Goal: Task Accomplishment & Management: Manage account settings

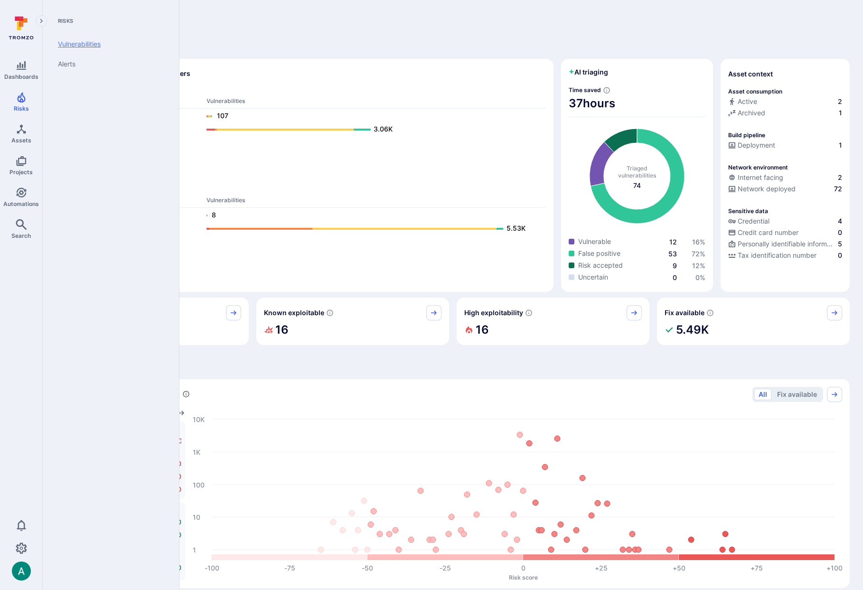
click at [92, 40] on link "Vulnerabilities" at bounding box center [108, 44] width 117 height 20
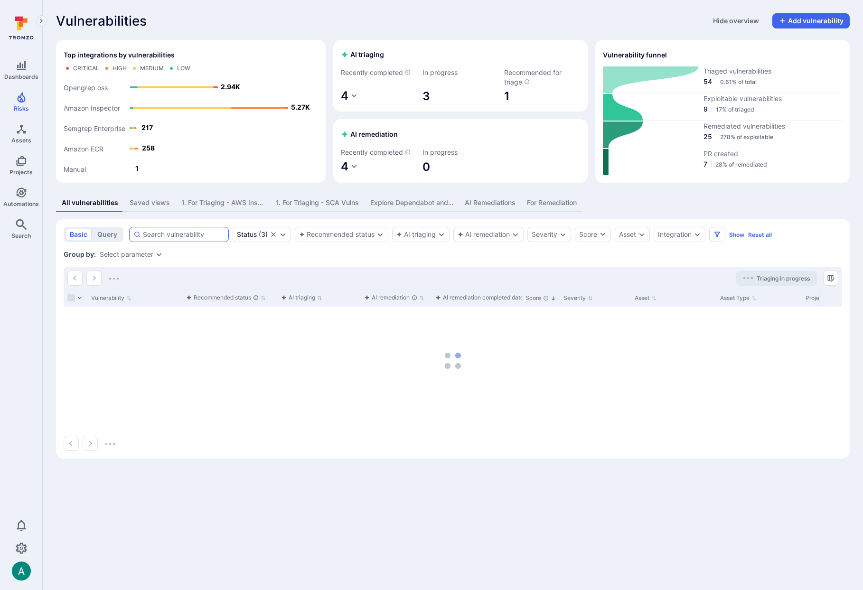
click at [185, 240] on div at bounding box center [179, 234] width 100 height 15
click at [185, 239] on input at bounding box center [184, 234] width 82 height 9
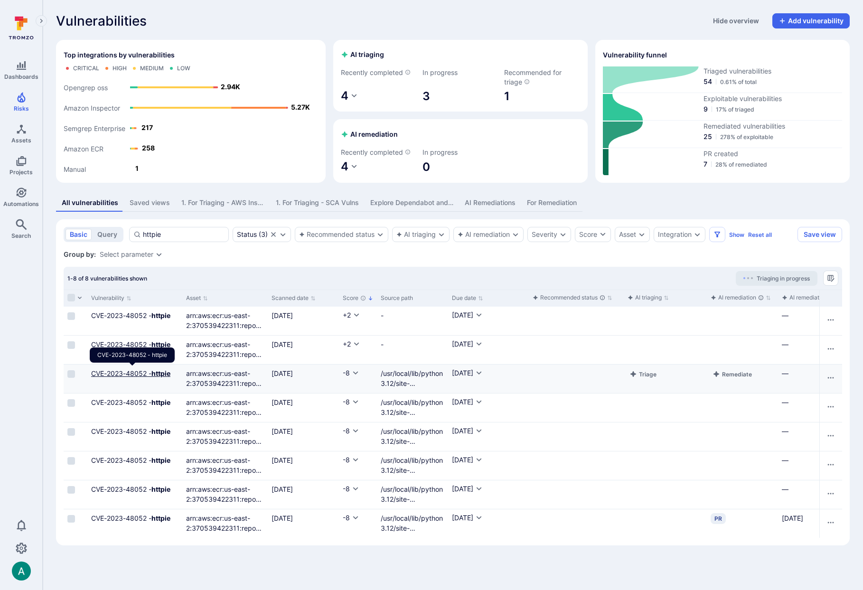
type input "httpie"
click at [143, 372] on link "CVE-2023-48052 - httpie" at bounding box center [130, 373] width 79 height 8
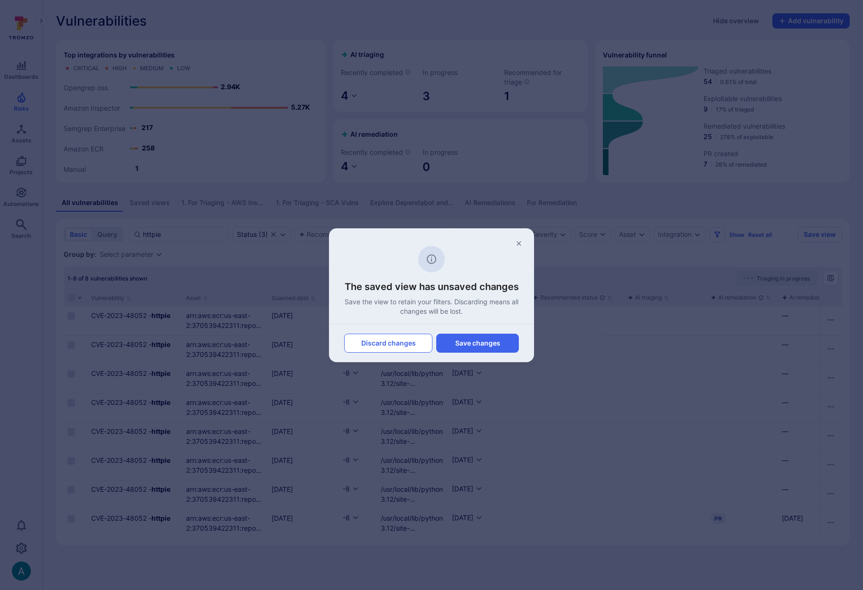
click at [394, 342] on button "Discard changes" at bounding box center [388, 343] width 88 height 19
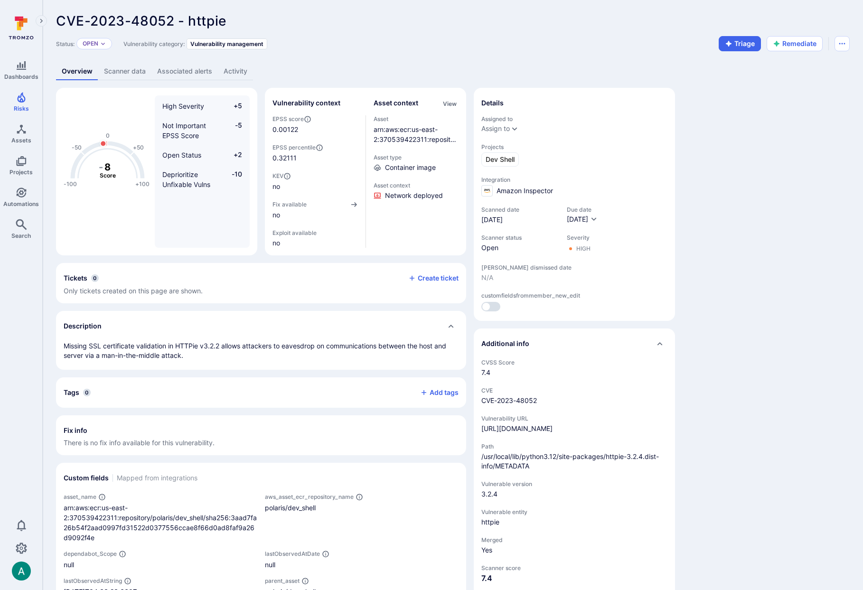
click at [120, 71] on link "Scanner data" at bounding box center [124, 72] width 53 height 18
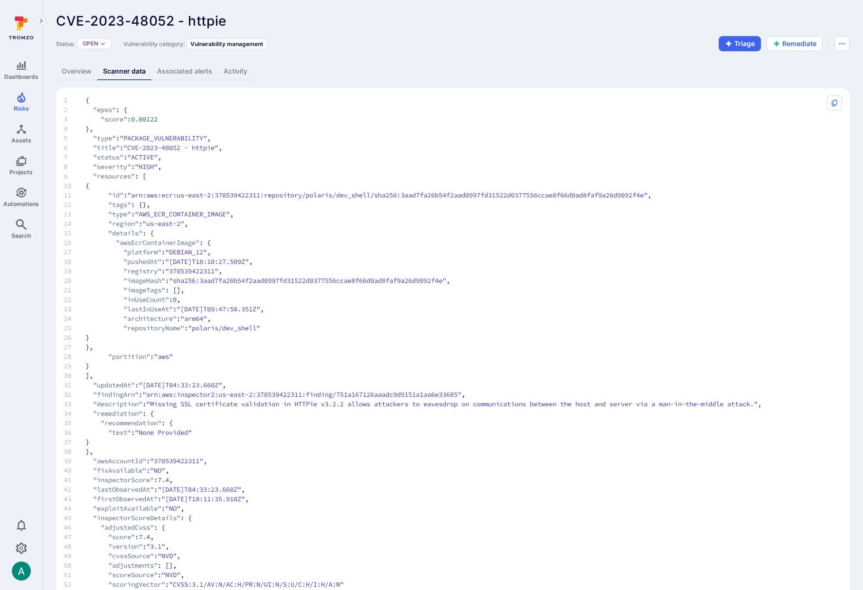
click at [178, 67] on link "Associated alerts" at bounding box center [184, 72] width 66 height 18
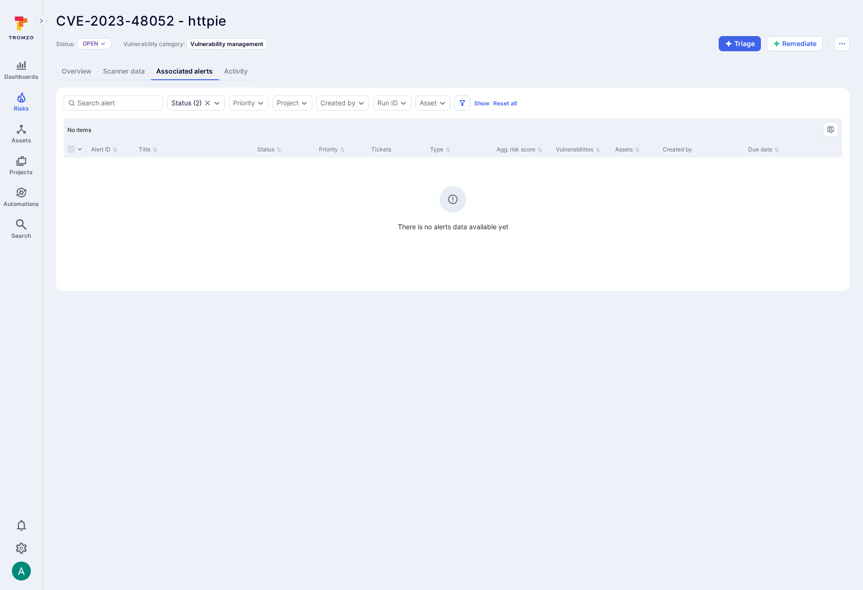
click at [234, 70] on link "Activity" at bounding box center [235, 72] width 35 height 18
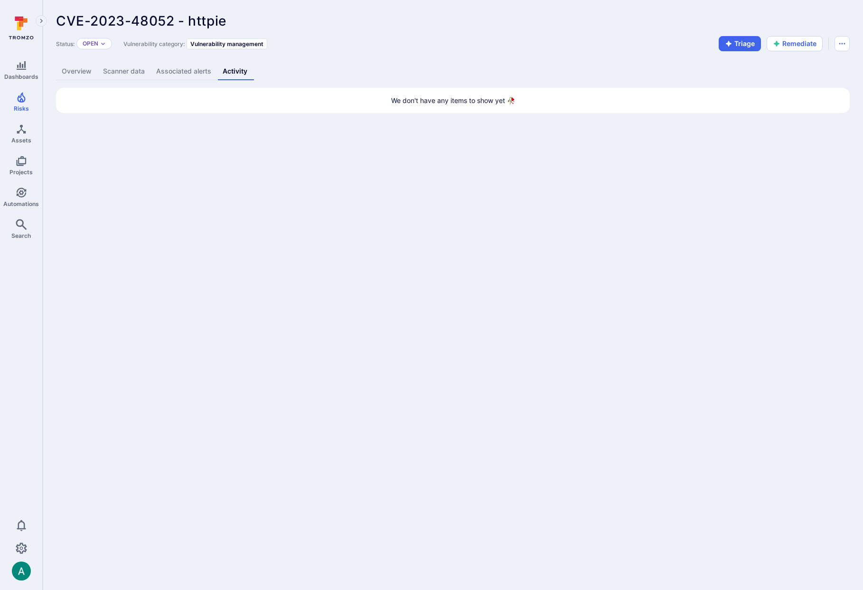
click at [132, 72] on link "Scanner data" at bounding box center [123, 72] width 53 height 18
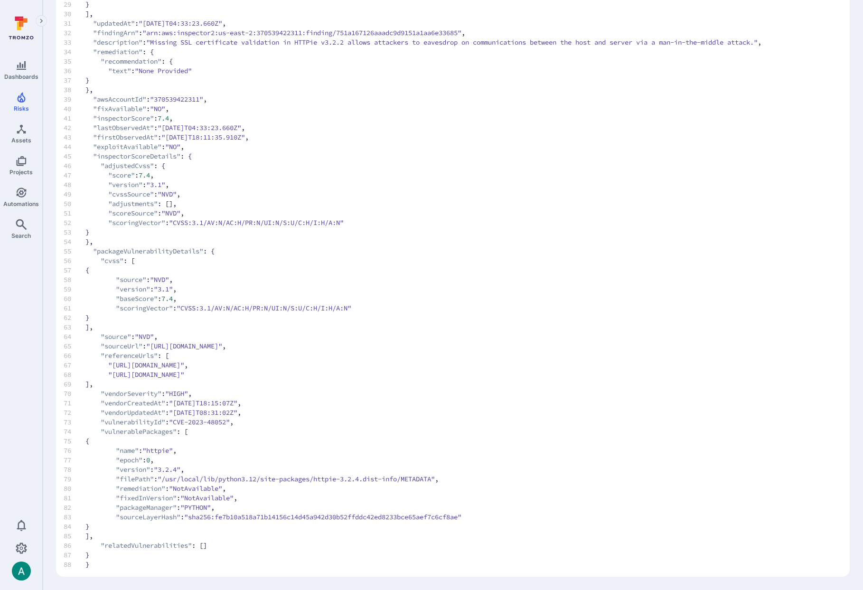
scroll to position [361, 0]
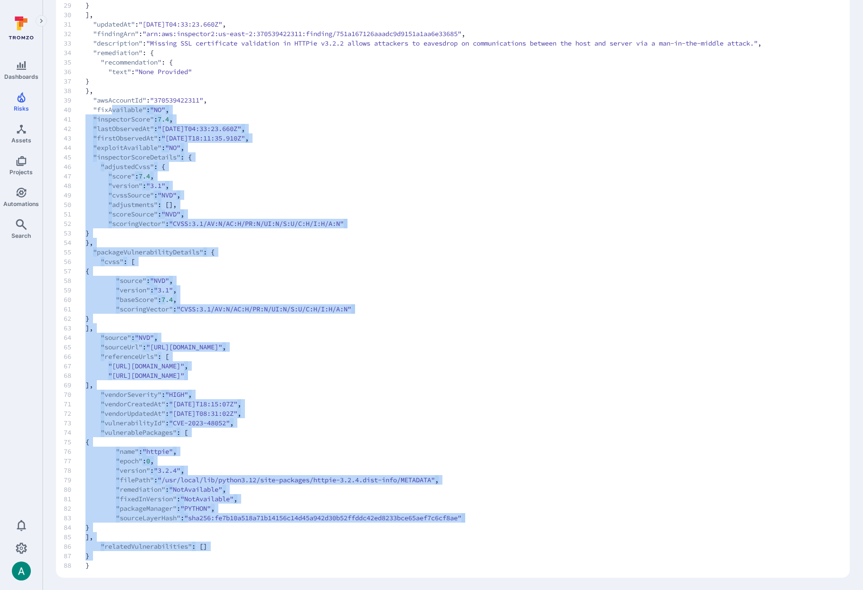
drag, startPoint x: 98, startPoint y: 566, endPoint x: 115, endPoint y: 111, distance: 455.5
click at [115, 111] on code "1 { 2 "epss" : { 3 "score" : 0.00122 4 }, 5 "type" : "PACKAGE_VULNERABILITY" , …" at bounding box center [413, 152] width 698 height 835
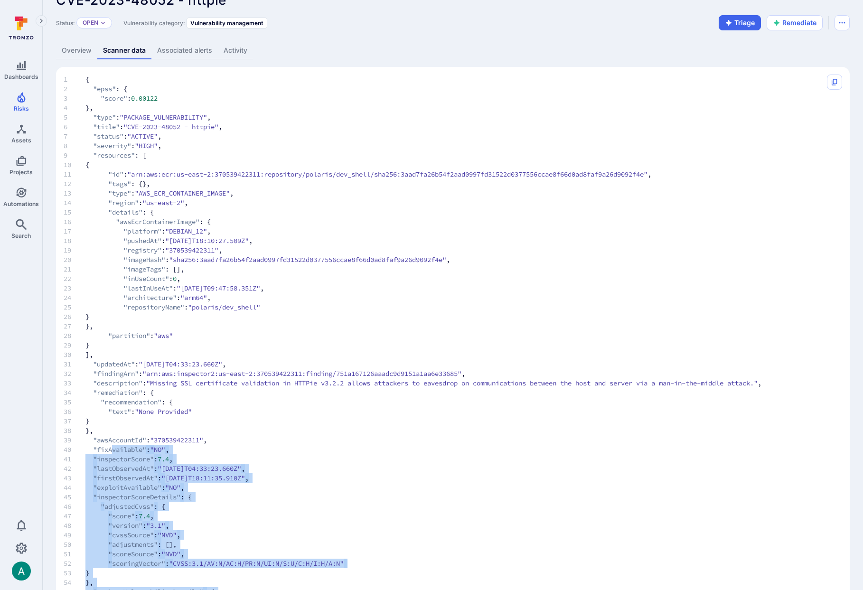
scroll to position [0, 0]
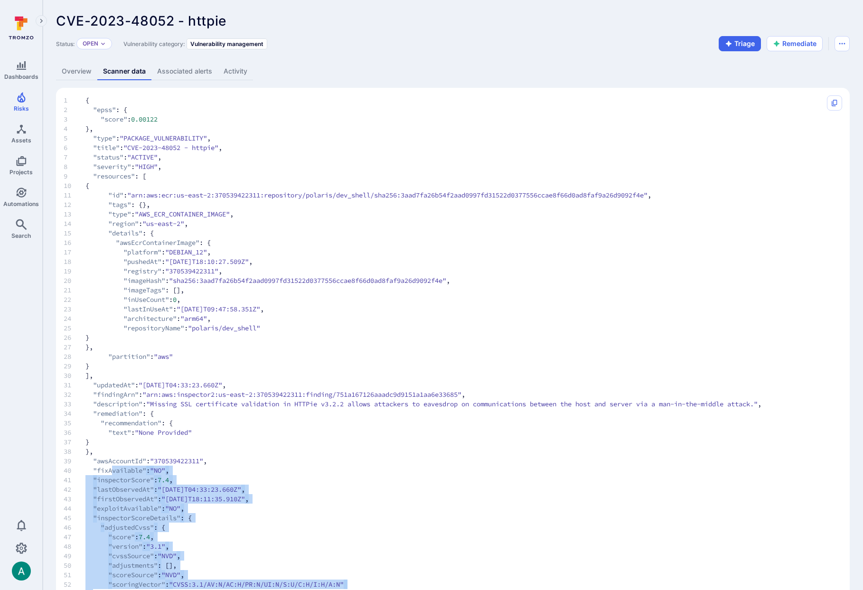
click at [84, 96] on span "1" at bounding box center [75, 99] width 22 height 9
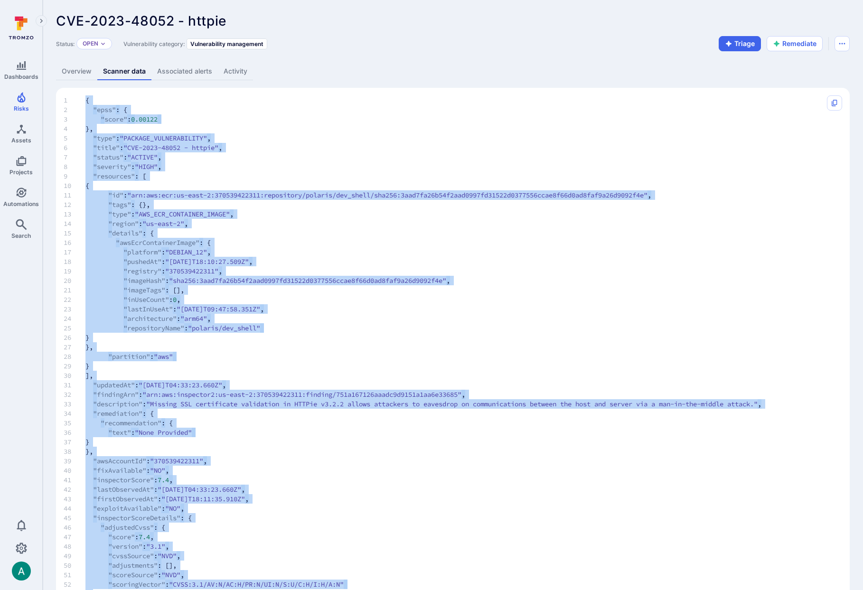
click at [86, 98] on span "{" at bounding box center [87, 99] width 4 height 9
copy code "{ 2 "epss" : { 3 "score" : 0.00122 4 }, 5 "type" : "PACKAGE_VULNERABILITY" , 6 …"
click at [93, 72] on link "Overview" at bounding box center [76, 72] width 41 height 18
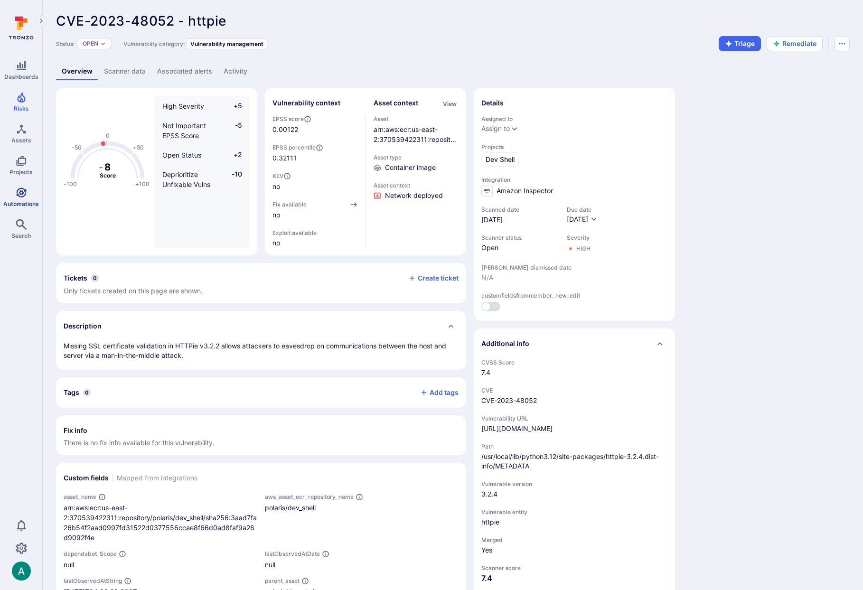
click at [21, 195] on icon "Automations" at bounding box center [21, 192] width 11 height 11
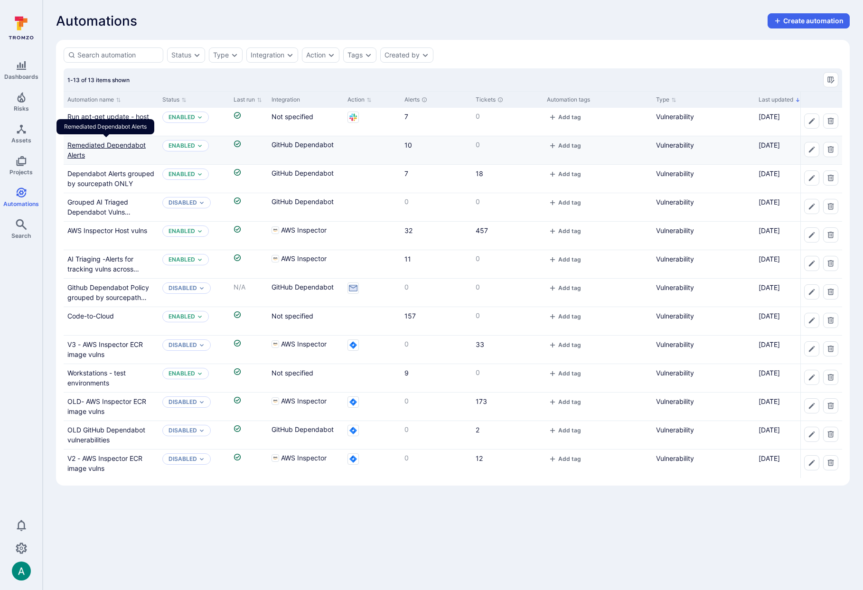
click at [85, 149] on link "Remediated Dependabot Alerts" at bounding box center [106, 150] width 78 height 18
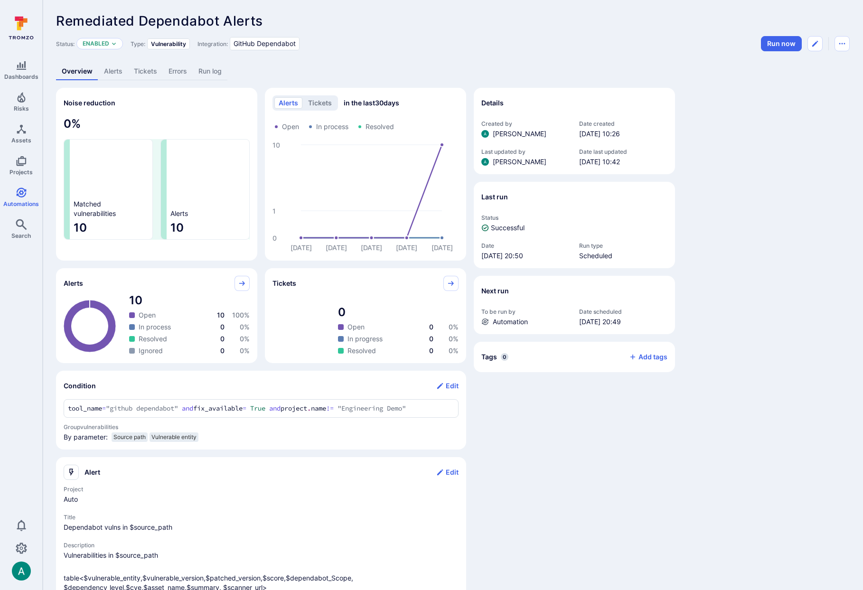
click at [114, 76] on link "Alerts" at bounding box center [113, 72] width 30 height 18
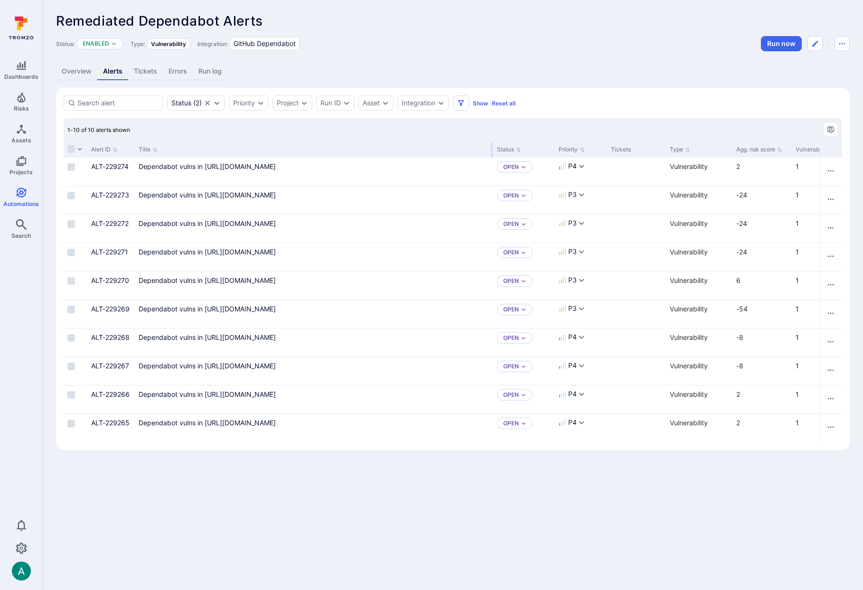
drag, startPoint x: 251, startPoint y: 146, endPoint x: 491, endPoint y: 154, distance: 239.8
click at [491, 154] on div at bounding box center [491, 149] width 1 height 16
click at [818, 40] on icon "Edit automation" at bounding box center [815, 44] width 8 height 8
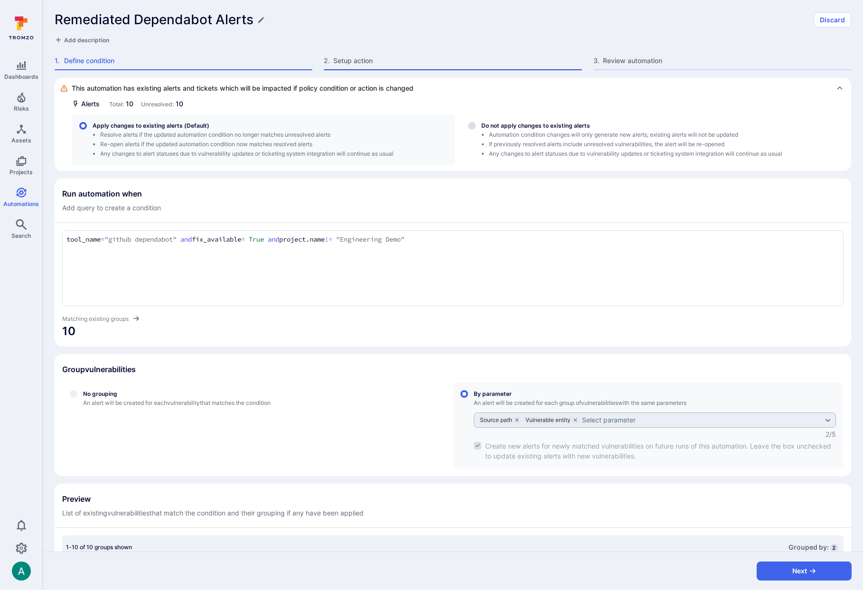
click at [342, 60] on span "Setup action" at bounding box center [457, 60] width 248 height 9
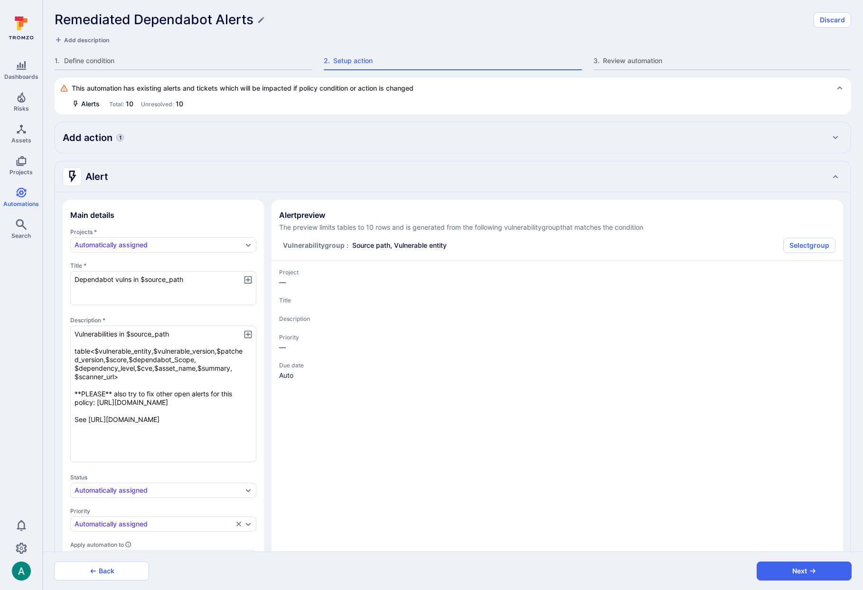
type textarea "x"
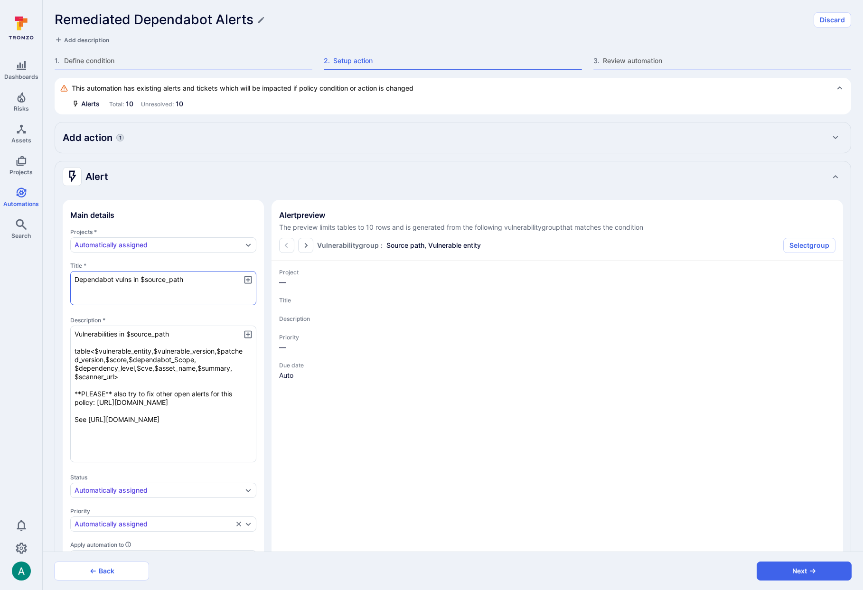
type textarea "x"
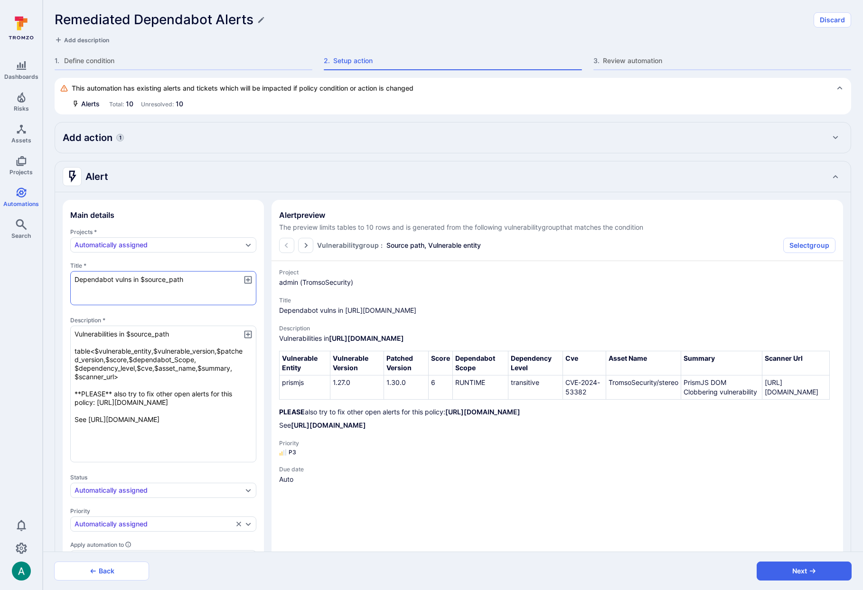
click at [133, 279] on textarea "Dependabot vulns in $source_path" at bounding box center [163, 288] width 186 height 34
drag, startPoint x: 95, startPoint y: 352, endPoint x: 152, endPoint y: 352, distance: 57.0
click at [152, 352] on textarea "Vulnerabilities in $source_path table<$vulnerable_entity,$vulnerable_version,$p…" at bounding box center [163, 394] width 186 height 137
click at [141, 280] on textarea "Dependabot vulns in $source_path" at bounding box center [163, 288] width 186 height 34
paste textarea "vulnerable_entity$"
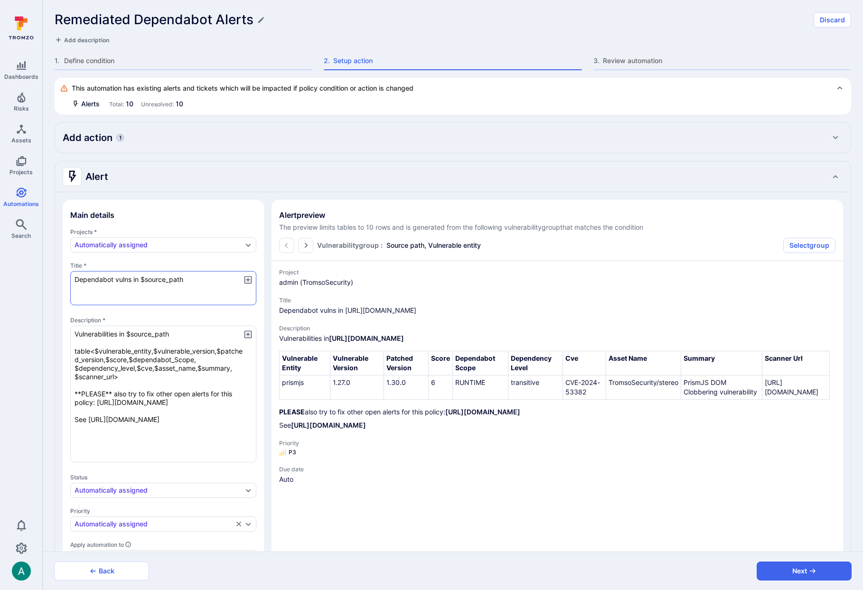
type textarea "Dependabot vulns in $vulnerable_entity$source_path"
type textarea "x"
type textarea "Dependabot vulns in $vulnerable_entity $source_path"
type textarea "x"
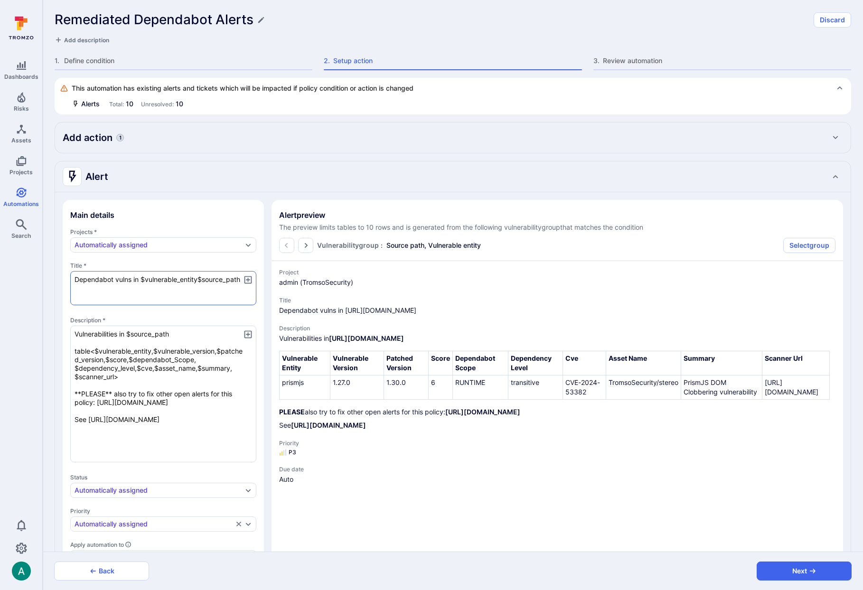
type textarea "x"
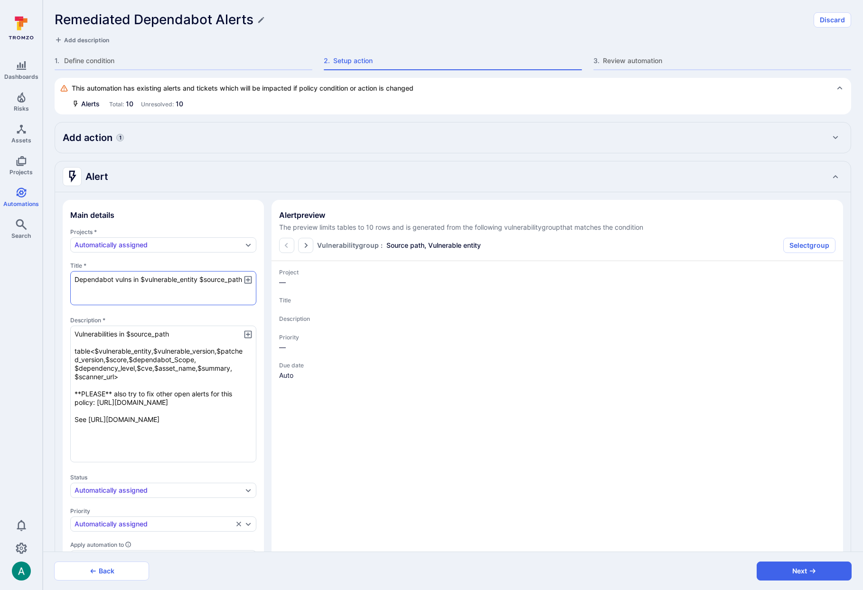
type textarea "x"
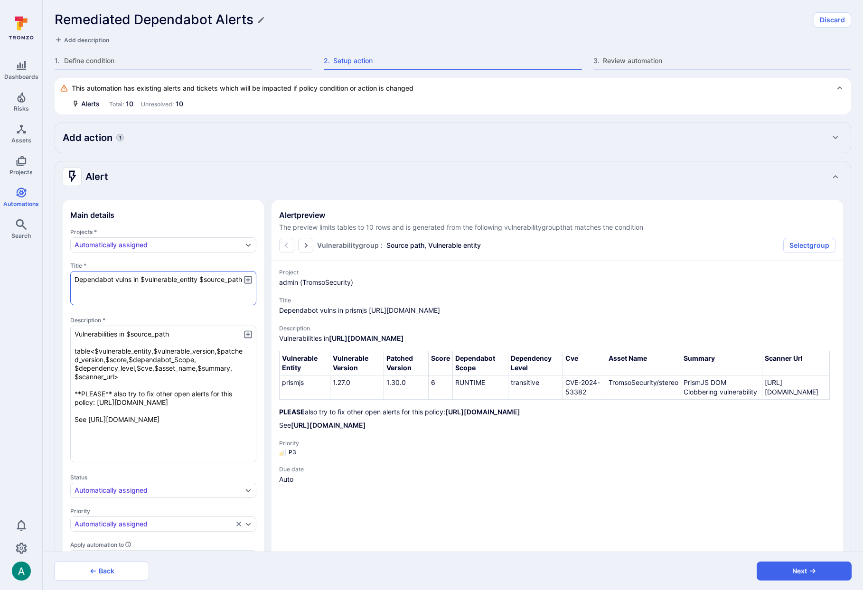
type textarea "Dependabot vulns in $vulnerable_entity i$source_path"
type textarea "x"
type textarea "Dependabot vulns in $vulnerable_entity in$source_path"
type textarea "x"
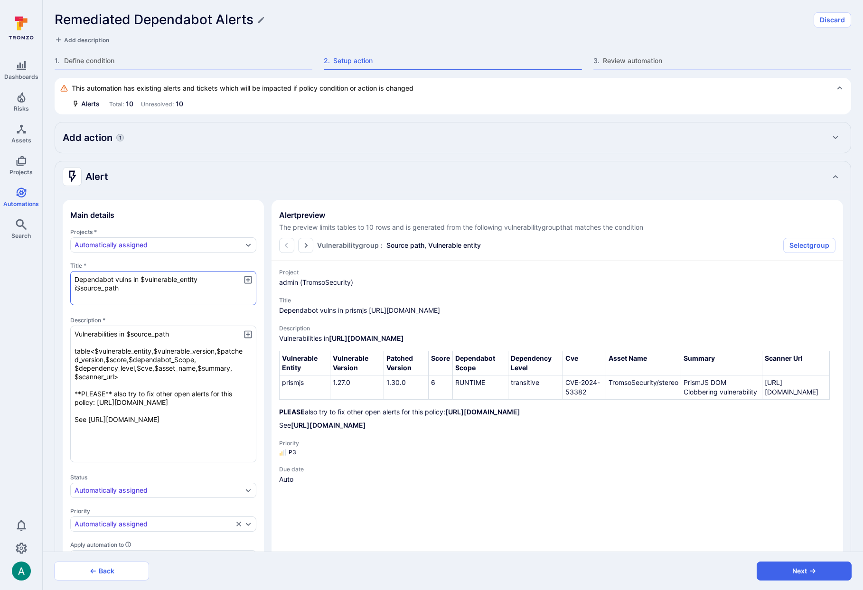
type textarea "x"
type textarea "Dependabot vulns in $vulnerable_entity in $source_path"
type textarea "x"
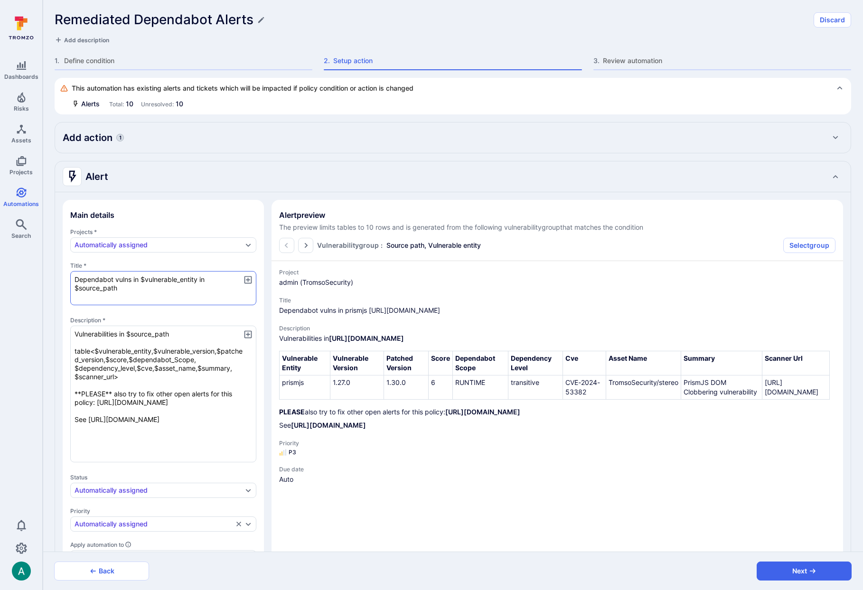
type textarea "x"
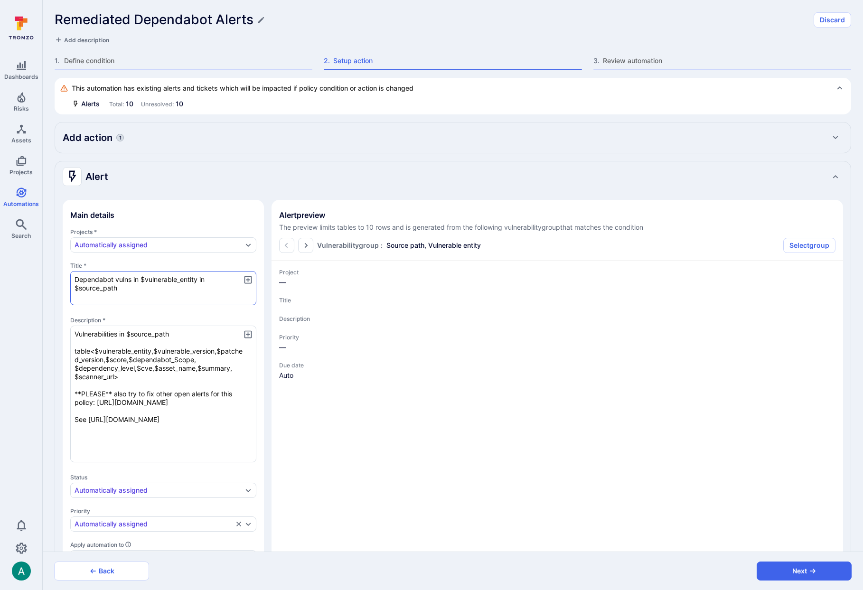
type textarea "x"
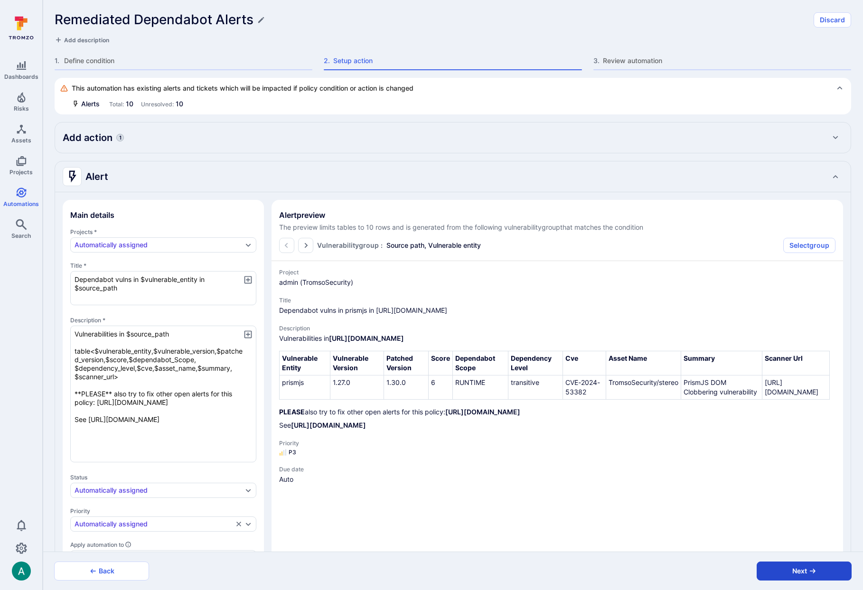
type textarea "Dependabot vulns in $vulnerable_entity in $source_path"
click at [812, 569] on icon "button" at bounding box center [813, 571] width 8 height 8
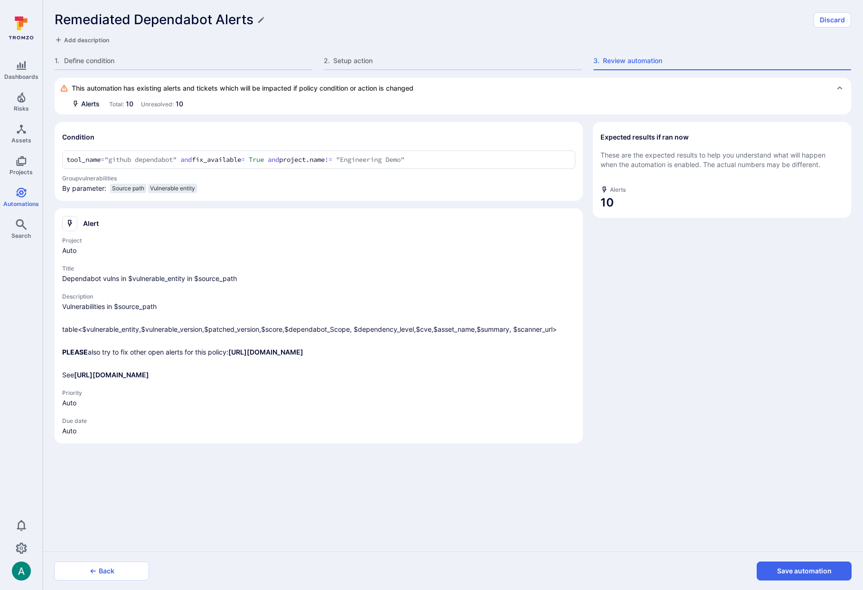
click at [812, 569] on button "Save automation" at bounding box center [804, 571] width 95 height 19
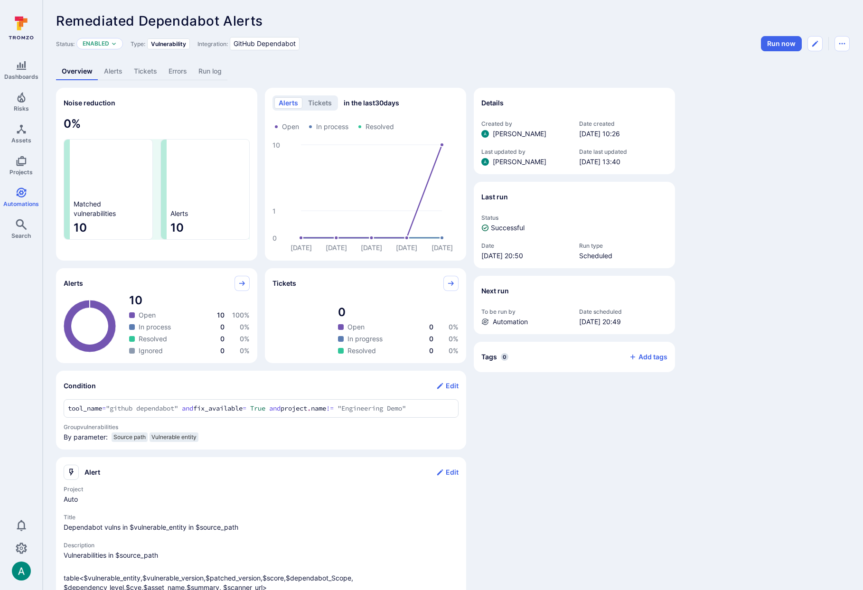
click at [105, 74] on link "Alerts" at bounding box center [113, 72] width 30 height 18
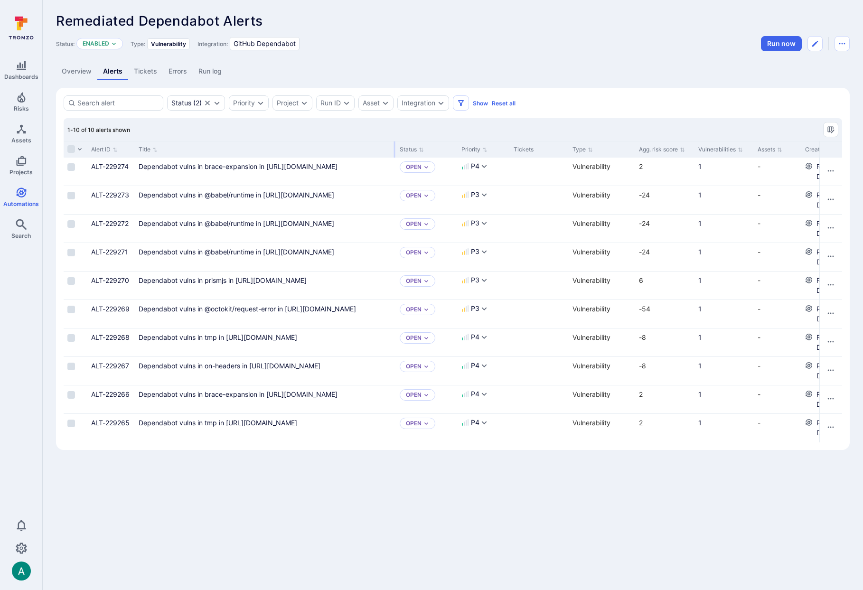
drag, startPoint x: 252, startPoint y: 143, endPoint x: 394, endPoint y: 136, distance: 142.6
click at [394, 136] on div "1-10 of 10 alerts shown Alert ID Title Status Priority Tickets Type Agg. risk s…" at bounding box center [453, 280] width 778 height 324
click at [241, 21] on span "Remediated Dependabot Alerts" at bounding box center [159, 21] width 207 height 16
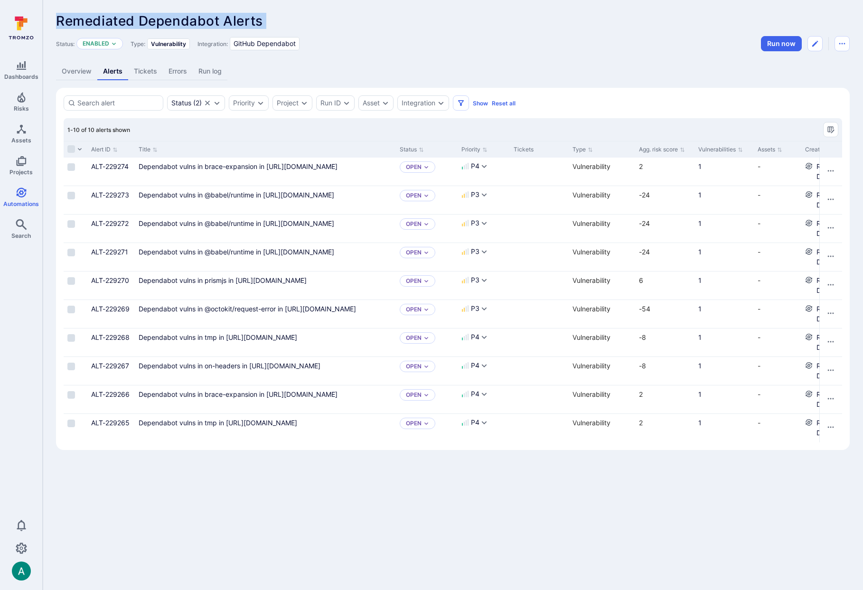
click at [195, 24] on span "Remediated Dependabot Alerts" at bounding box center [159, 21] width 207 height 16
click at [187, 19] on span "Remediated Dependabot Alerts" at bounding box center [159, 21] width 207 height 16
click at [364, 23] on div "Remediated Dependabot Alerts ... Show more" at bounding box center [453, 20] width 794 height 15
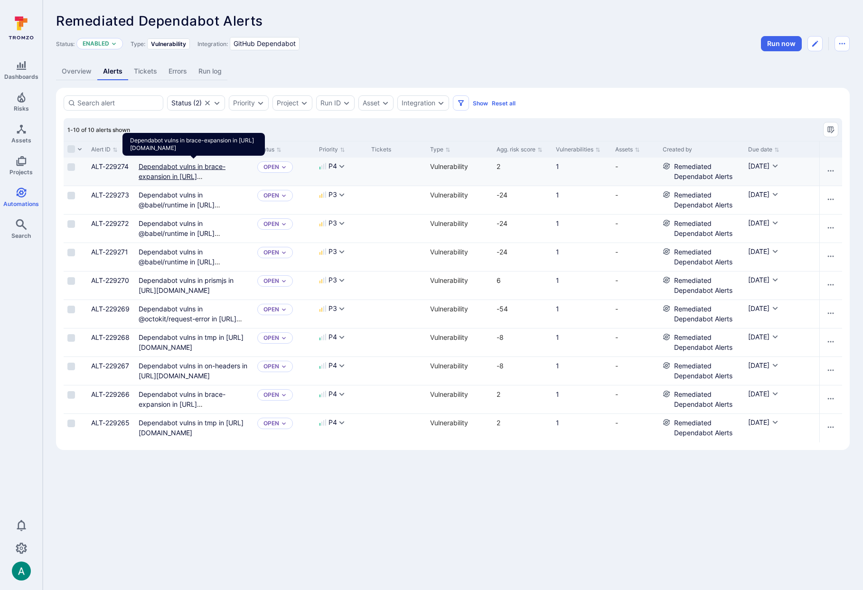
click at [175, 168] on link "Dependabot vulns in brace-expansion in https://github.com/TromsoSecurity/stereo…" at bounding box center [182, 176] width 87 height 28
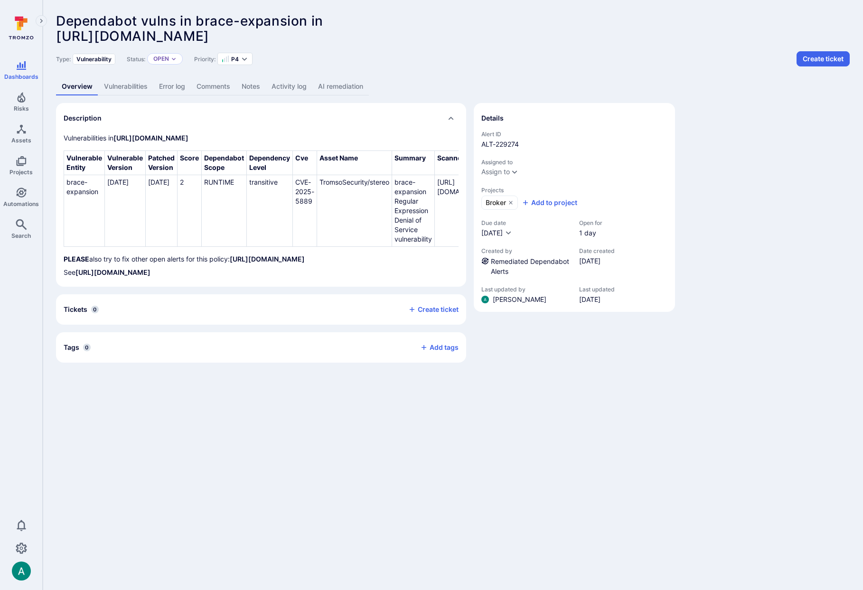
click at [341, 91] on link "AI remediation" at bounding box center [340, 87] width 56 height 18
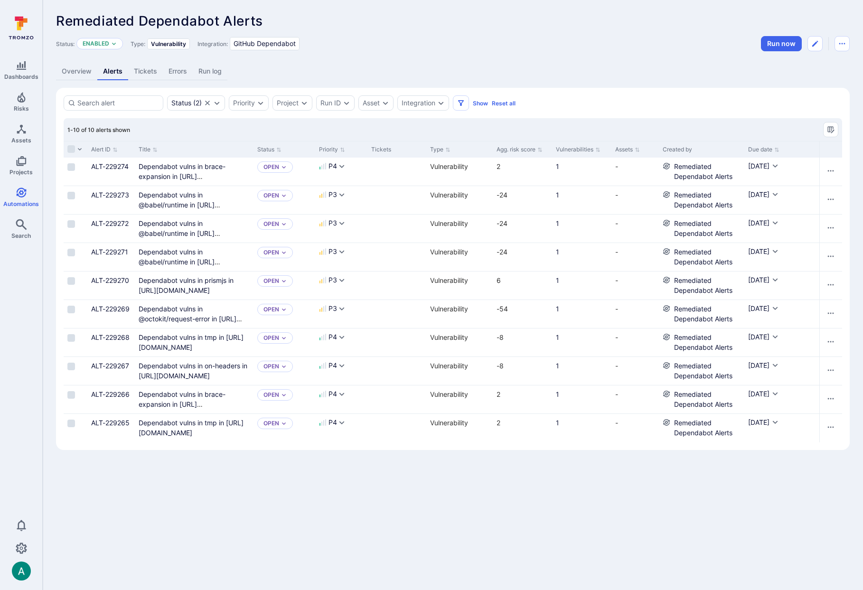
click at [474, 124] on div "1-10 of 10 alerts shown" at bounding box center [453, 129] width 778 height 23
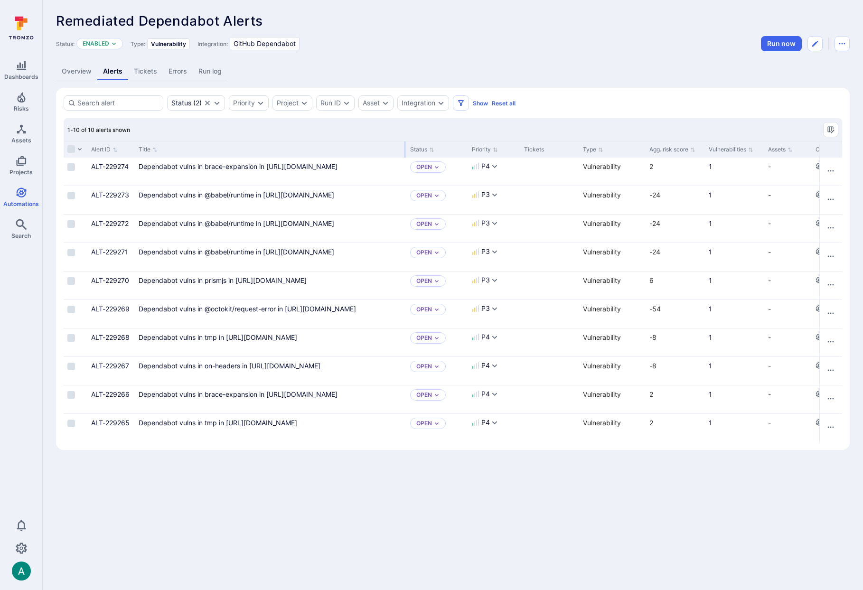
drag, startPoint x: 251, startPoint y: 151, endPoint x: 404, endPoint y: 146, distance: 152.9
click at [404, 146] on div at bounding box center [404, 149] width 1 height 16
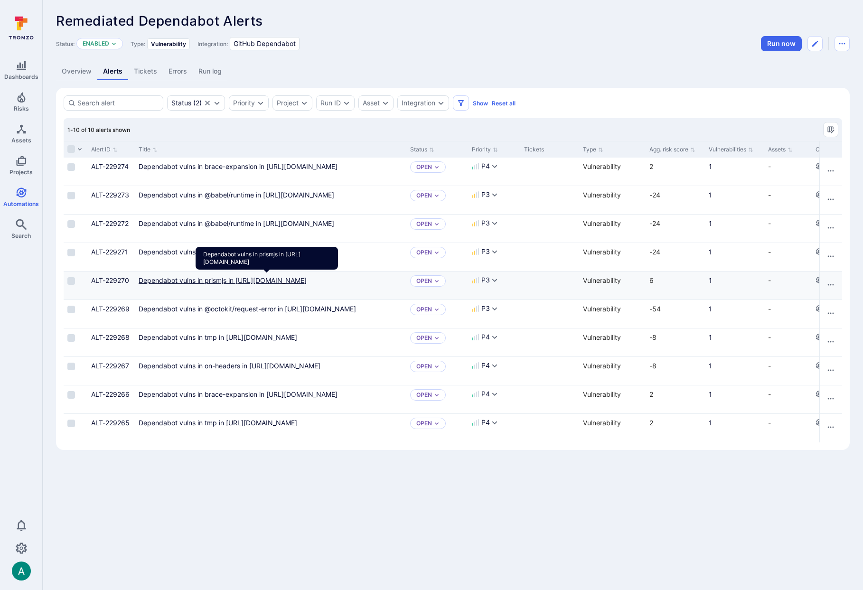
click at [307, 284] on link "Dependabot vulns in prismjs in https://github.com/TromsoSecurity/stereo/blob/ma…" at bounding box center [223, 280] width 168 height 8
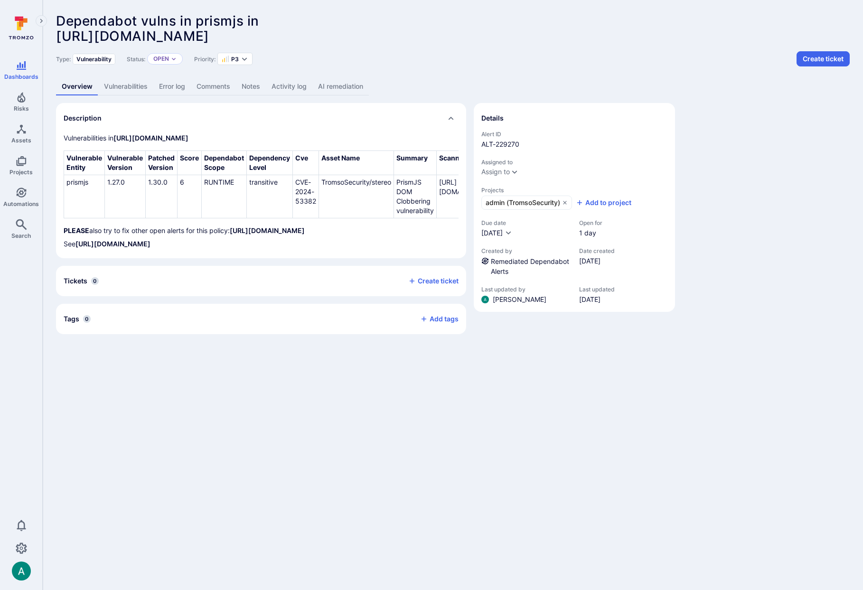
click at [343, 89] on link "AI remediation" at bounding box center [340, 87] width 56 height 18
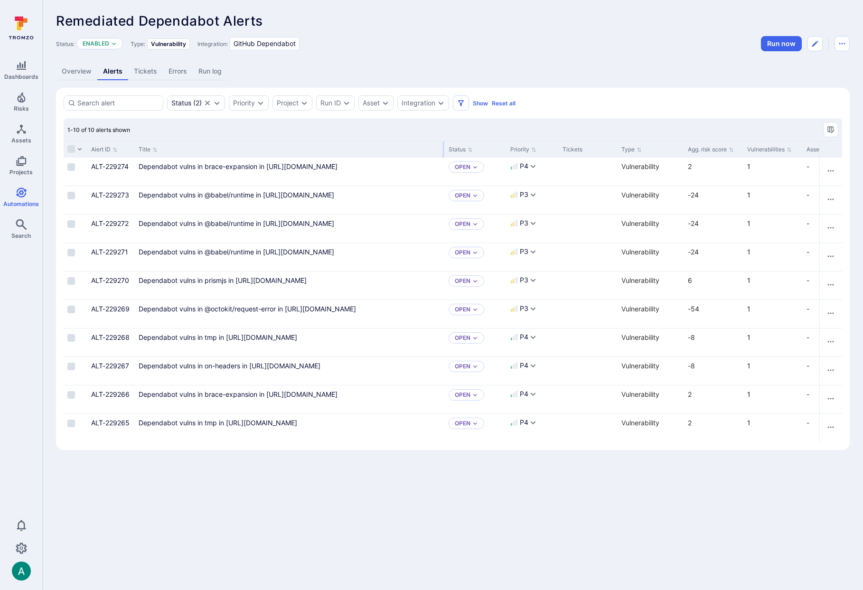
drag, startPoint x: 251, startPoint y: 146, endPoint x: 442, endPoint y: 145, distance: 191.3
click at [443, 145] on div at bounding box center [443, 149] width 1 height 16
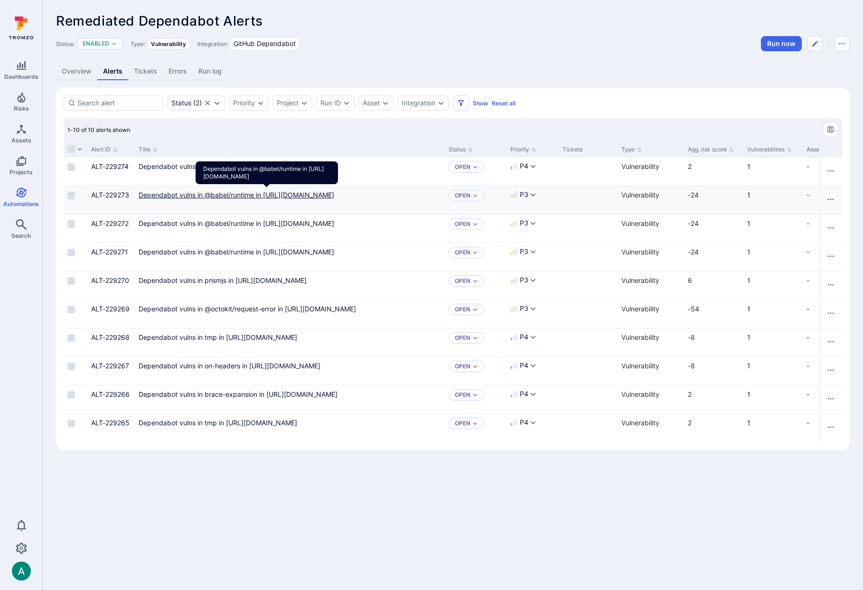
click at [160, 193] on link "Dependabot vulns in @babel/runtime in [URL][DOMAIN_NAME]" at bounding box center [237, 195] width 196 height 8
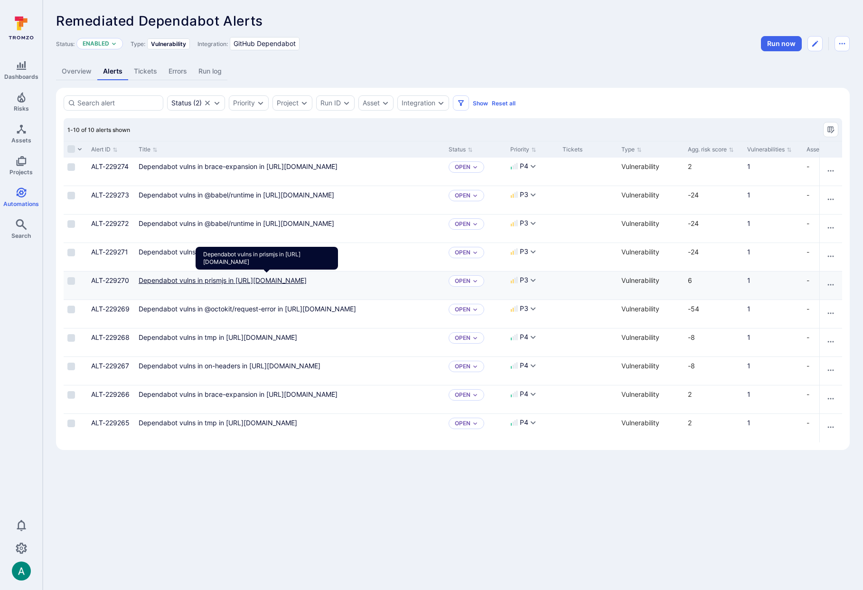
click at [190, 281] on link "Dependabot vulns in prismjs in [URL][DOMAIN_NAME]" at bounding box center [223, 280] width 168 height 8
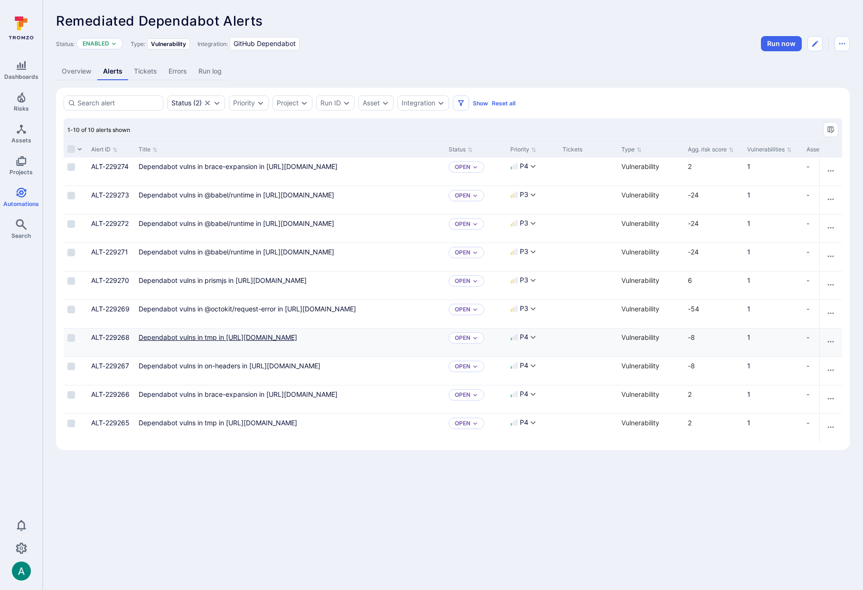
click at [178, 341] on link "Dependabot vulns in tmp in https://github.com/TromsoSecurity/stereo/blob/master…" at bounding box center [218, 337] width 159 height 8
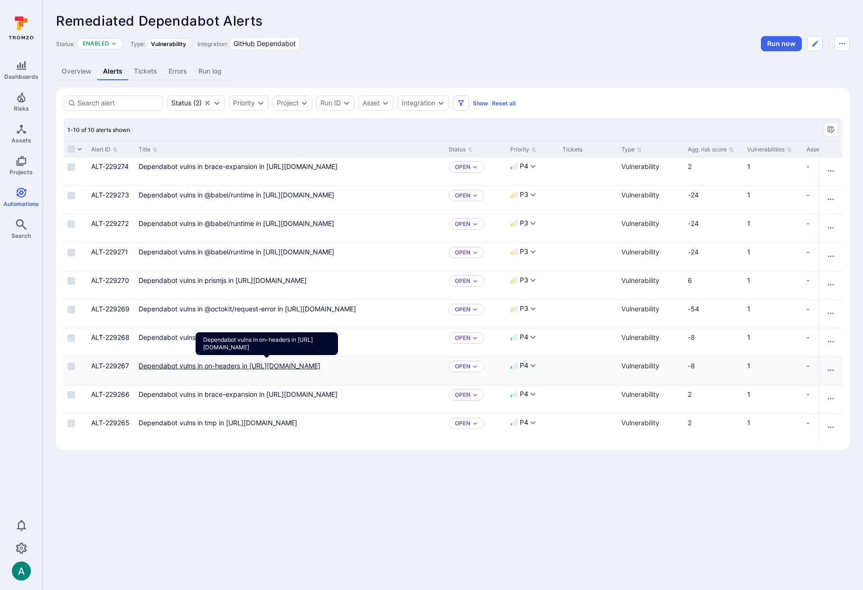
click at [181, 366] on link "Dependabot vulns in on-headers in https://github.com/TromsoSecurity/stereo/blob…" at bounding box center [230, 366] width 182 height 8
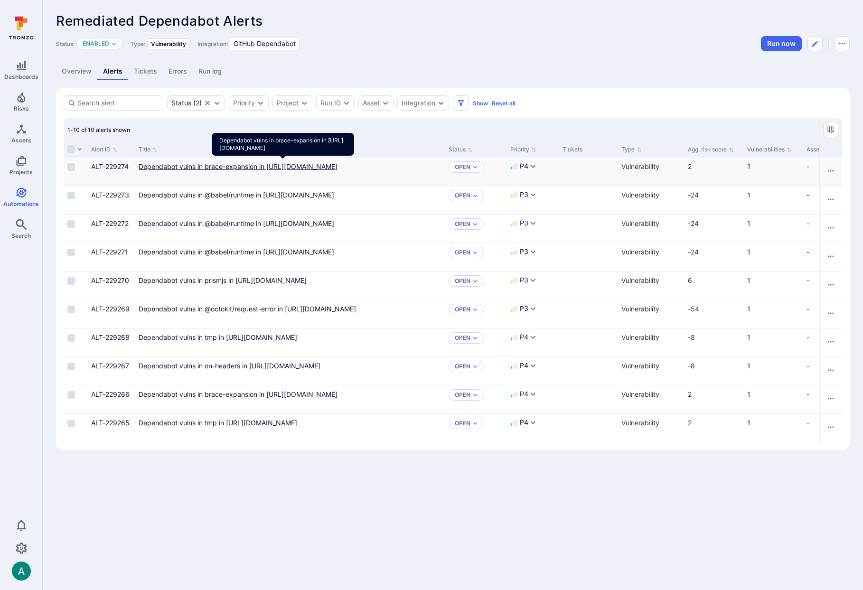
click at [337, 170] on link "Dependabot vulns in brace-expansion in https://github.com/TromsoSecurity/stereo…" at bounding box center [238, 166] width 199 height 8
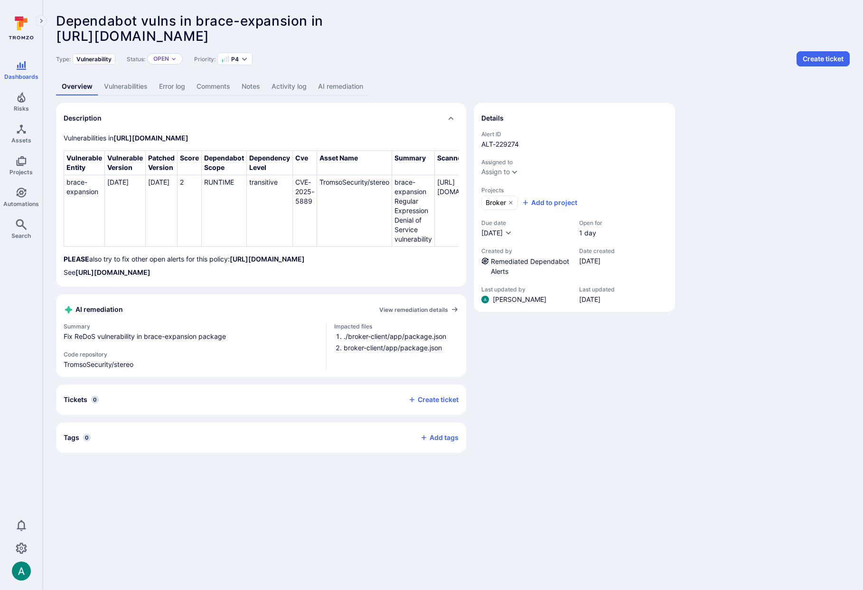
click at [341, 88] on link "AI remediation" at bounding box center [340, 87] width 56 height 18
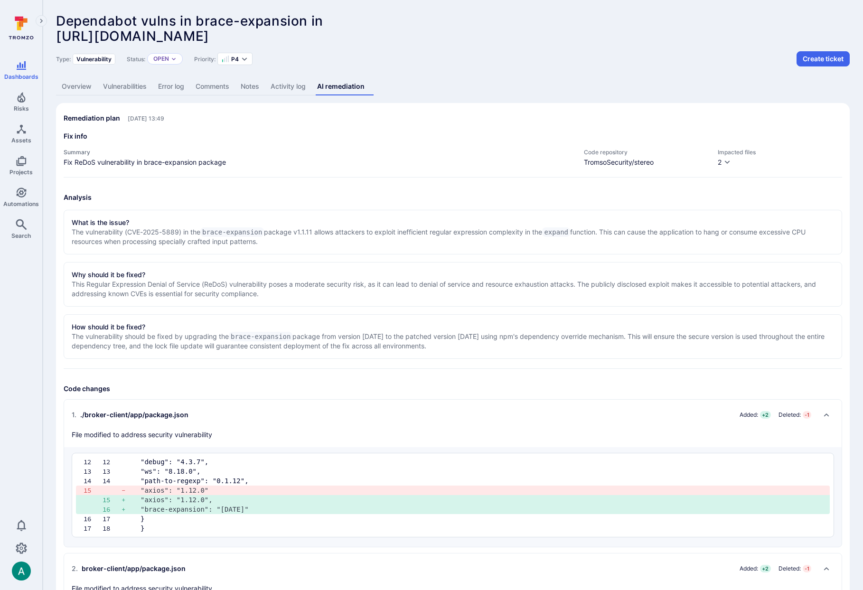
click at [126, 87] on link "Vulnerabilities" at bounding box center [124, 87] width 55 height 18
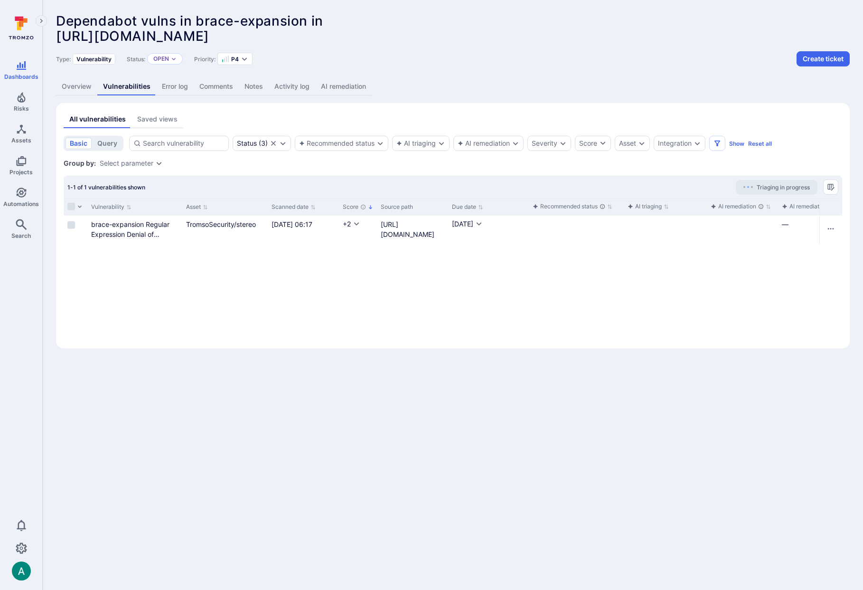
click at [338, 85] on link "AI remediation" at bounding box center [343, 87] width 56 height 18
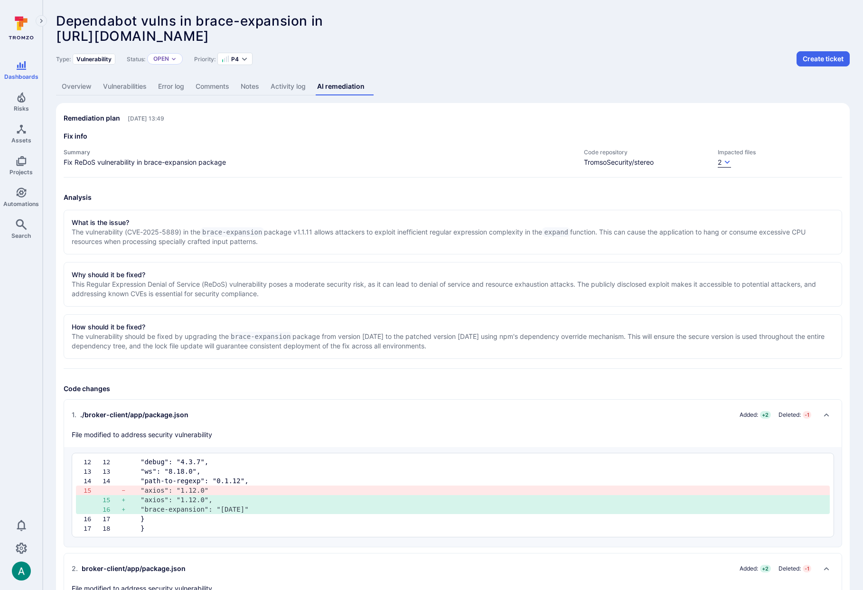
click at [727, 162] on icon "button" at bounding box center [727, 161] width 5 height 3
click at [421, 52] on div at bounding box center [431, 295] width 863 height 590
click at [206, 168] on div "Fix info Summary Fix ReDoS vulnerability in brace-expansion package Code reposi…" at bounding box center [453, 154] width 778 height 46
drag, startPoint x: 86, startPoint y: 414, endPoint x: 187, endPoint y: 414, distance: 100.2
click at [185, 414] on div "1 . ./broker-client/app/package.json" at bounding box center [130, 414] width 117 height 9
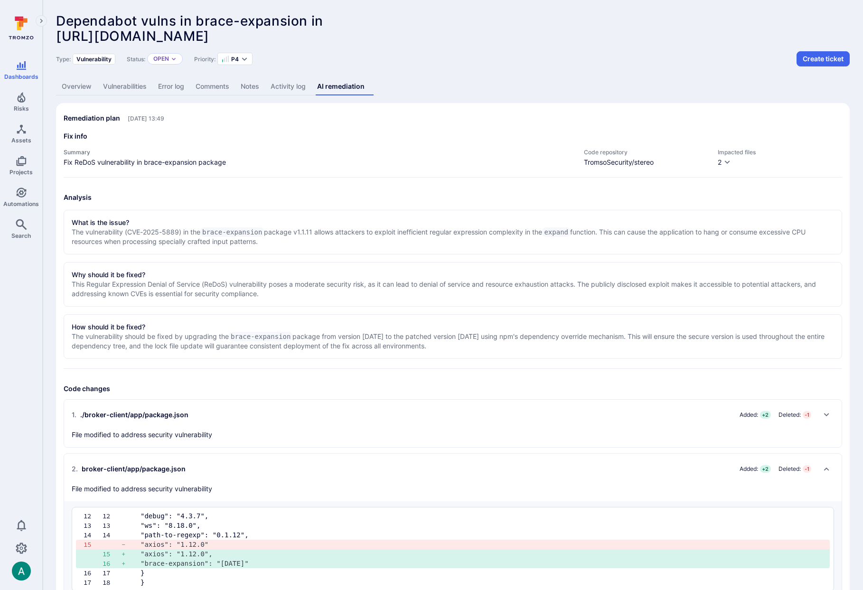
drag, startPoint x: 113, startPoint y: 469, endPoint x: 185, endPoint y: 469, distance: 71.7
click at [185, 469] on h2 "2 . broker-client/app/package.json Added: + 2 Deleted: - 1" at bounding box center [443, 468] width 743 height 15
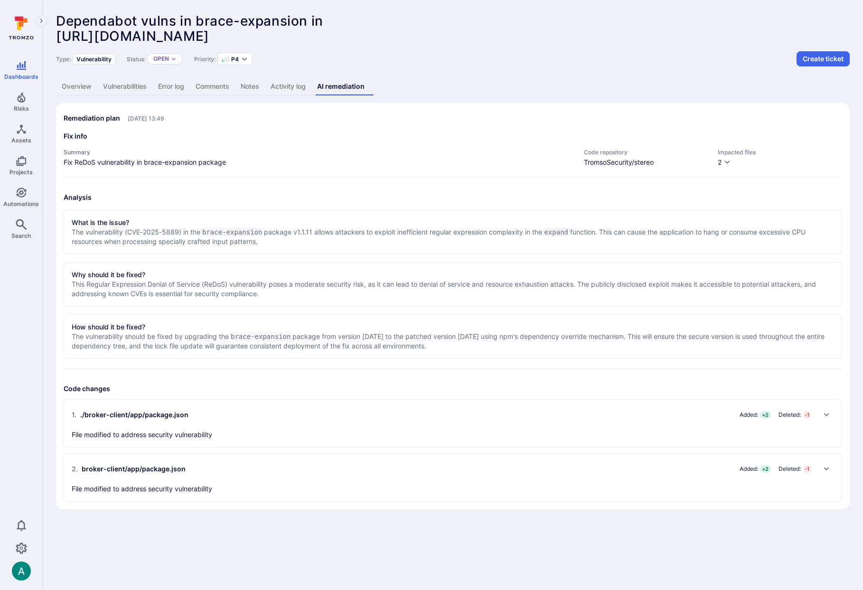
click at [166, 412] on div "1 . ./broker-client/app/package.json" at bounding box center [130, 414] width 117 height 9
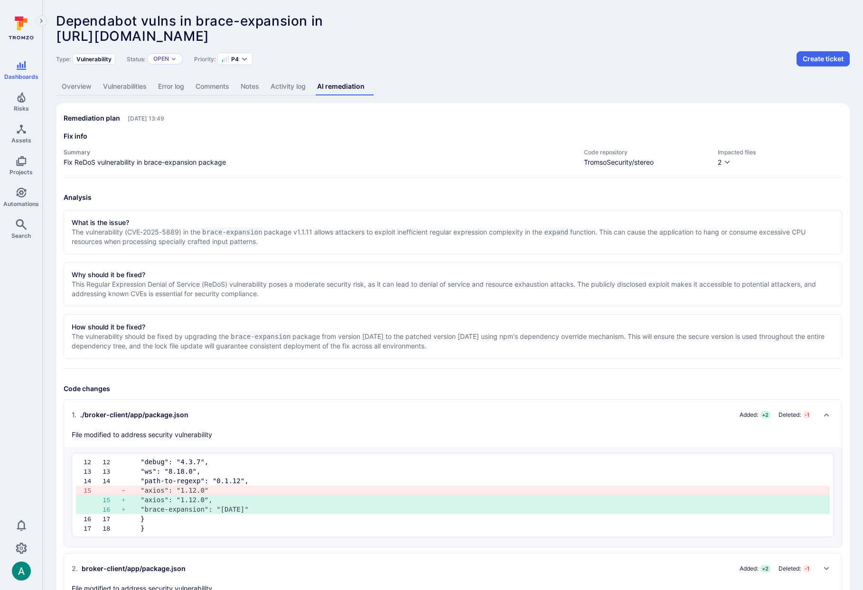
drag, startPoint x: 172, startPoint y: 413, endPoint x: 52, endPoint y: 408, distance: 120.2
click at [52, 408] on div "Dependabot vulns in brace-expansion in https://github.com/TromsoSecurity/stereo…" at bounding box center [453, 311] width 820 height 622
click at [75, 86] on link "Overview" at bounding box center [76, 87] width 41 height 18
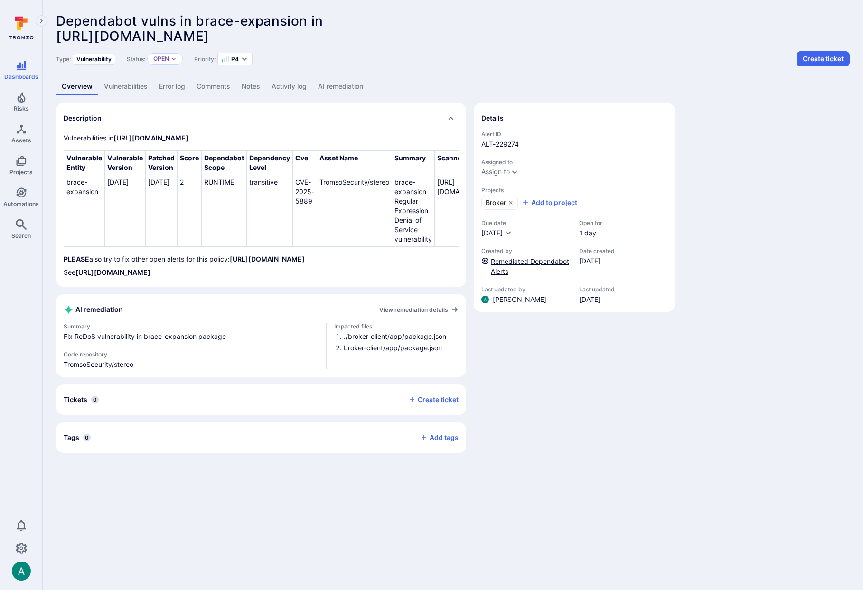
click at [519, 260] on link "Remediated Dependabot Alerts" at bounding box center [530, 266] width 78 height 18
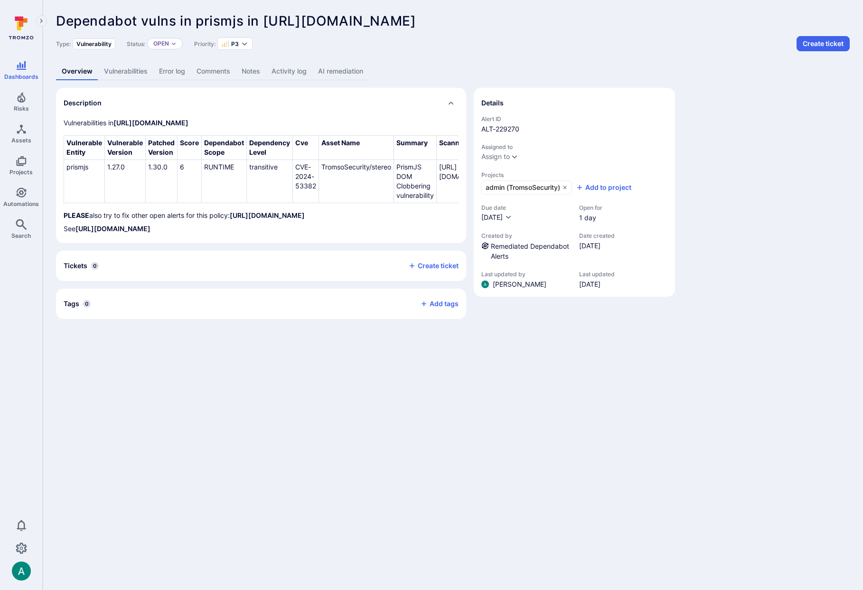
click at [339, 72] on link "AI remediation" at bounding box center [340, 72] width 56 height 18
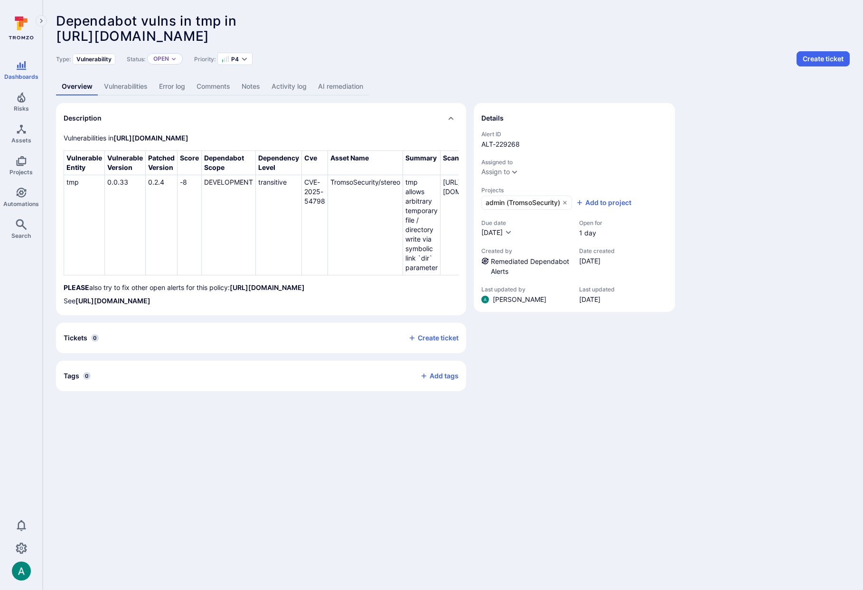
click at [345, 85] on link "AI remediation" at bounding box center [340, 87] width 56 height 18
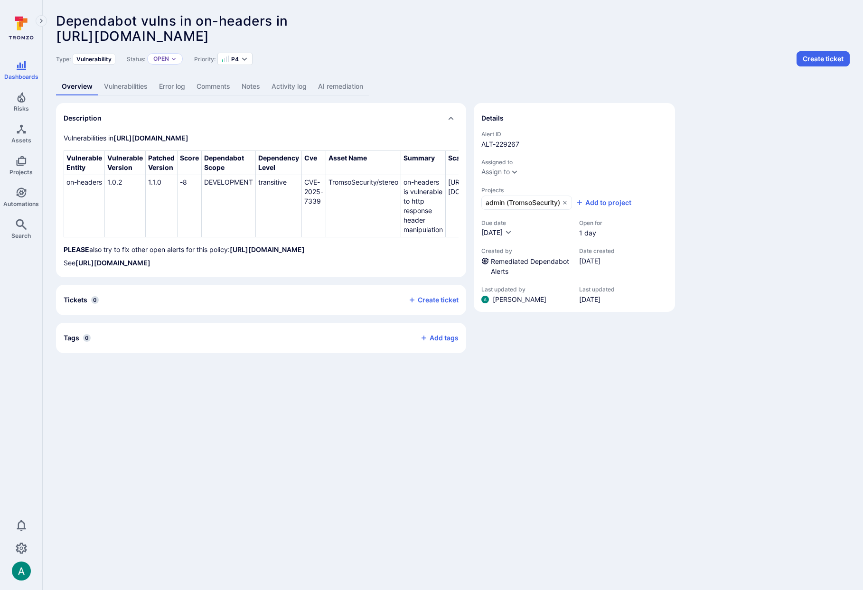
click at [346, 91] on link "AI remediation" at bounding box center [340, 87] width 56 height 18
click at [356, 84] on link "AI remediation" at bounding box center [340, 87] width 56 height 18
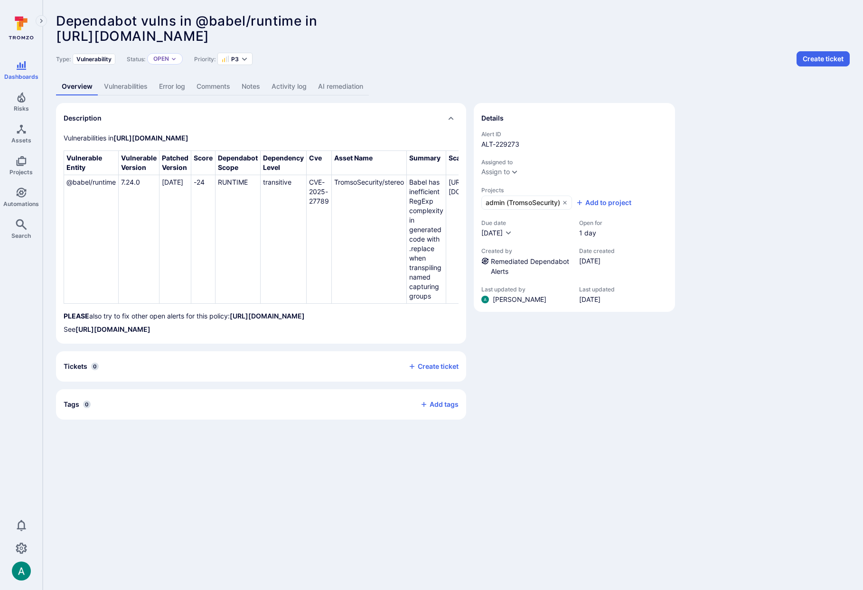
click at [356, 87] on link "AI remediation" at bounding box center [340, 87] width 56 height 18
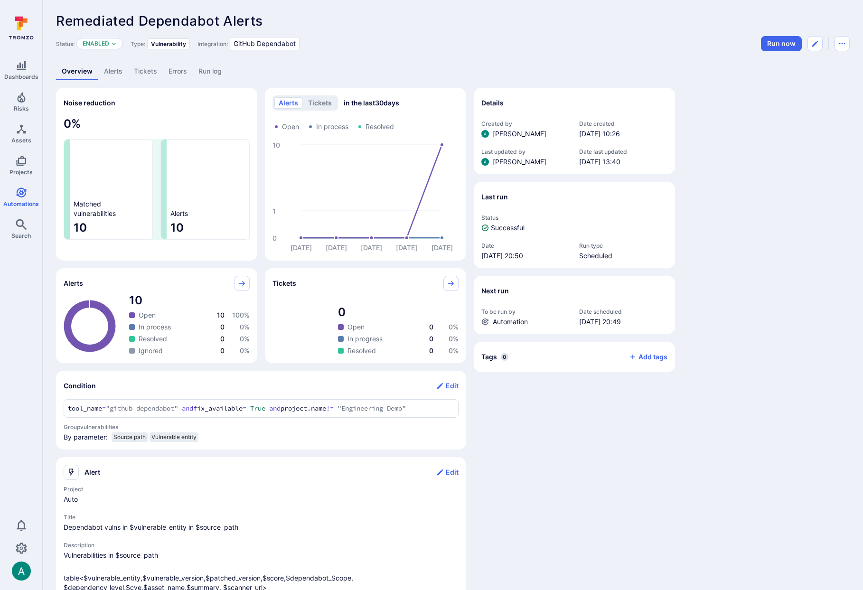
click at [110, 72] on link "Alerts" at bounding box center [113, 72] width 30 height 18
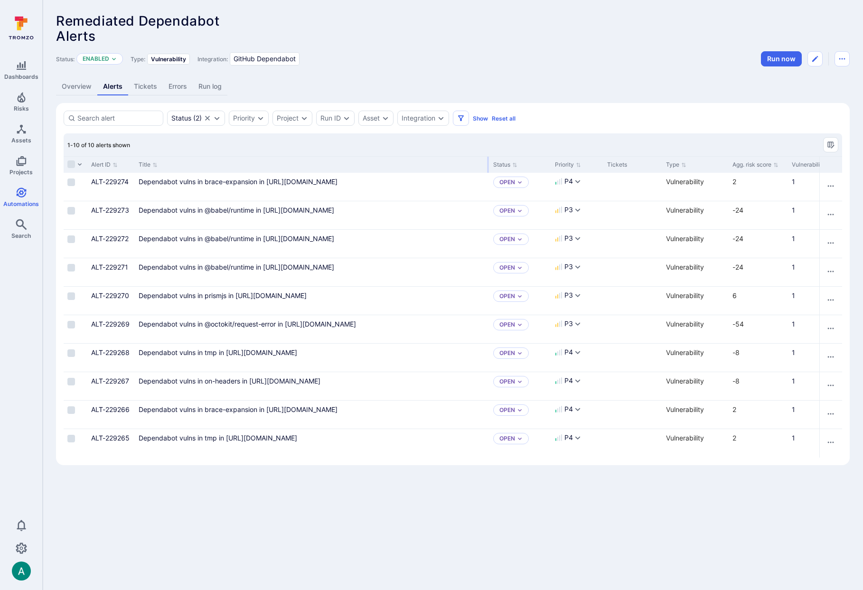
drag, startPoint x: 252, startPoint y: 163, endPoint x: 487, endPoint y: 160, distance: 235.9
click at [487, 160] on div at bounding box center [487, 165] width 1 height 16
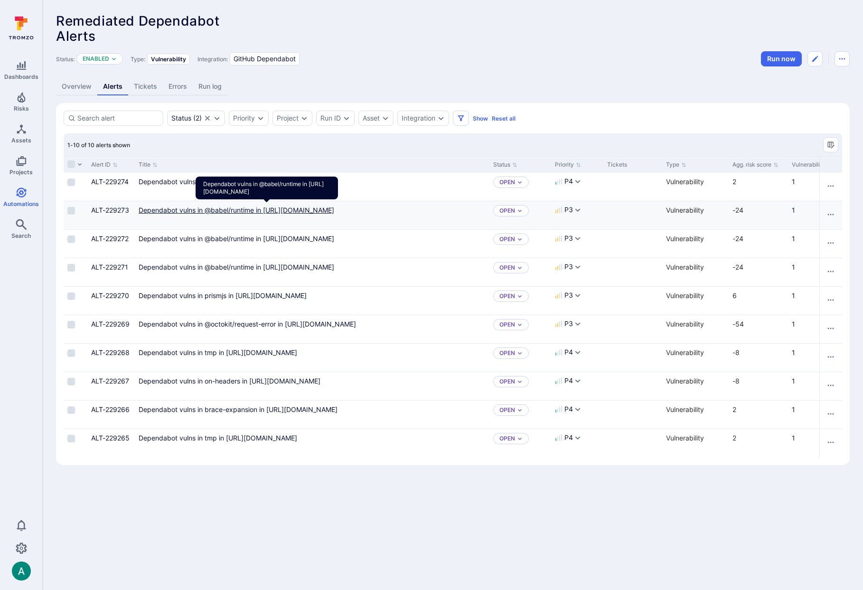
click at [317, 214] on link "Dependabot vulns in @babel/runtime in https://github.com/TromsoSecurity/stereo/…" at bounding box center [237, 210] width 196 height 8
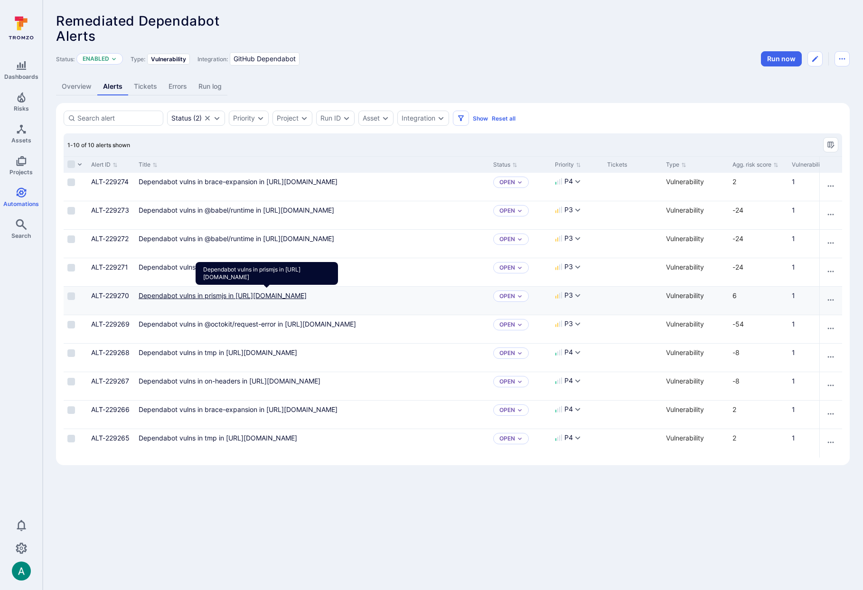
click at [307, 300] on link "Dependabot vulns in prismjs in https://github.com/TromsoSecurity/stereo/blob/ma…" at bounding box center [223, 295] width 168 height 8
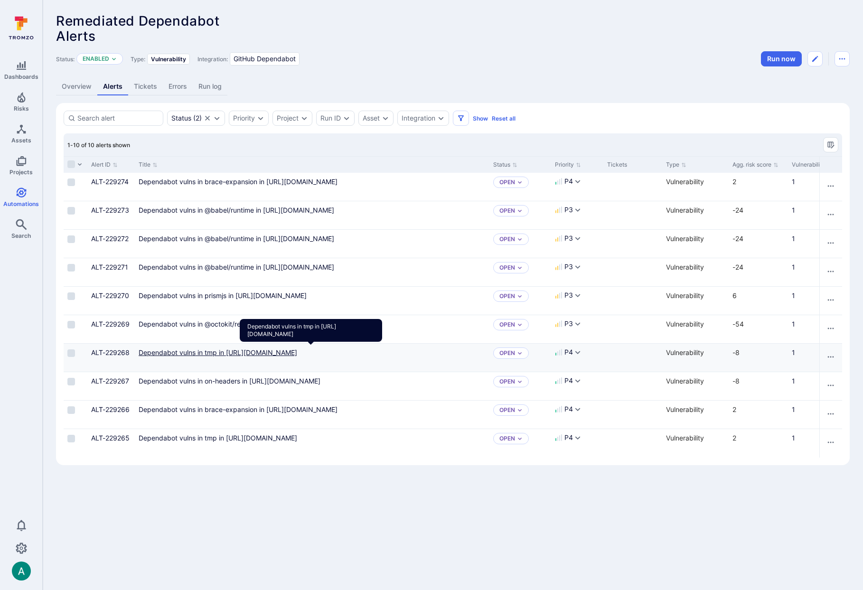
click at [297, 350] on link "Dependabot vulns in tmp in [URL][DOMAIN_NAME]" at bounding box center [218, 352] width 159 height 8
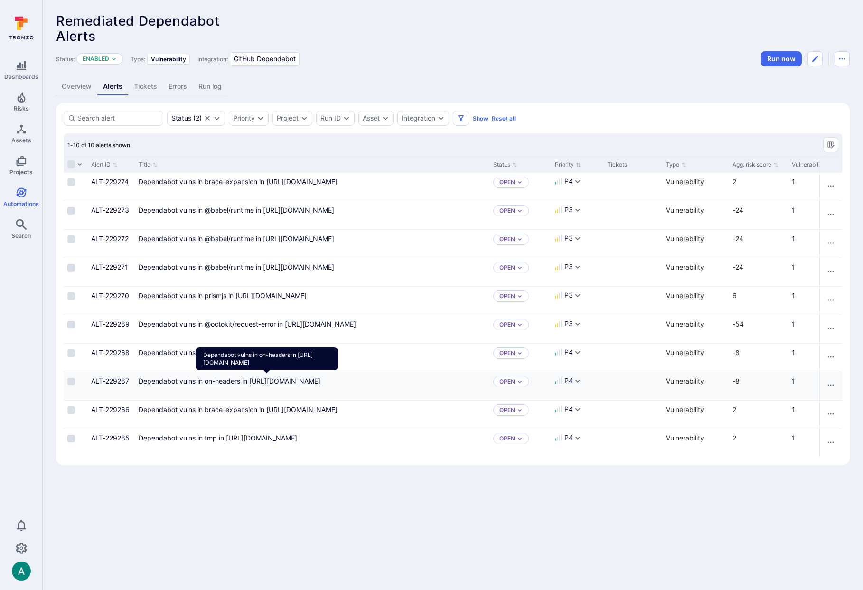
click at [307, 385] on link "Dependabot vulns in on-headers in https://github.com/TromsoSecurity/stereo/blob…" at bounding box center [230, 381] width 182 height 8
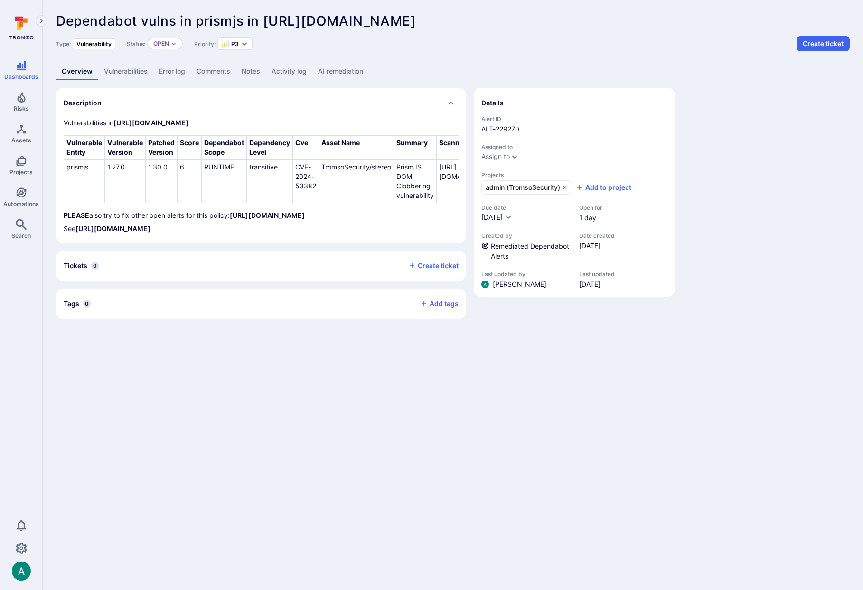
click at [356, 69] on link "AI remediation" at bounding box center [340, 72] width 56 height 18
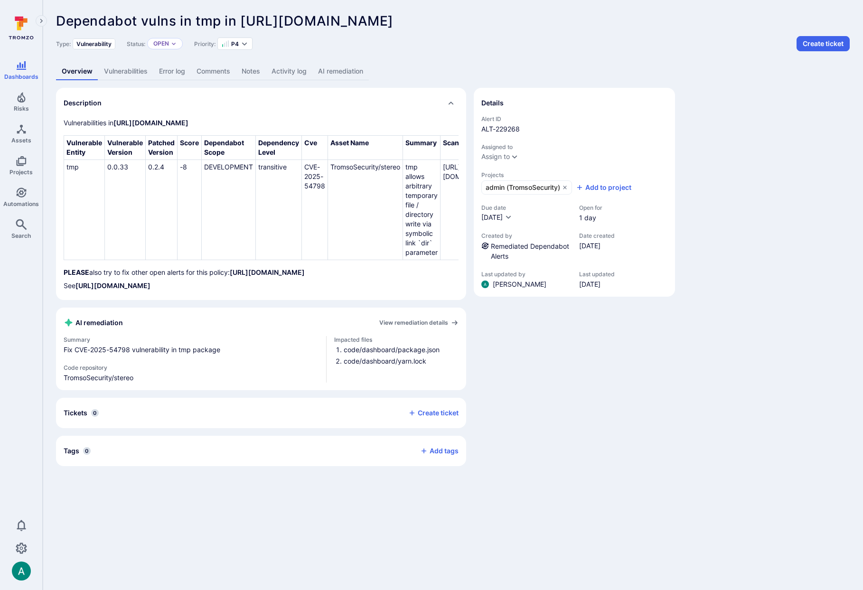
click at [346, 68] on link "AI remediation" at bounding box center [340, 72] width 56 height 18
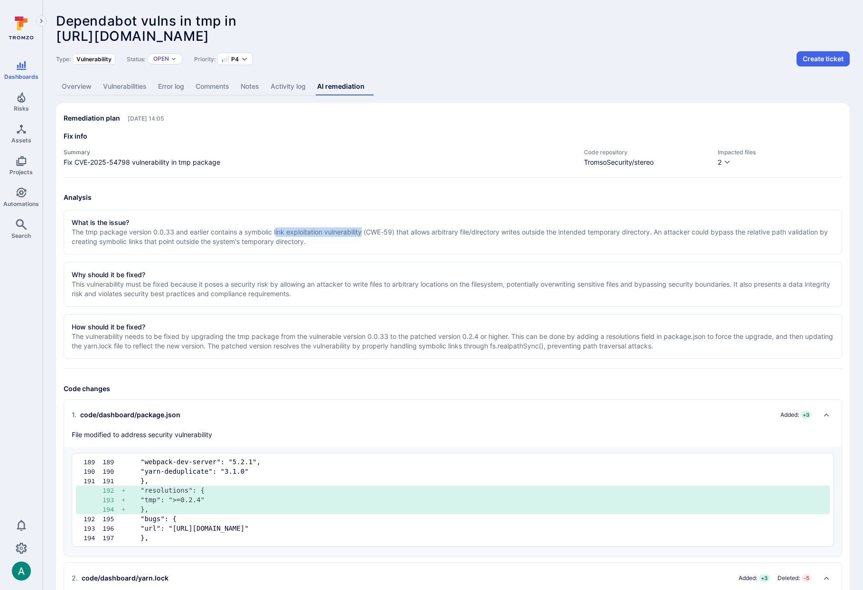
drag, startPoint x: 278, startPoint y: 233, endPoint x: 375, endPoint y: 232, distance: 97.8
click at [366, 233] on p "The tmp package version 0.0.33 and earlier contains a symbolic link exploitatio…" at bounding box center [453, 236] width 762 height 19
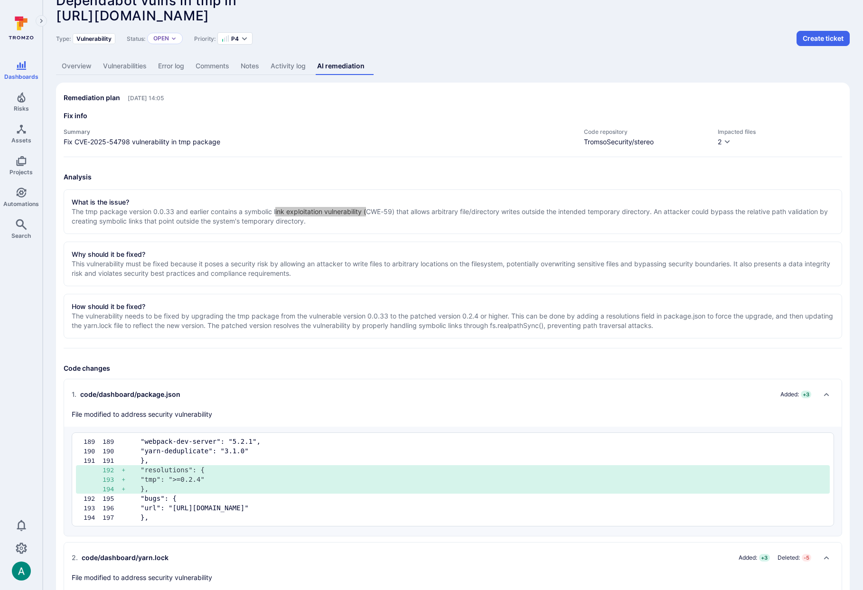
scroll to position [5, 0]
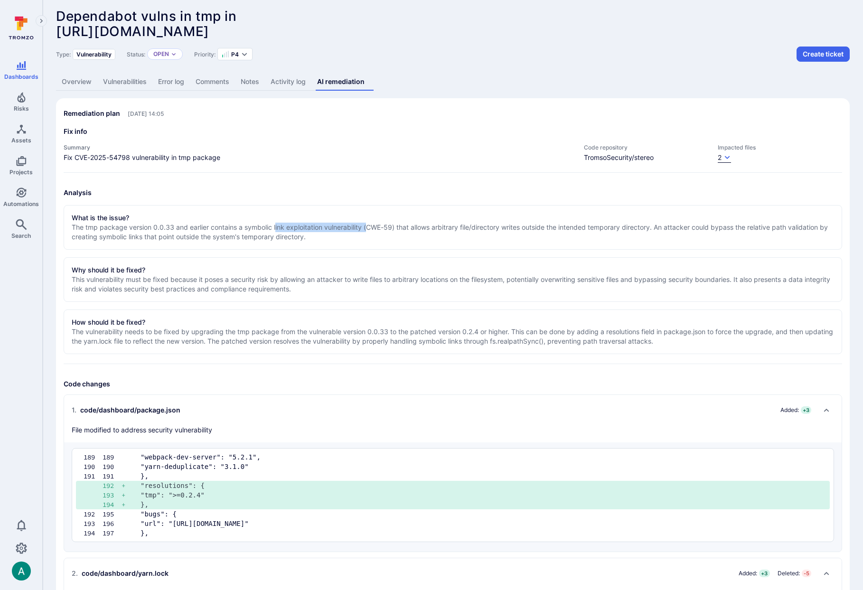
click at [722, 155] on button "2" at bounding box center [724, 158] width 13 height 10
click at [117, 80] on div at bounding box center [431, 295] width 863 height 590
click at [115, 83] on link "Vulnerabilities" at bounding box center [124, 82] width 55 height 18
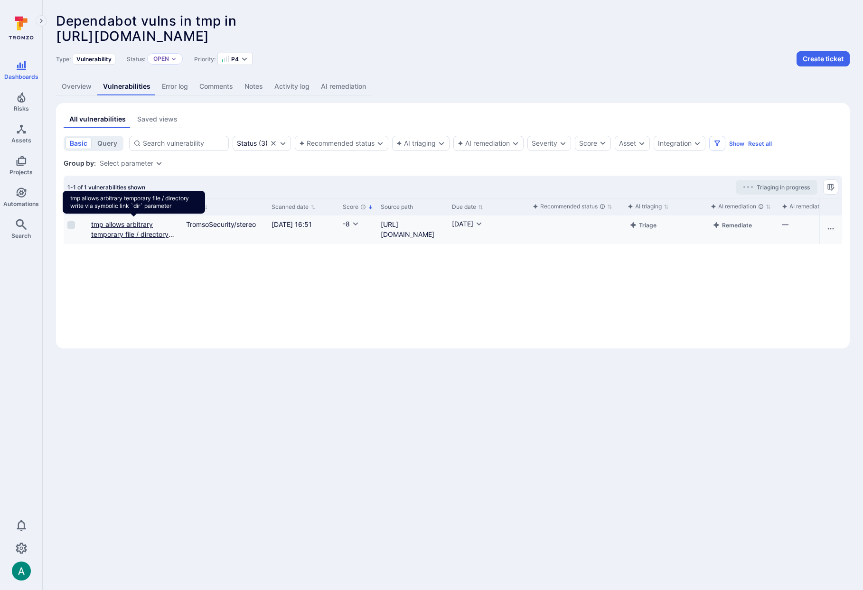
click at [141, 232] on link "tmp allows arbitrary temporary file / directory write via symbolic link `dir` p…" at bounding box center [133, 239] width 84 height 38
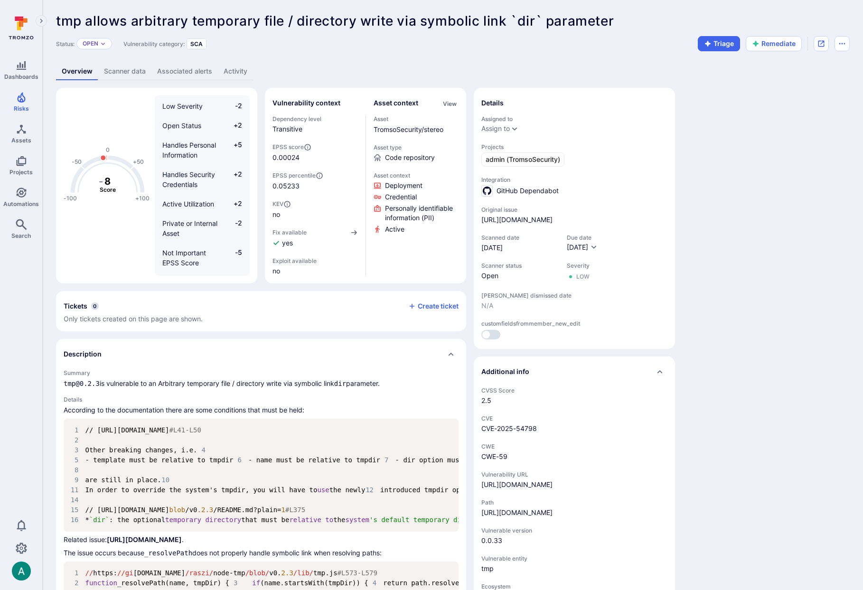
click at [127, 72] on link "Scanner data" at bounding box center [124, 72] width 53 height 18
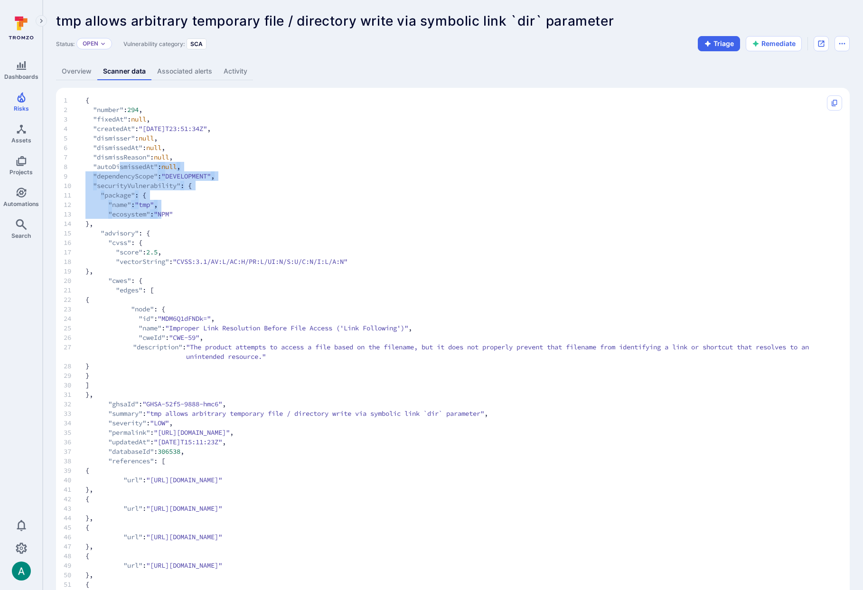
drag, startPoint x: 170, startPoint y: 216, endPoint x: 122, endPoint y: 162, distance: 72.6
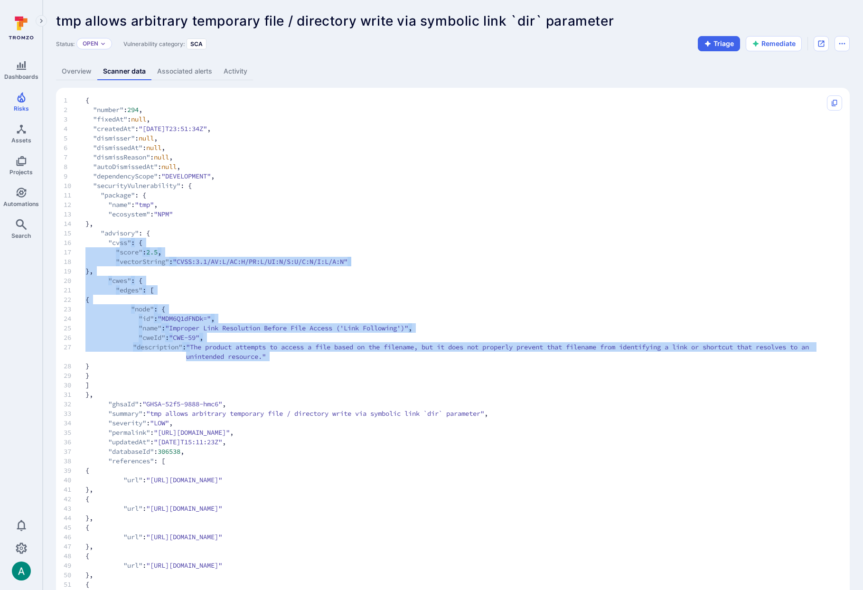
drag, startPoint x: 122, startPoint y: 250, endPoint x: 249, endPoint y: 363, distance: 170.8
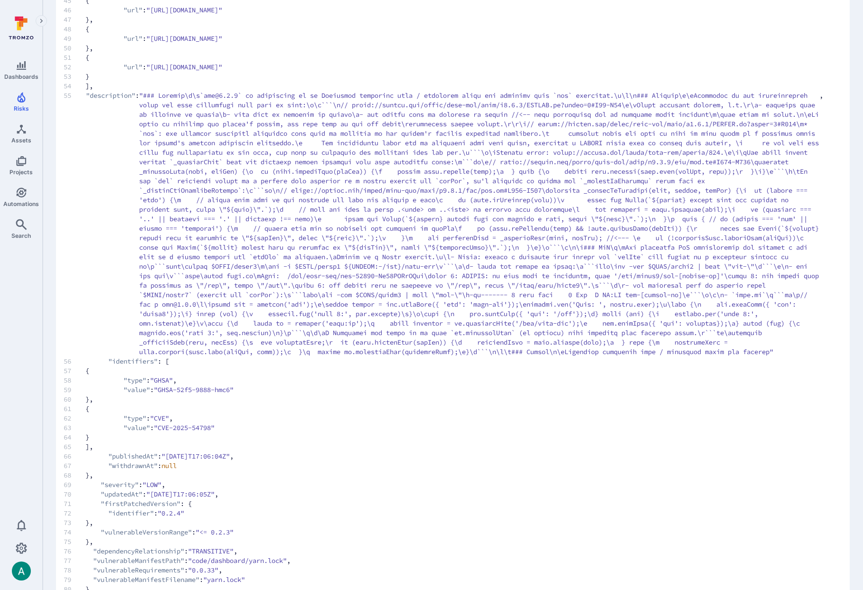
scroll to position [571, 0]
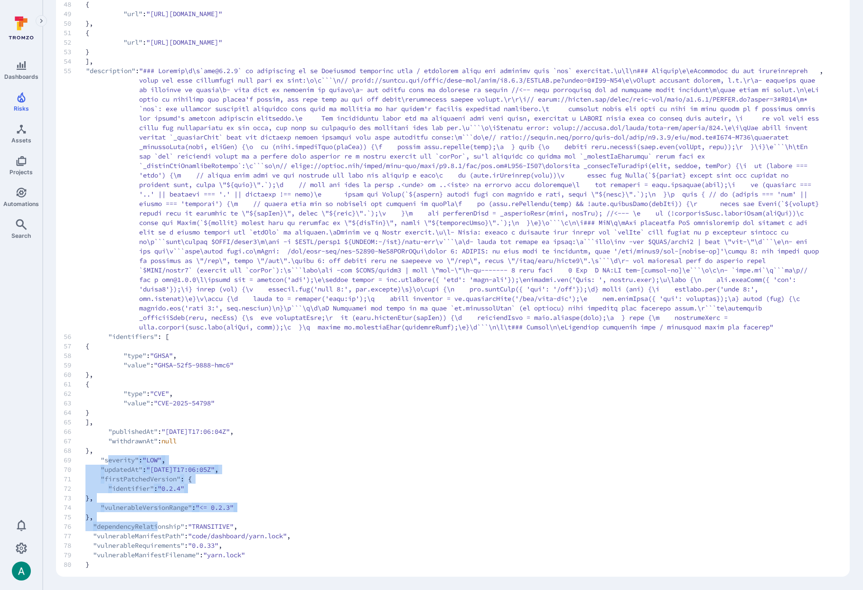
drag, startPoint x: 112, startPoint y: 468, endPoint x: 160, endPoint y: 525, distance: 74.1
click at [159, 525] on code "1 { 2 "number" : 294 , 3 "fixedAt" : null , 4 "createdAt" : "[DATE]T23:51:34Z" …" at bounding box center [443, 56] width 759 height 1025
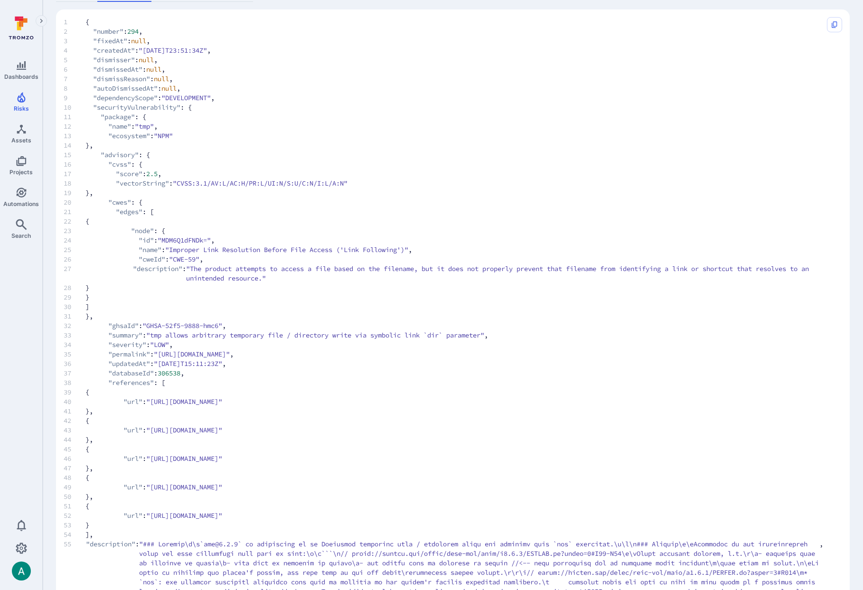
scroll to position [7, 0]
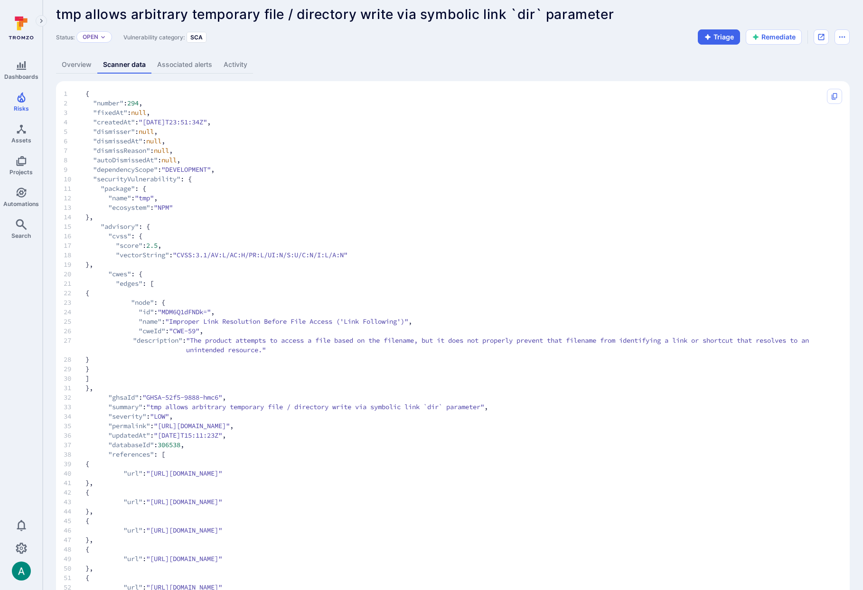
drag, startPoint x: 166, startPoint y: 425, endPoint x: 314, endPoint y: 438, distance: 148.6
click at [230, 424] on span ""[URL][DOMAIN_NAME]"" at bounding box center [192, 425] width 76 height 9
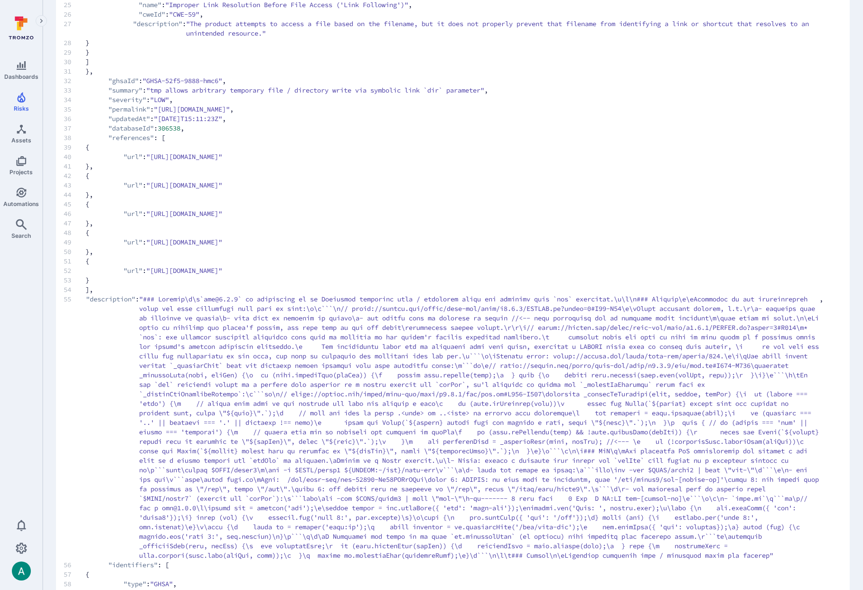
scroll to position [0, 0]
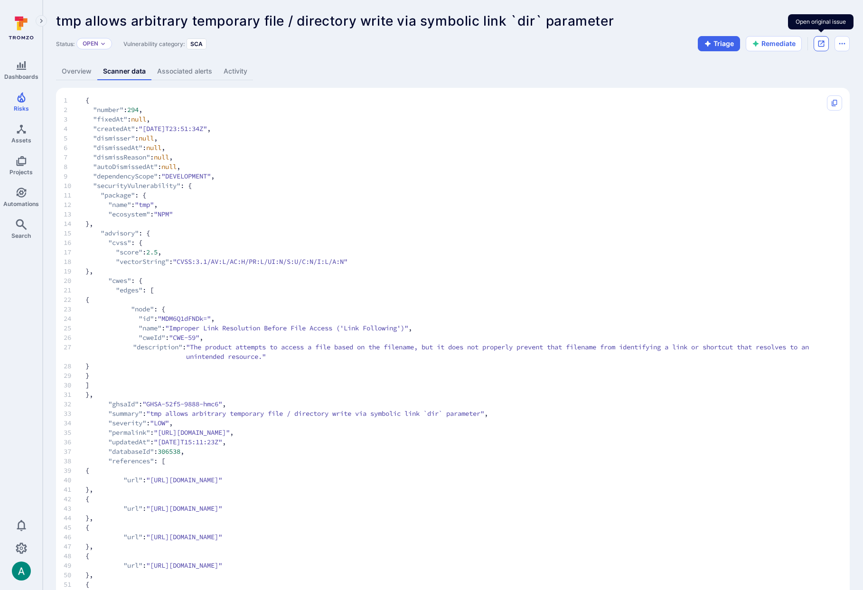
click at [825, 45] on button "Open original issue" at bounding box center [821, 43] width 15 height 15
click at [816, 39] on button "Open original issue" at bounding box center [821, 43] width 15 height 15
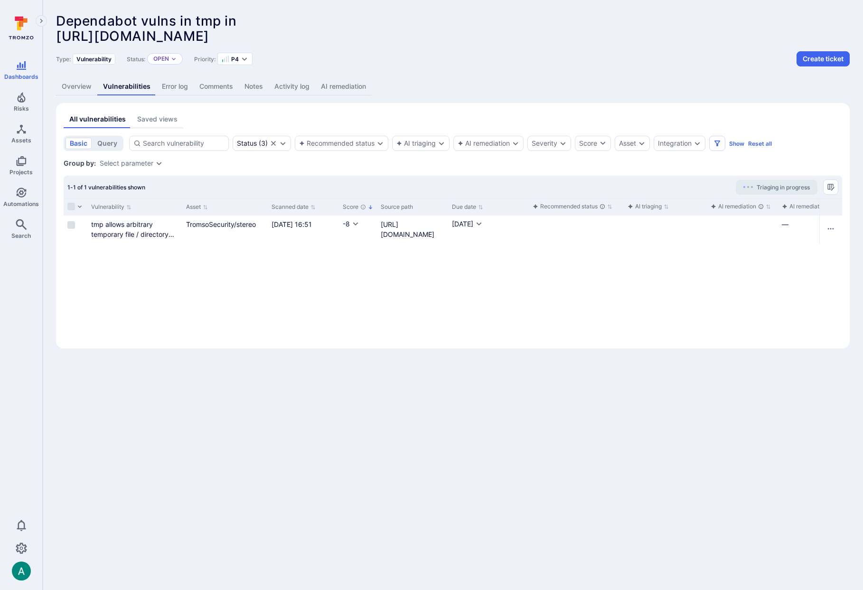
click at [346, 86] on link "AI remediation" at bounding box center [343, 87] width 56 height 18
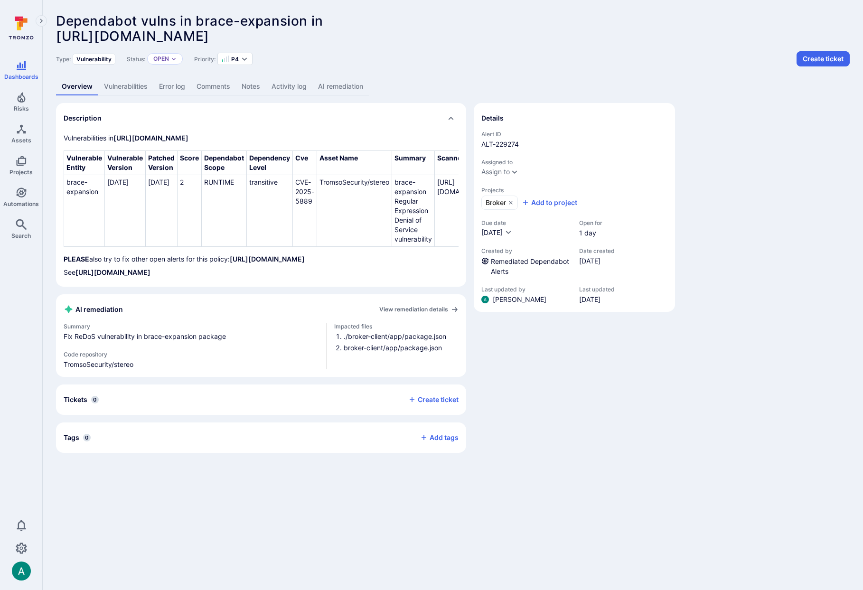
click at [356, 90] on link "AI remediation" at bounding box center [340, 87] width 56 height 18
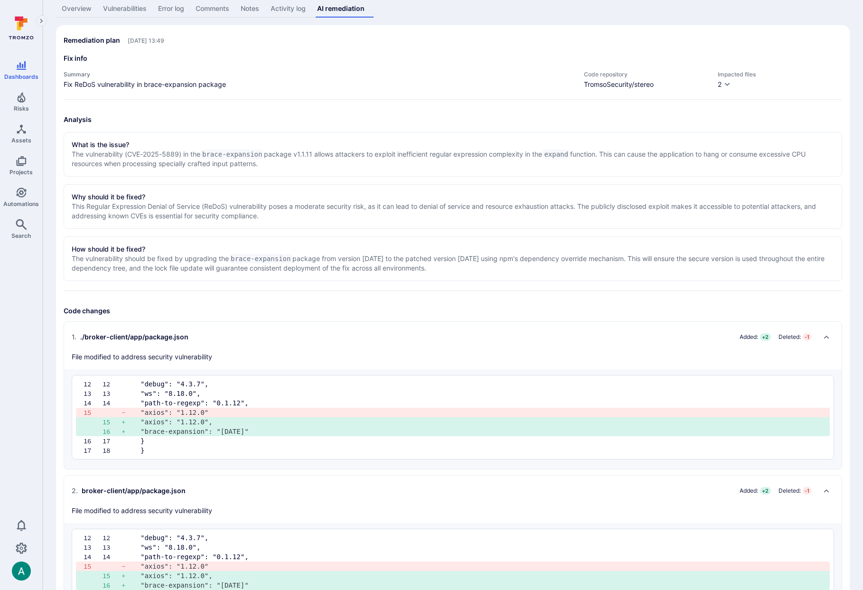
scroll to position [132, 0]
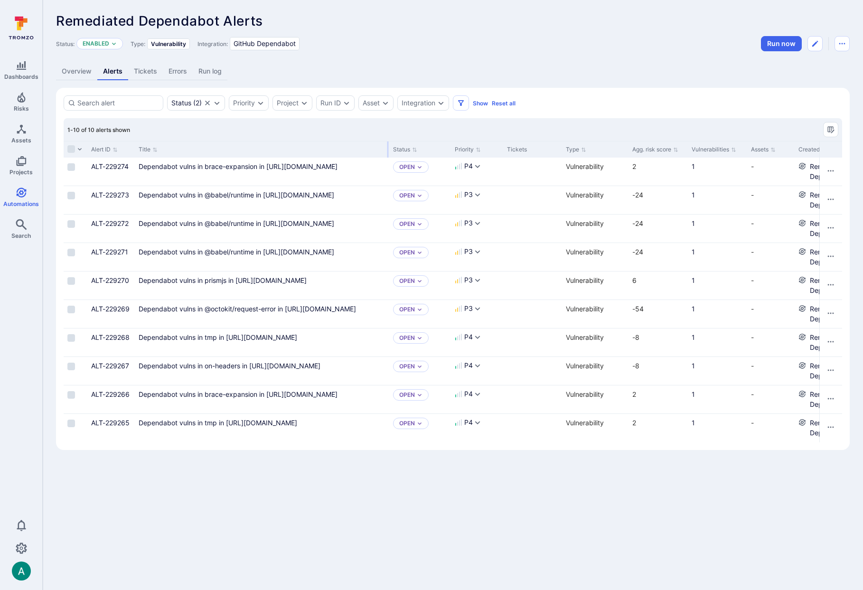
drag, startPoint x: 252, startPoint y: 145, endPoint x: 388, endPoint y: 141, distance: 135.8
click at [388, 141] on div at bounding box center [387, 149] width 1 height 16
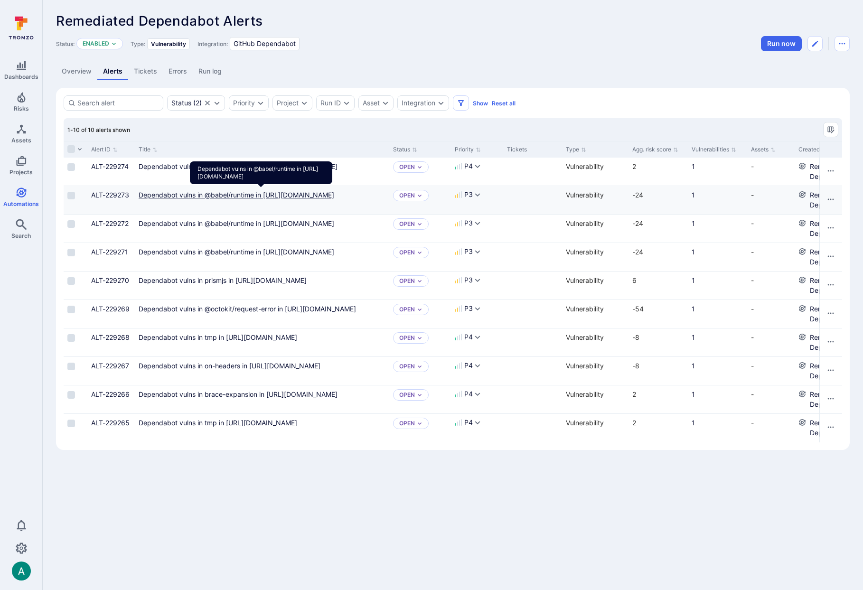
click at [260, 199] on link "Dependabot vulns in @babel/runtime in https://github.com/TromsoSecurity/stereo/…" at bounding box center [237, 195] width 196 height 8
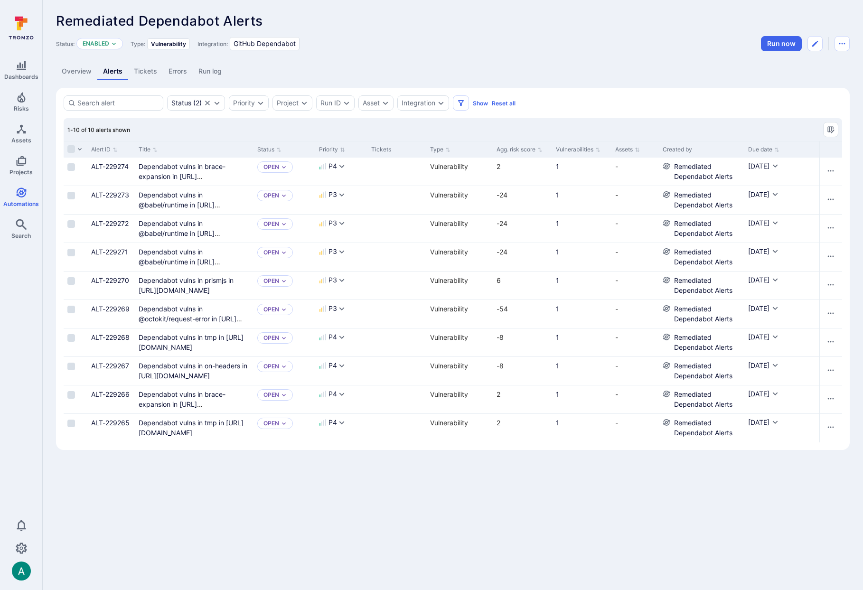
click at [253, 146] on div "Title" at bounding box center [194, 149] width 119 height 17
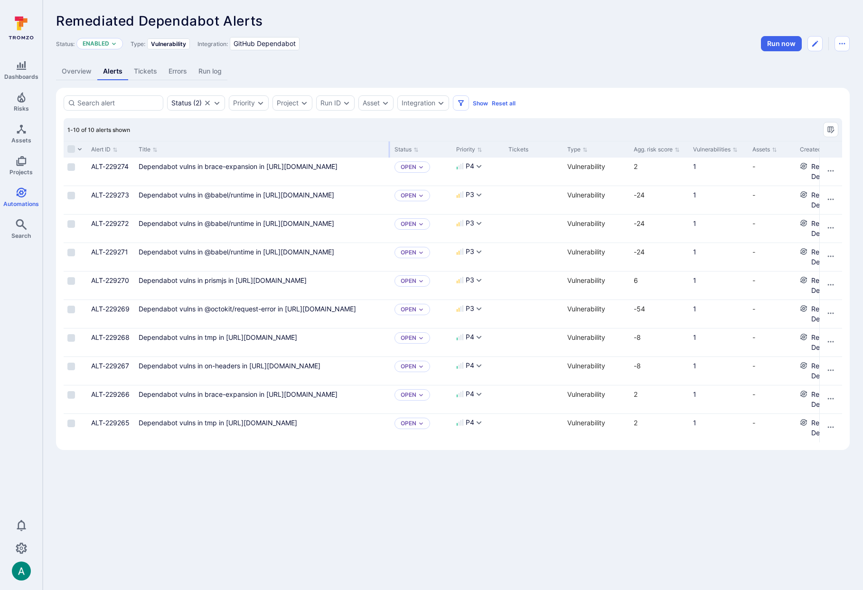
drag, startPoint x: 251, startPoint y: 146, endPoint x: 386, endPoint y: 148, distance: 134.8
click at [389, 146] on div at bounding box center [389, 149] width 1 height 16
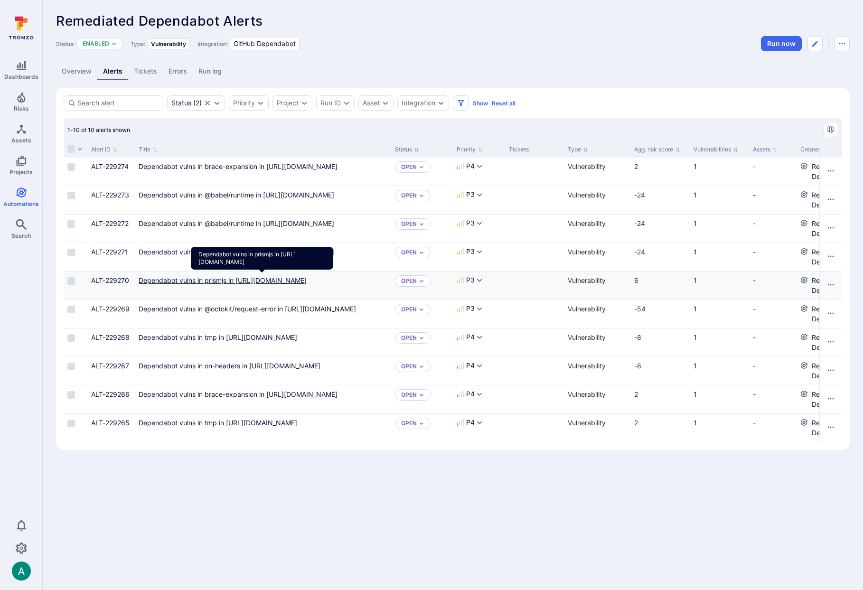
click at [307, 284] on link "Dependabot vulns in prismjs in [URL][DOMAIN_NAME]" at bounding box center [223, 280] width 168 height 8
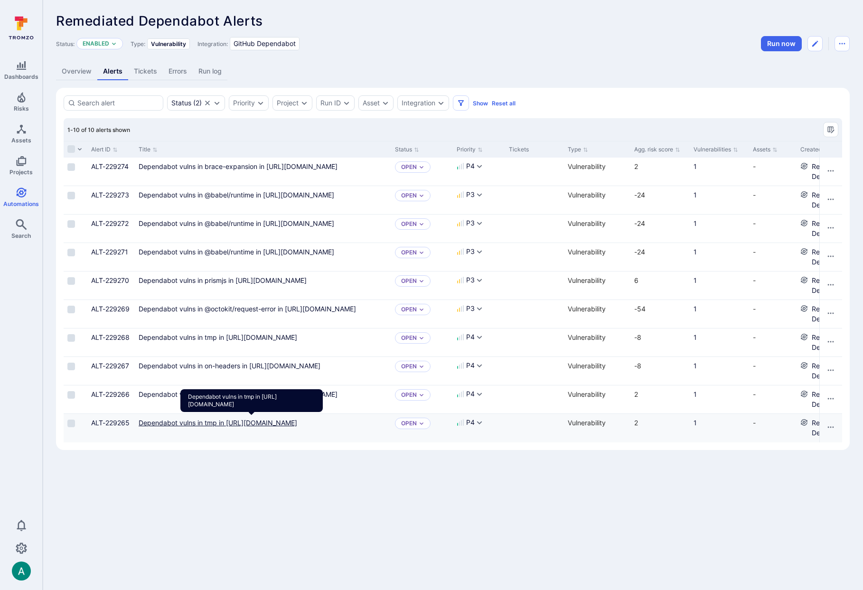
click at [297, 427] on link "Dependabot vulns in tmp in https://github.com/TromsoSecurity/stereo/blob/master…" at bounding box center [218, 423] width 159 height 8
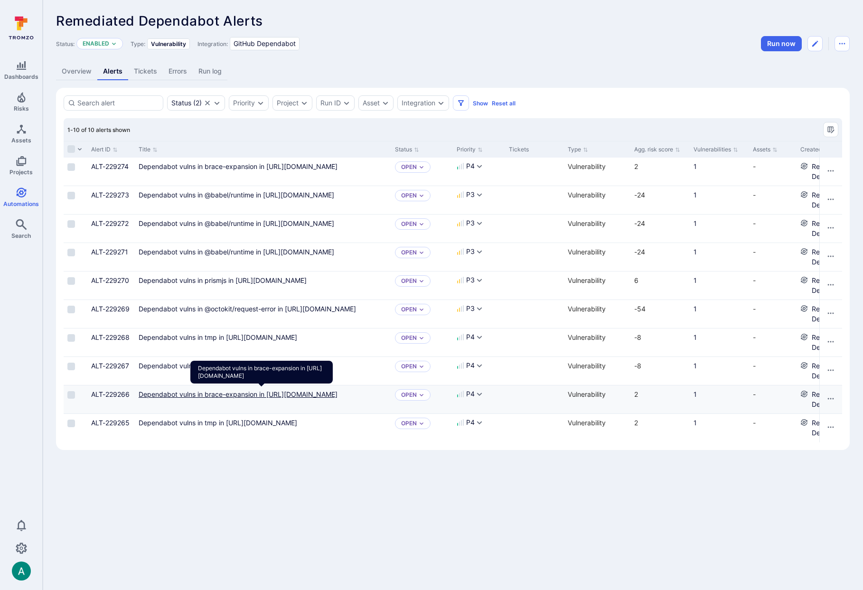
click at [303, 398] on link "Dependabot vulns in brace-expansion in https://github.com/TromsoSecurity/stereo…" at bounding box center [238, 394] width 199 height 8
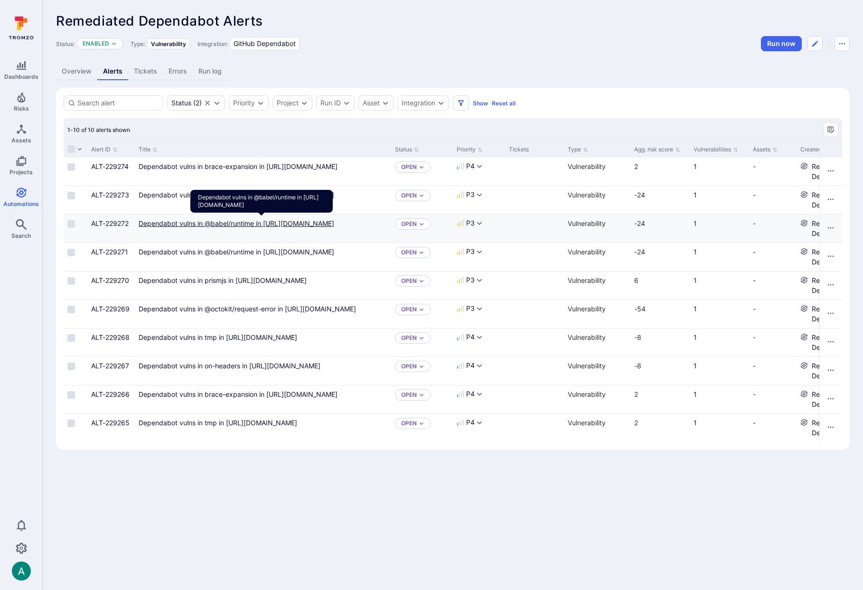
click at [334, 227] on link "Dependabot vulns in @babel/runtime in [URL][DOMAIN_NAME]" at bounding box center [237, 223] width 196 height 8
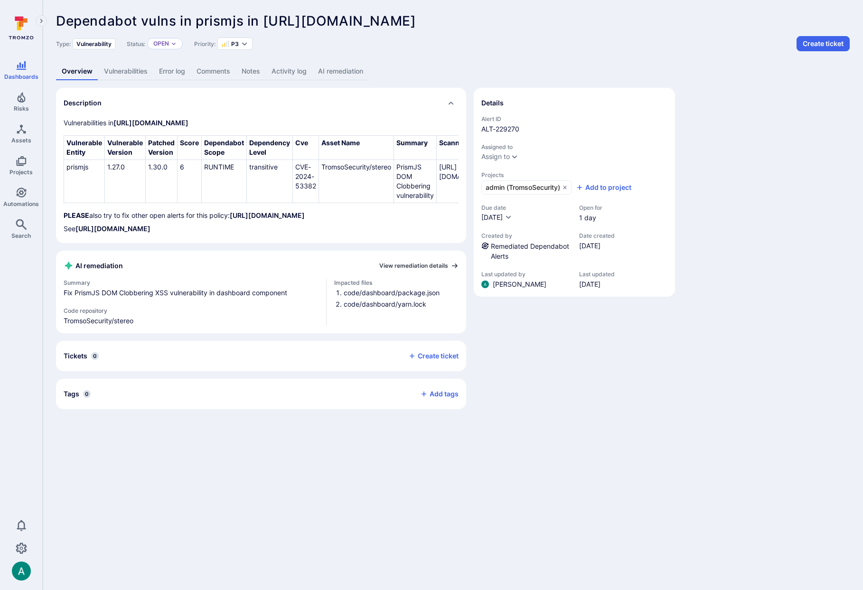
click at [434, 270] on link "View remediation details" at bounding box center [418, 266] width 79 height 8
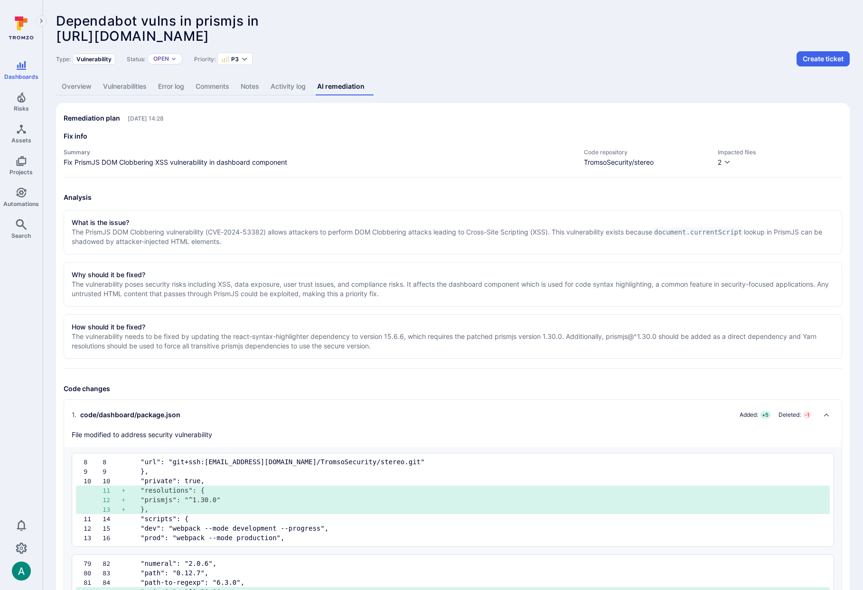
click at [407, 284] on p "The vulnerability poses security risks including XSS, data exposure, user trust…" at bounding box center [453, 289] width 762 height 19
click at [118, 87] on link "Vulnerabilities" at bounding box center [124, 87] width 55 height 18
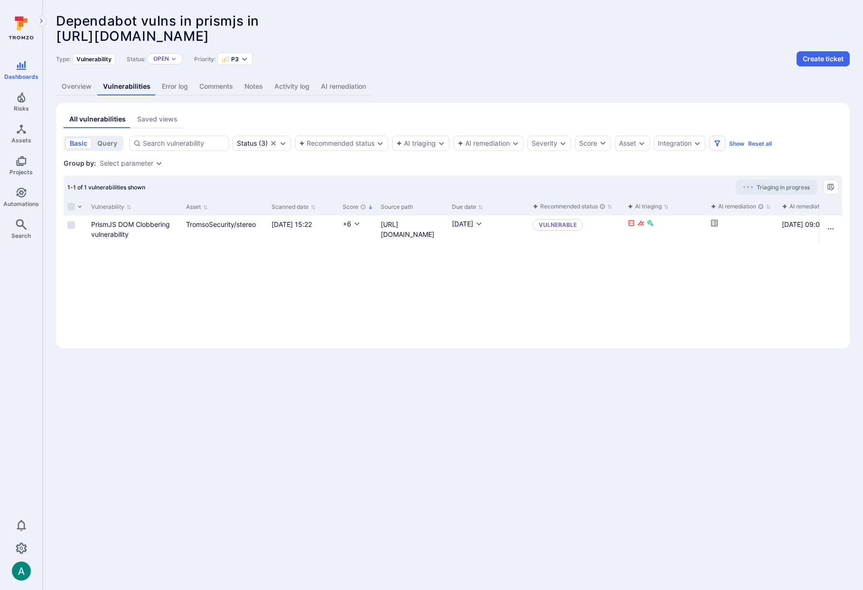
click at [346, 89] on link "AI remediation" at bounding box center [343, 87] width 56 height 18
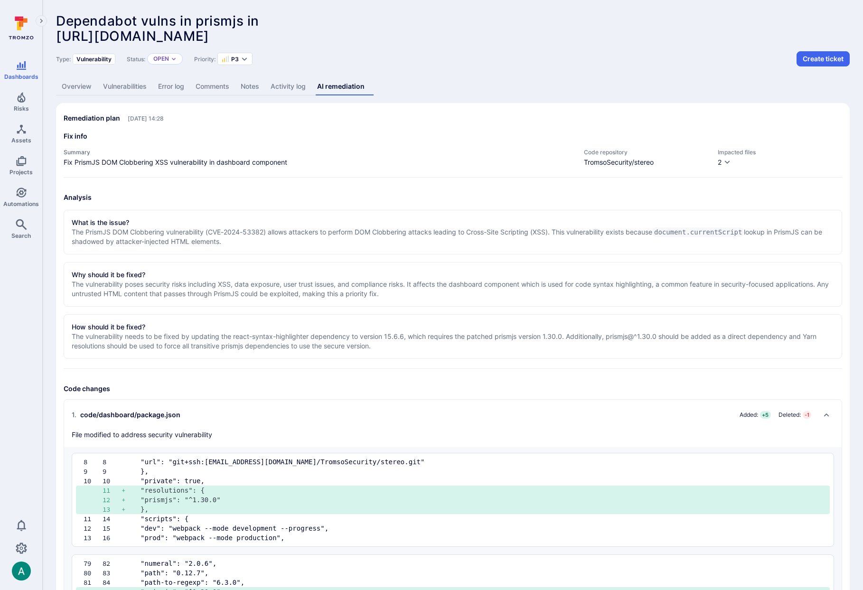
click at [120, 88] on link "Vulnerabilities" at bounding box center [124, 87] width 55 height 18
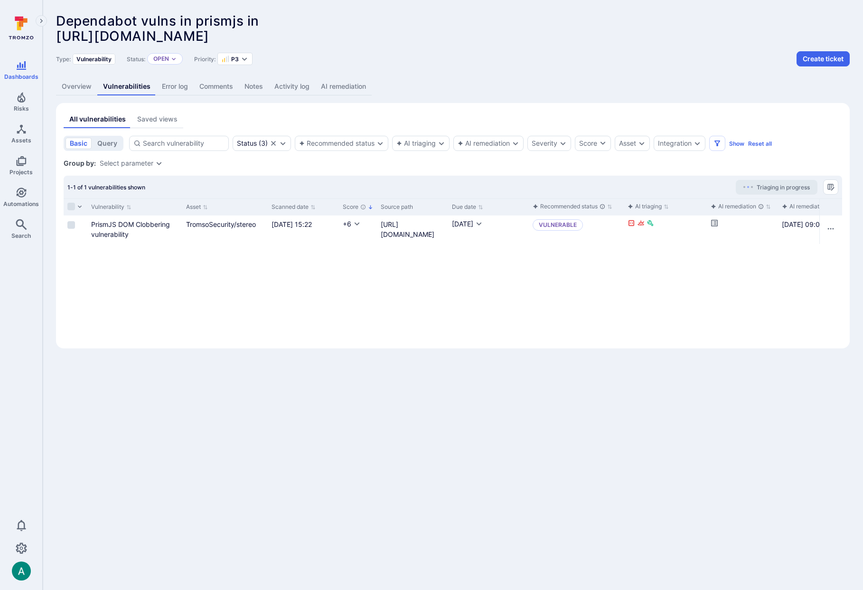
click at [358, 89] on link "AI remediation" at bounding box center [343, 87] width 56 height 18
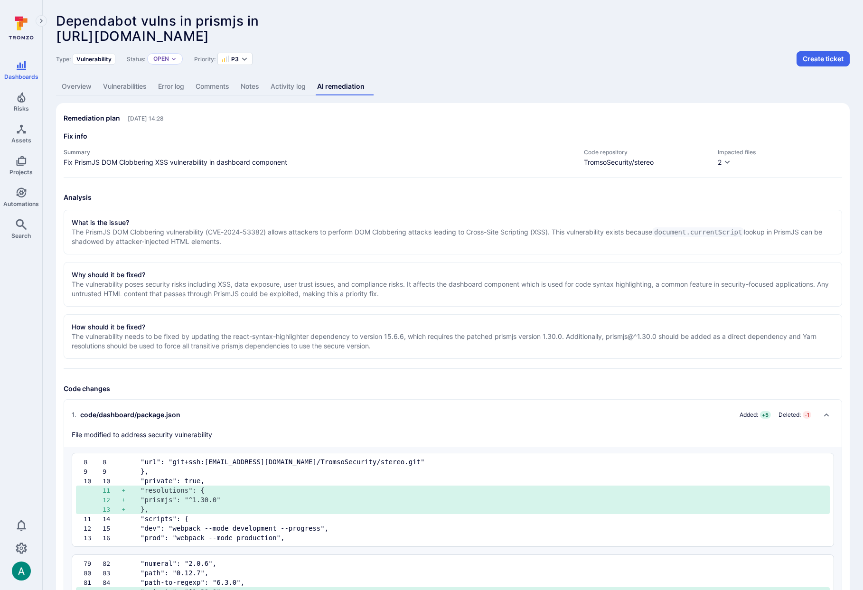
click at [131, 88] on link "Vulnerabilities" at bounding box center [124, 87] width 55 height 18
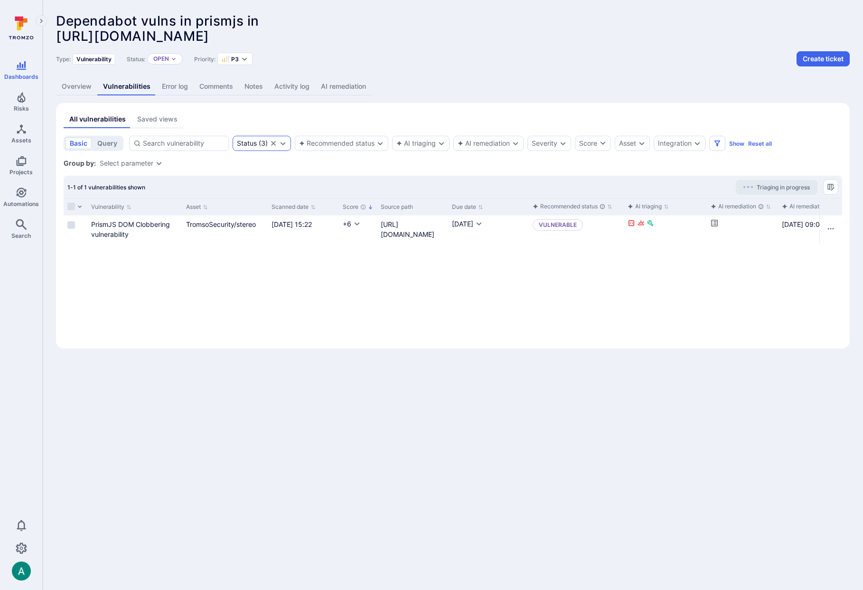
click at [272, 143] on icon "Clear selection" at bounding box center [274, 144] width 8 height 8
click at [146, 225] on link "PrismJS DOM Clobbering vulnerability" at bounding box center [130, 229] width 79 height 18
click at [348, 89] on link "AI remediation" at bounding box center [343, 87] width 56 height 18
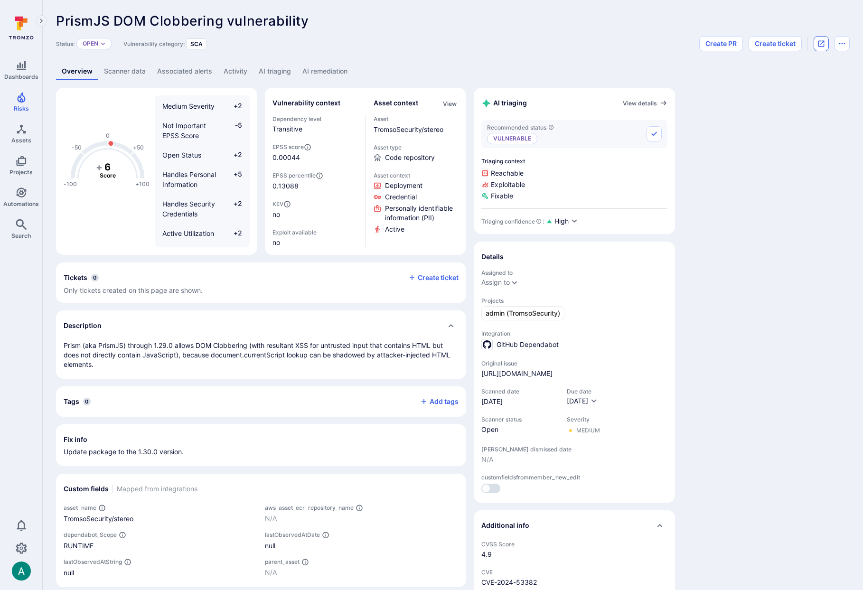
click at [818, 43] on icon "Open original issue" at bounding box center [821, 44] width 6 height 6
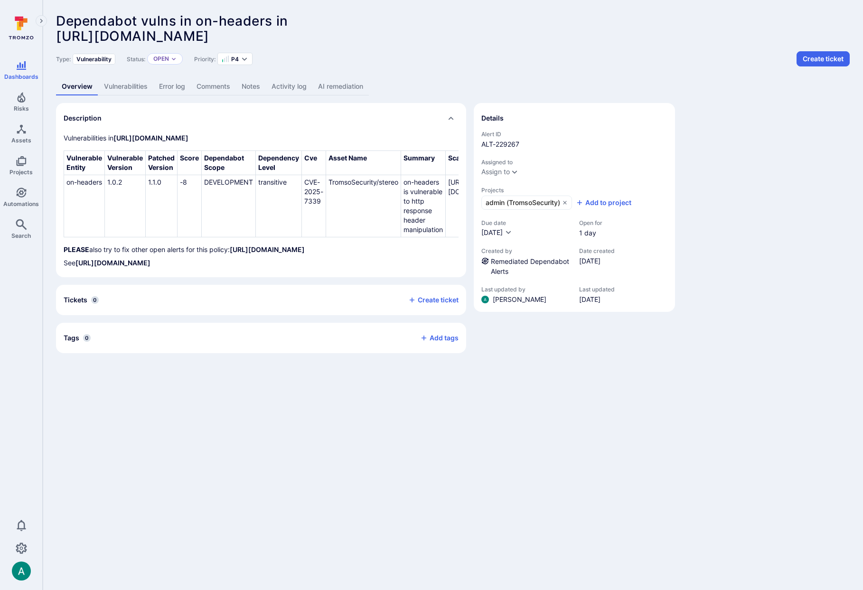
click at [352, 94] on link "AI remediation" at bounding box center [340, 87] width 56 height 18
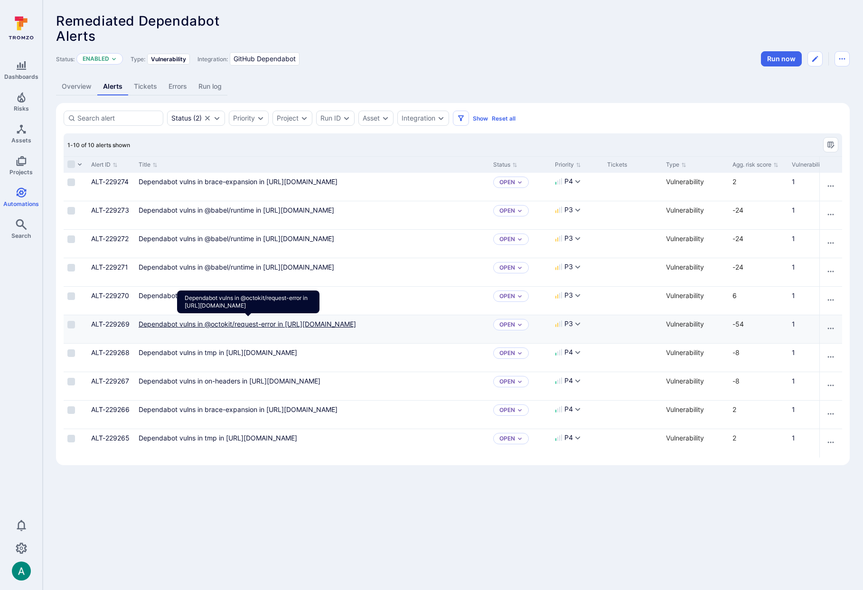
scroll to position [0, 7]
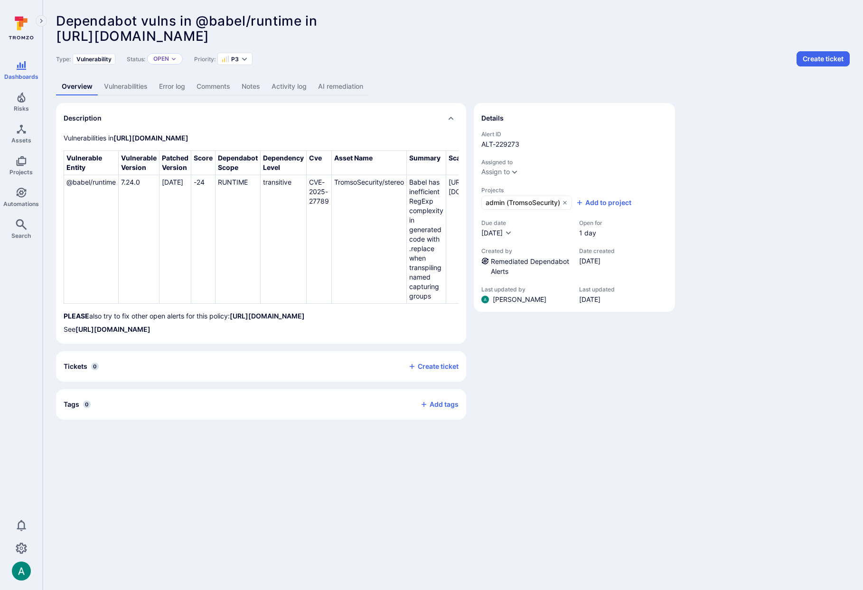
click at [353, 88] on link "AI remediation" at bounding box center [340, 87] width 56 height 18
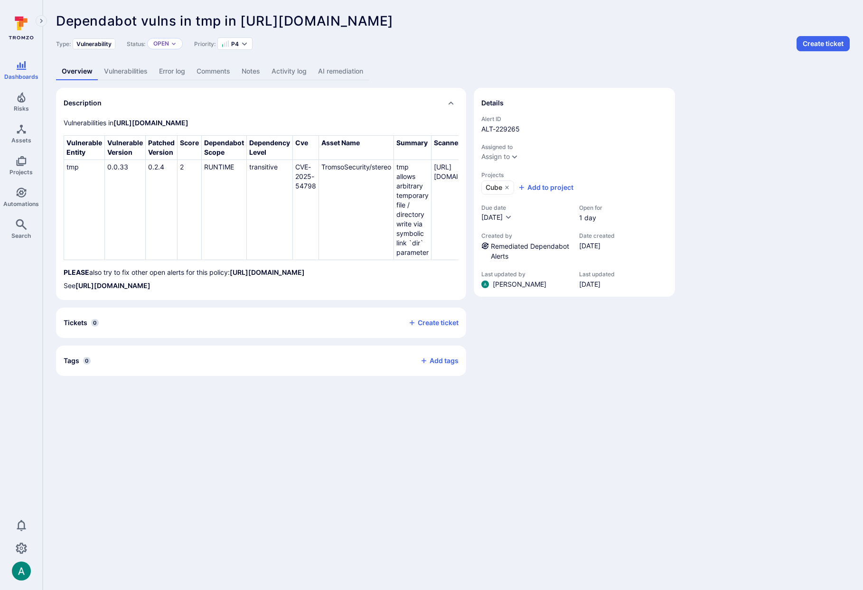
click at [350, 72] on link "AI remediation" at bounding box center [340, 72] width 56 height 18
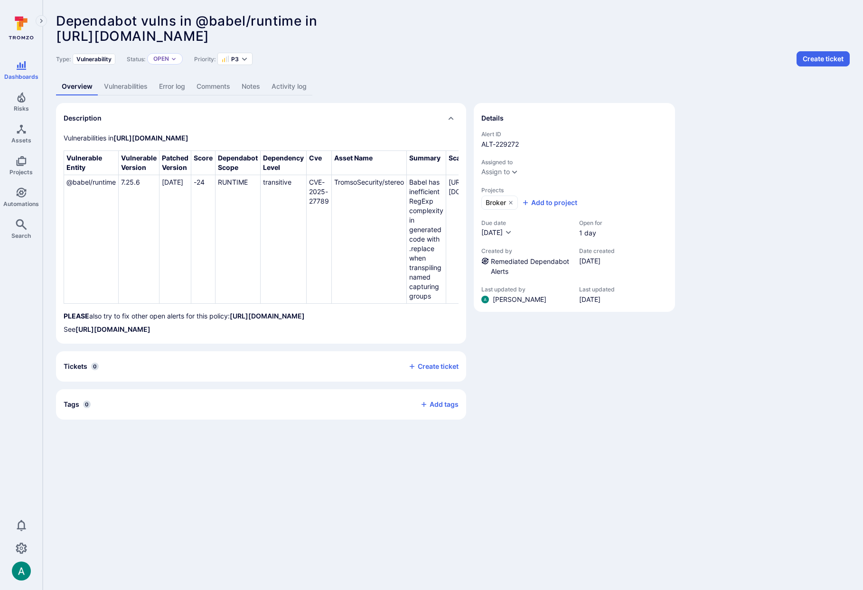
click at [298, 88] on link "Activity log" at bounding box center [289, 87] width 47 height 18
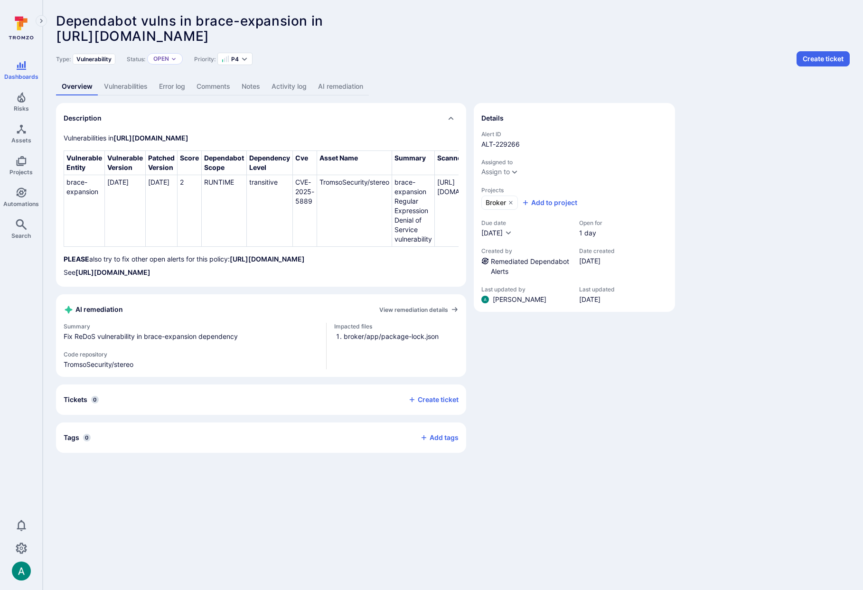
click at [355, 84] on link "AI remediation" at bounding box center [340, 87] width 56 height 18
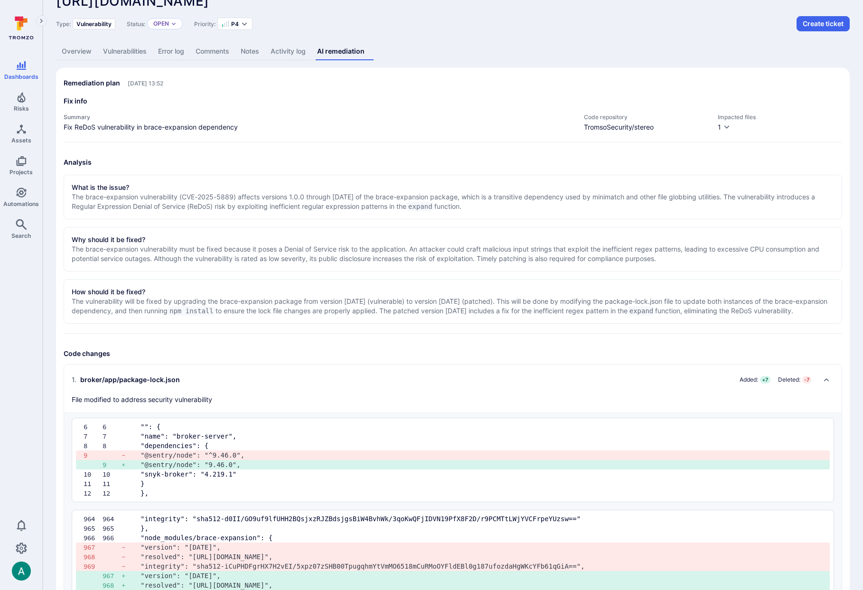
scroll to position [32, 0]
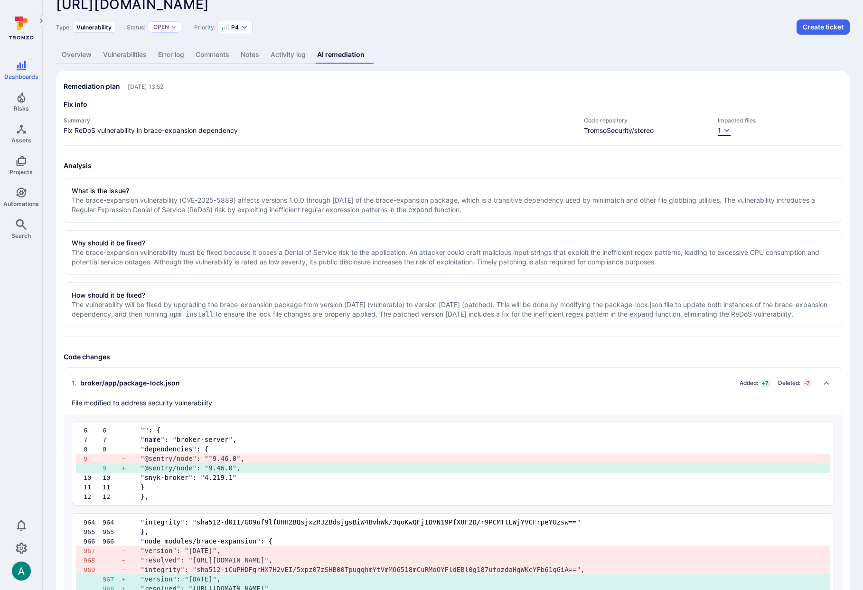
click at [727, 130] on icon "button" at bounding box center [727, 131] width 8 height 8
click at [727, 130] on div at bounding box center [431, 295] width 863 height 590
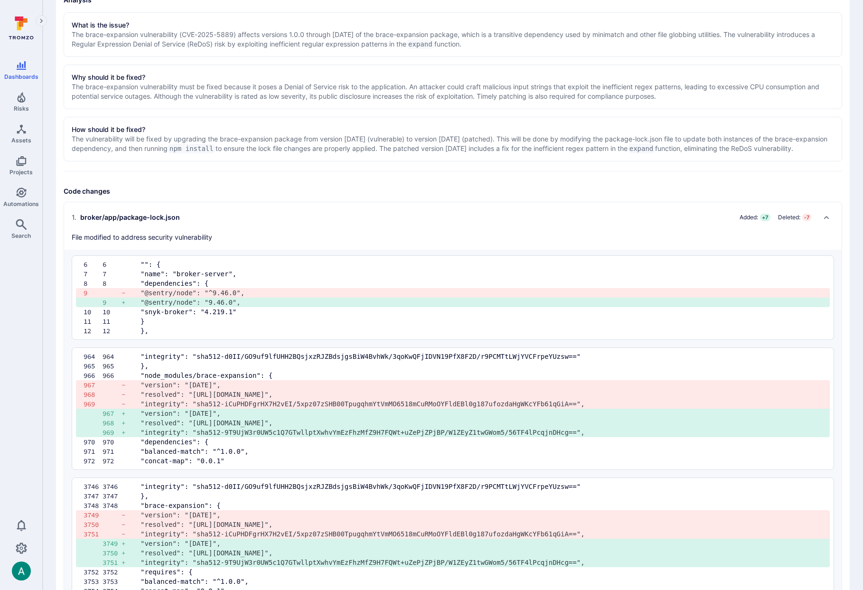
scroll to position [0, 0]
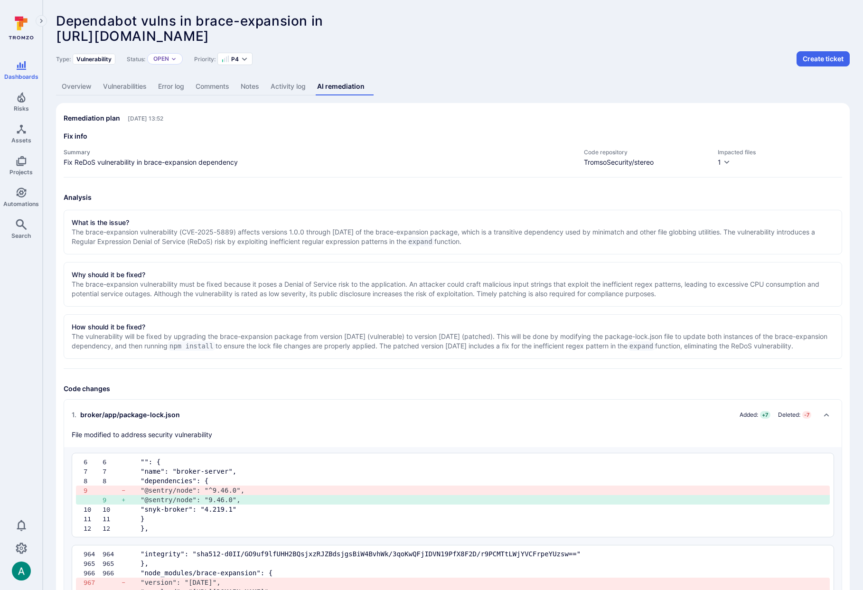
click at [126, 88] on link "Vulnerabilities" at bounding box center [124, 87] width 55 height 18
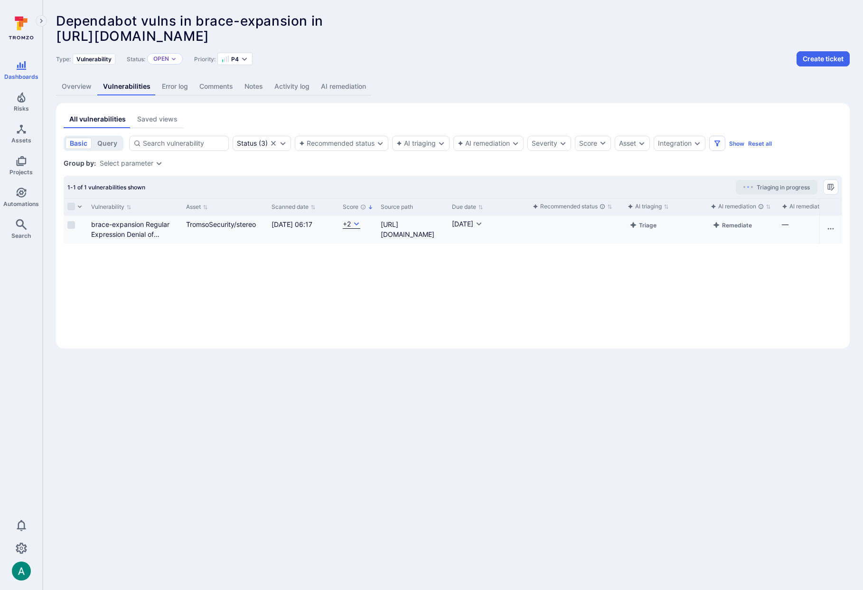
click at [354, 222] on icon "Cell for Score" at bounding box center [356, 223] width 5 height 3
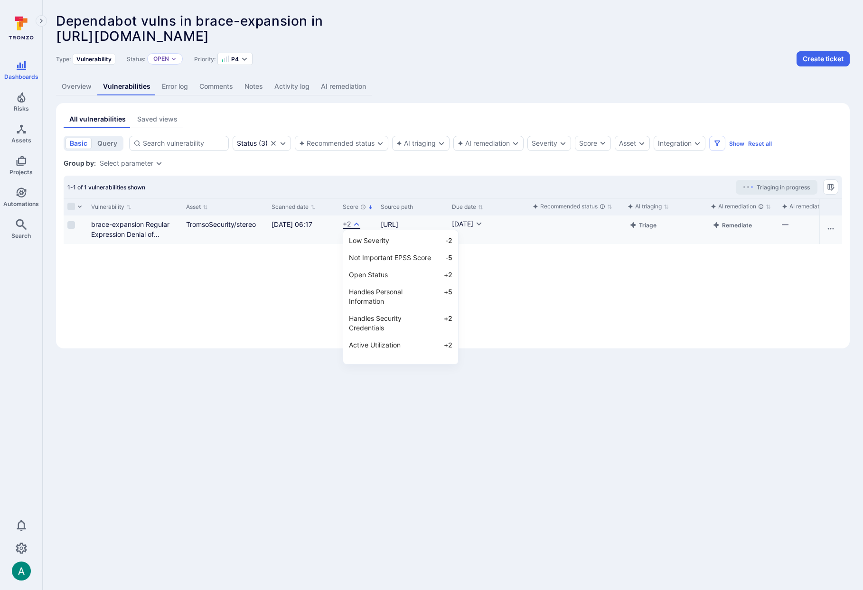
click at [354, 222] on div at bounding box center [431, 295] width 863 height 590
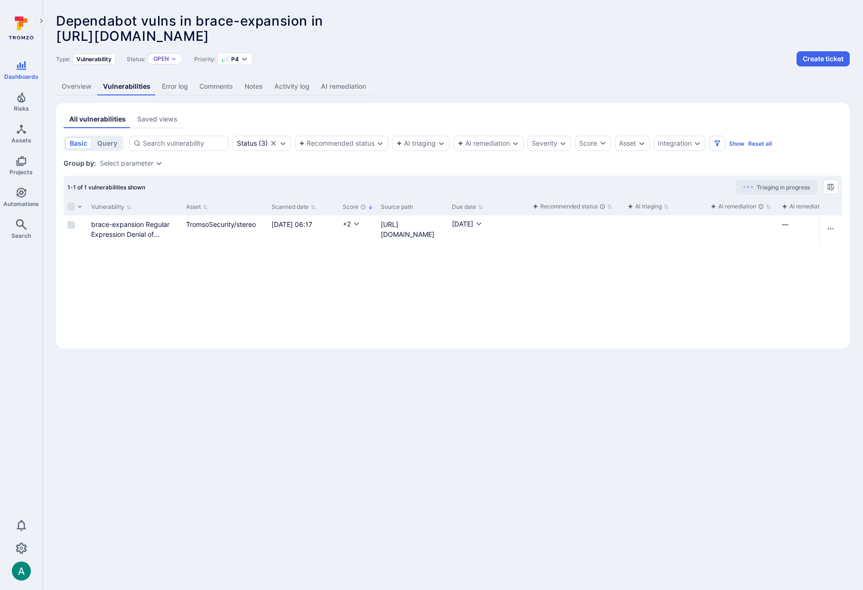
click at [334, 91] on link "AI remediation" at bounding box center [343, 87] width 56 height 18
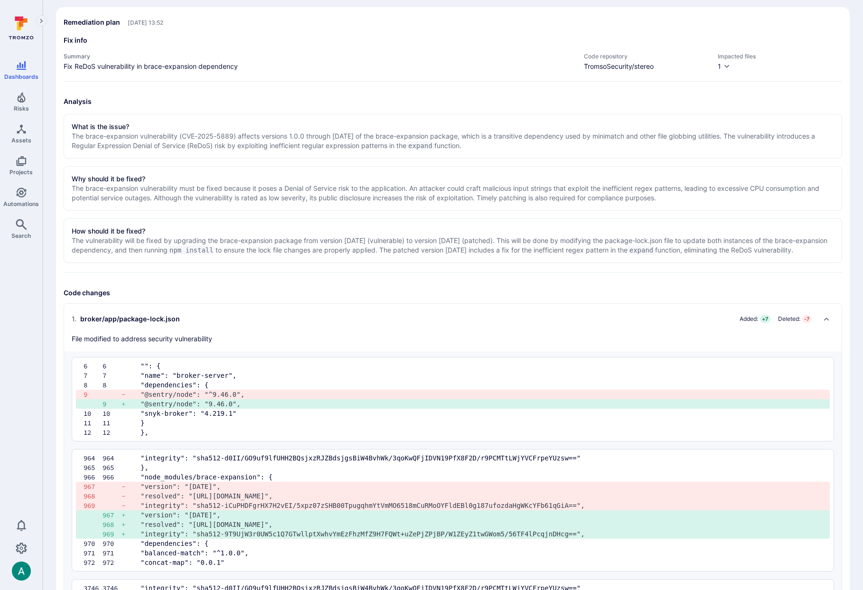
scroll to position [99, 0]
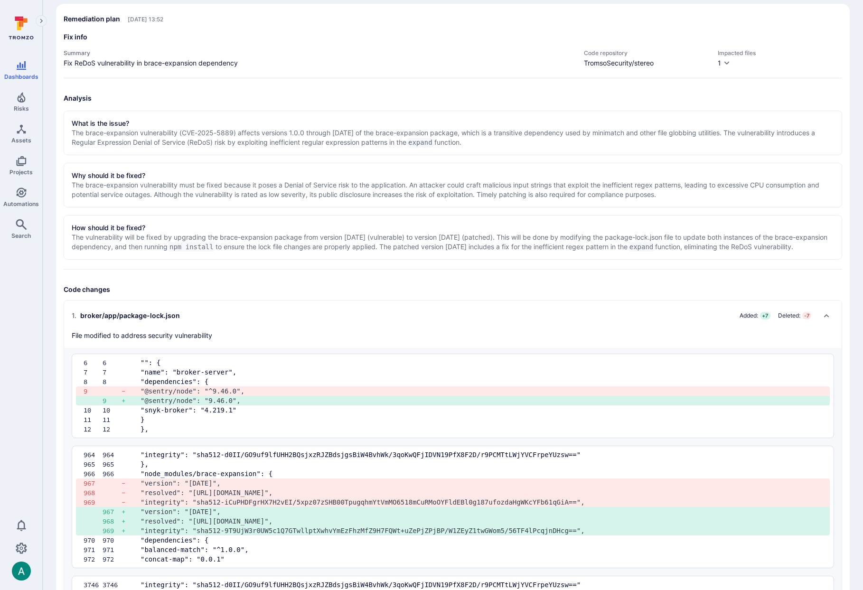
click at [737, 66] on div "Impacted files 1" at bounding box center [780, 58] width 124 height 19
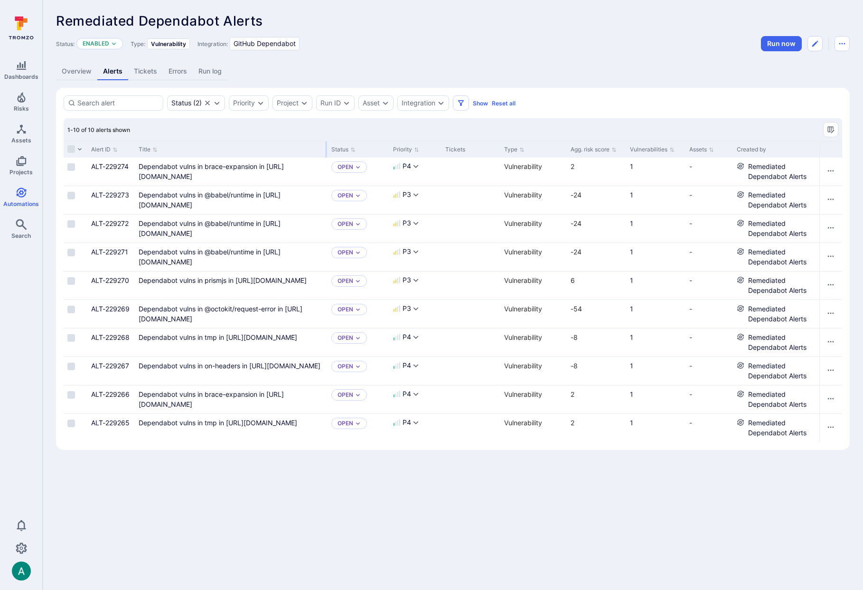
drag, startPoint x: 253, startPoint y: 144, endPoint x: 834, endPoint y: 53, distance: 588.2
click at [327, 141] on div at bounding box center [326, 149] width 1 height 16
drag, startPoint x: 326, startPoint y: 145, endPoint x: 427, endPoint y: 142, distance: 100.7
click at [427, 142] on div "Alert ID Title Status Priority Tickets Type Agg. risk score Vulnerabilities Ass…" at bounding box center [748, 149] width 1368 height 17
drag, startPoint x: 326, startPoint y: 146, endPoint x: 338, endPoint y: 145, distance: 11.9
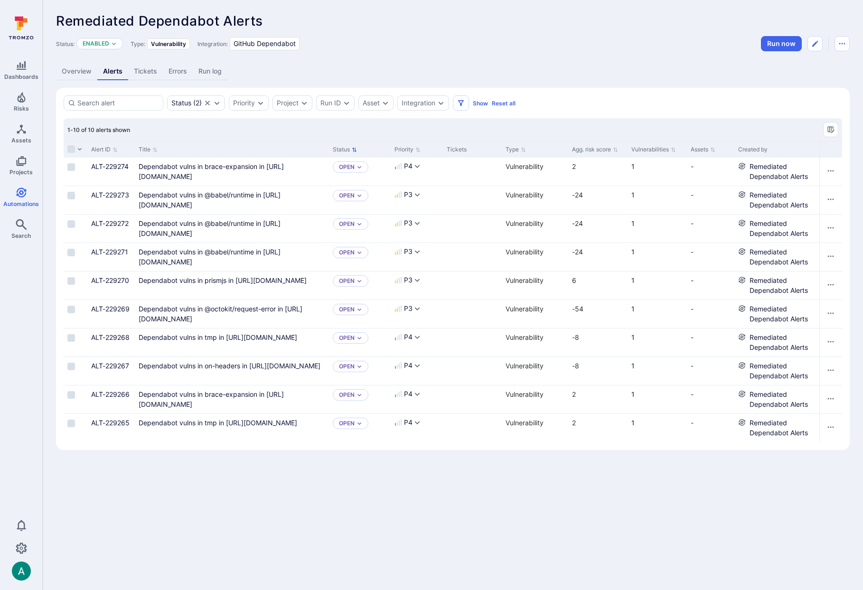
click at [338, 145] on div "Alert ID Title Status Priority Tickets Type Agg. risk score Vulnerabilities Ass…" at bounding box center [748, 149] width 1368 height 17
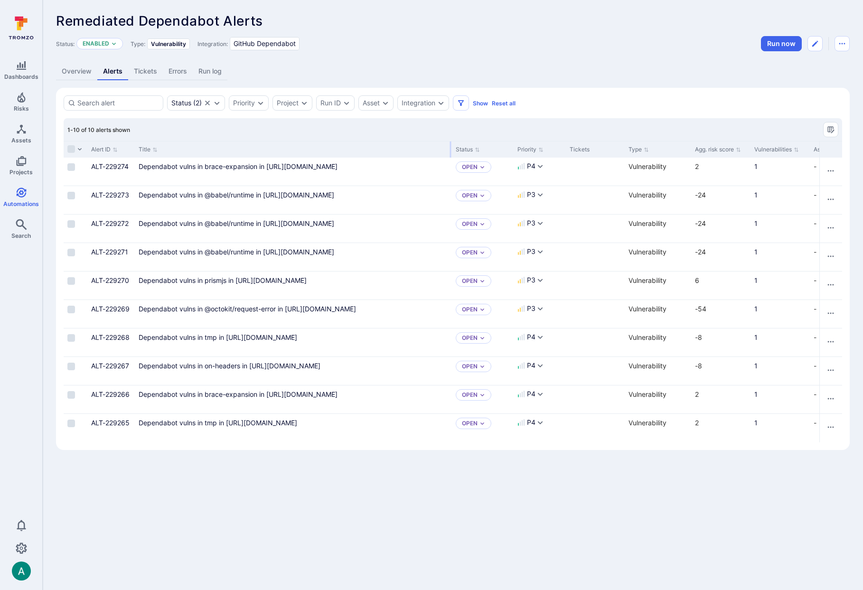
drag, startPoint x: 327, startPoint y: 145, endPoint x: 450, endPoint y: 141, distance: 123.0
click at [450, 141] on div at bounding box center [450, 149] width 1 height 16
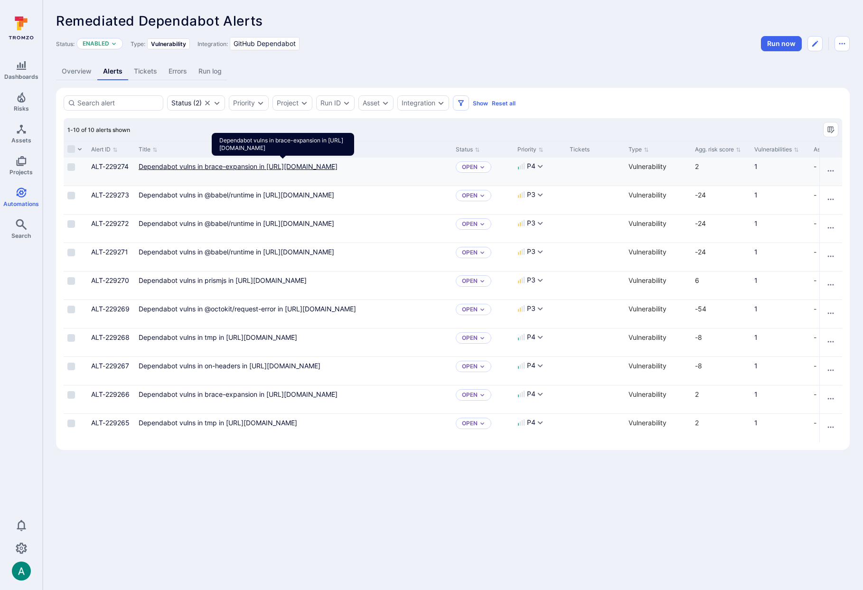
click at [282, 170] on link "Dependabot vulns in brace-expansion in https://github.com/TromsoSecurity/stereo…" at bounding box center [238, 166] width 199 height 8
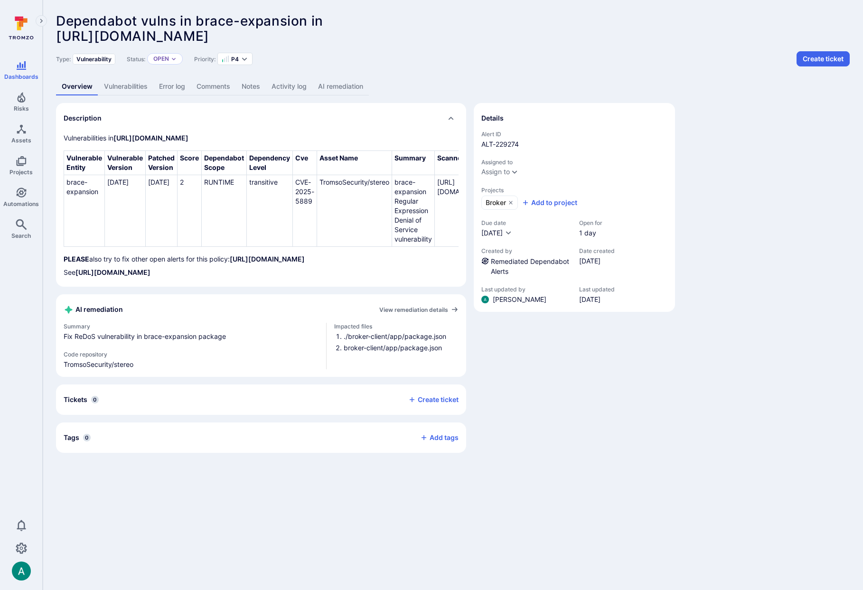
click at [357, 84] on link "AI remediation" at bounding box center [340, 87] width 56 height 18
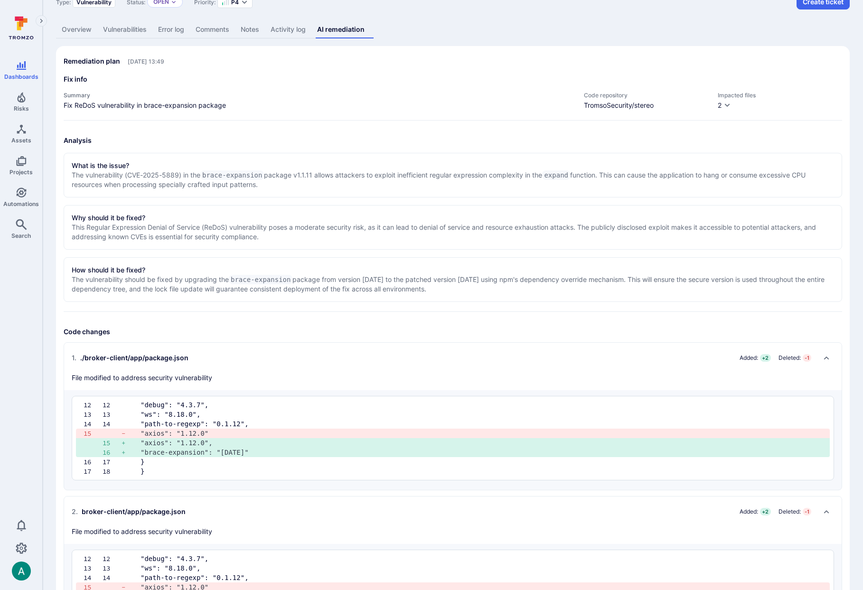
scroll to position [122, 0]
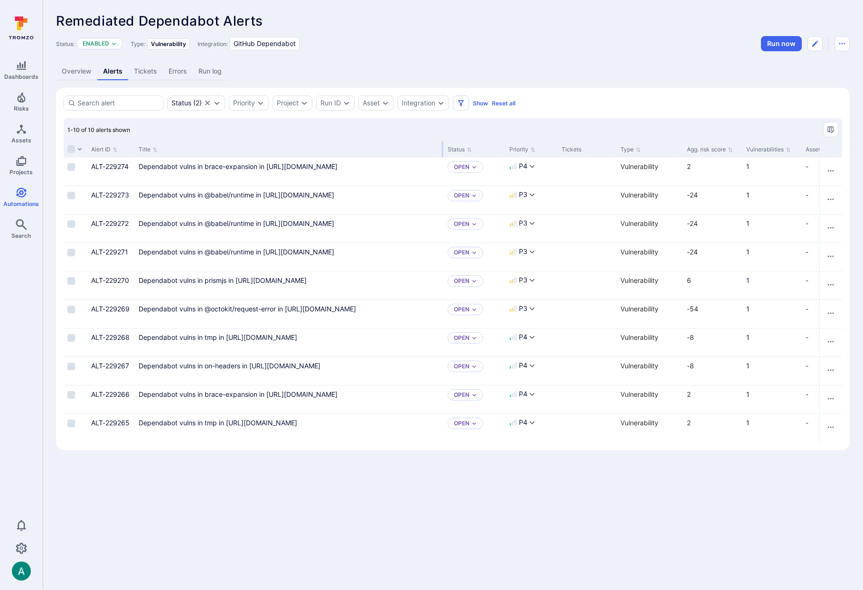
drag, startPoint x: 252, startPoint y: 146, endPoint x: 442, endPoint y: 145, distance: 190.3
click at [442, 145] on div at bounding box center [442, 149] width 1 height 16
click at [334, 256] on link "Dependabot vulns in @babel/runtime in https://github.com/TromsoSecurity/stereo/…" at bounding box center [237, 252] width 196 height 8
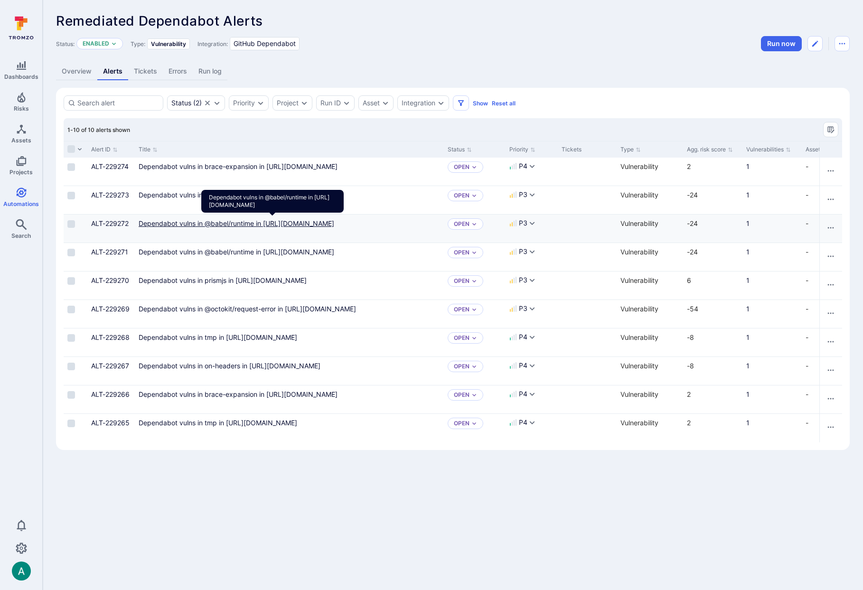
click at [334, 227] on link "Dependabot vulns in @babel/runtime in https://github.com/TromsoSecurity/stereo/…" at bounding box center [237, 223] width 196 height 8
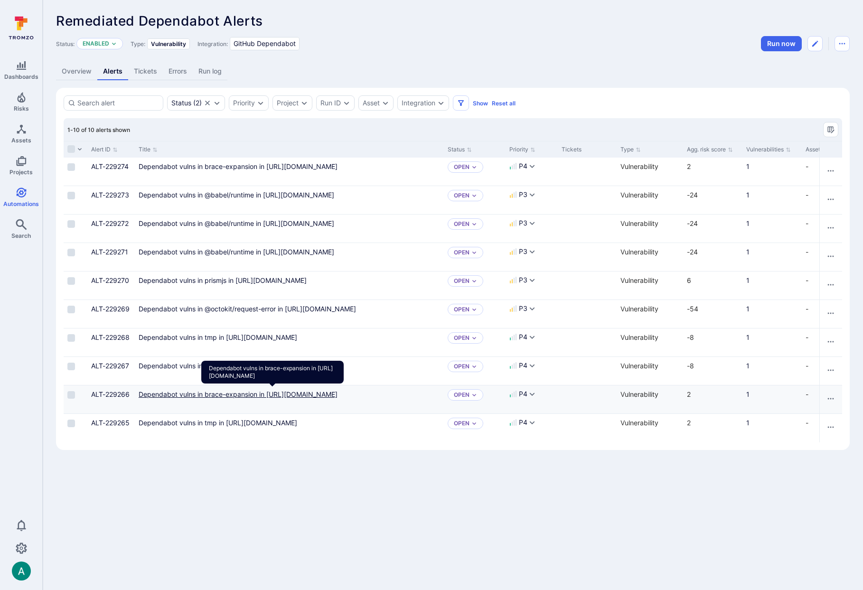
click at [337, 398] on link "Dependabot vulns in brace-expansion in https://github.com/TromsoSecurity/stereo…" at bounding box center [238, 394] width 199 height 8
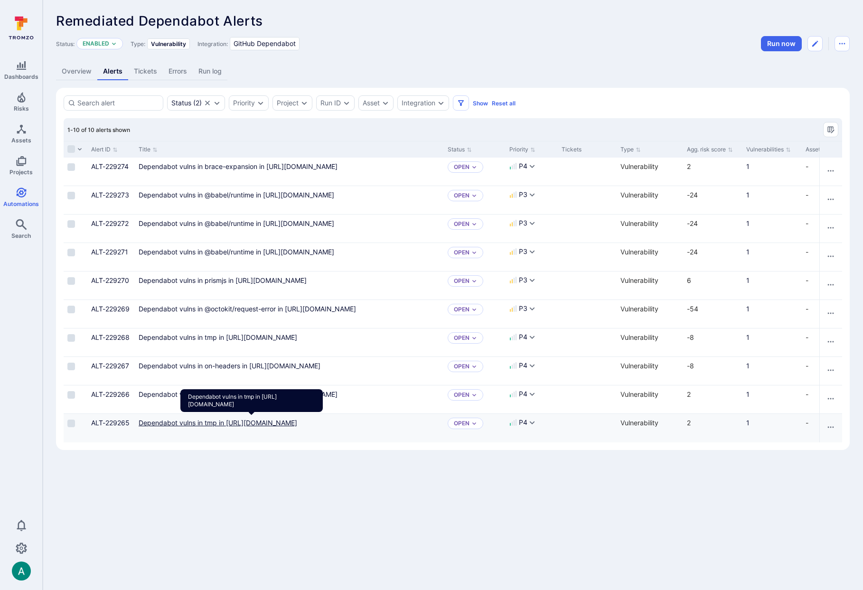
click at [297, 427] on link "Dependabot vulns in tmp in https://github.com/TromsoSecurity/stereo/blob/master…" at bounding box center [218, 423] width 159 height 8
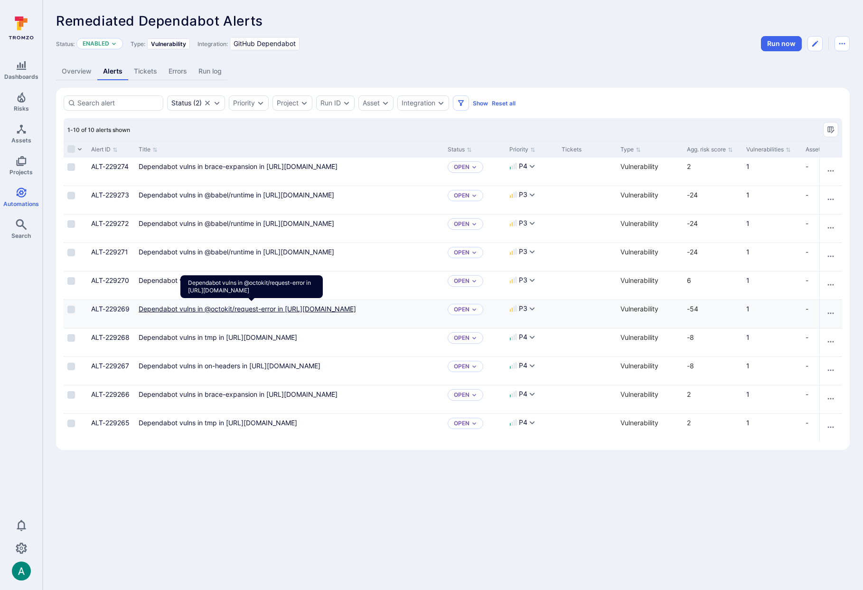
click at [335, 313] on link "Dependabot vulns in @octokit/request-error in https://github.com/TromsoSecurity…" at bounding box center [247, 309] width 217 height 8
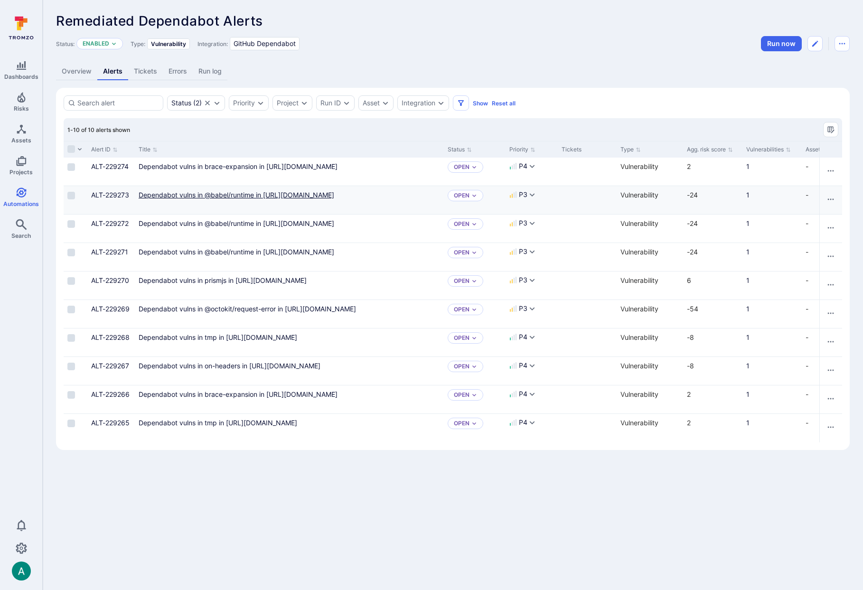
click at [334, 199] on link "Dependabot vulns in @babel/runtime in https://github.com/TromsoSecurity/stereo/…" at bounding box center [237, 195] width 196 height 8
click at [21, 201] on span "Automations" at bounding box center [21, 203] width 36 height 7
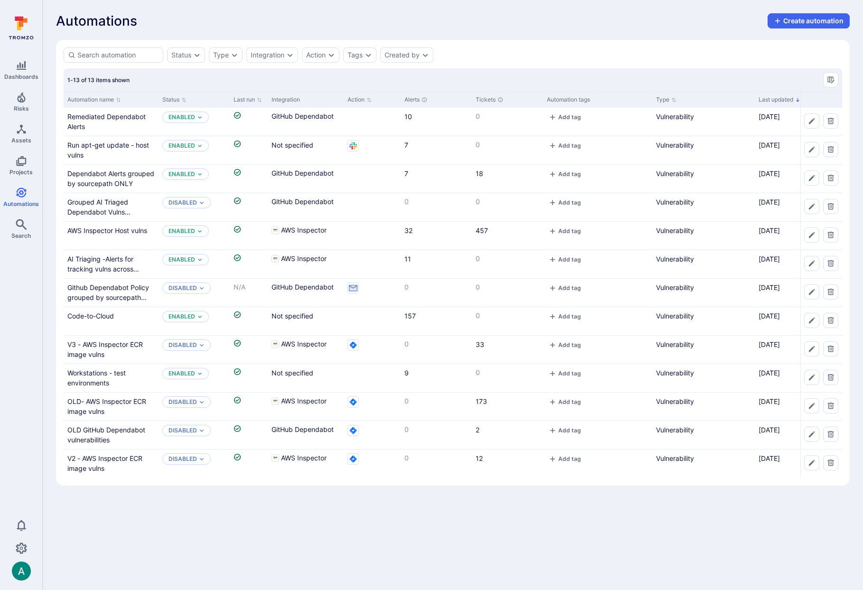
click at [512, 9] on div "Automations Create automation Status Type Integration Action Tags Created by 1-…" at bounding box center [453, 249] width 820 height 499
click at [353, 145] on icon "Slack" at bounding box center [352, 145] width 11 height 11
click at [130, 143] on link "Run apt-get update - host vulns" at bounding box center [108, 150] width 82 height 18
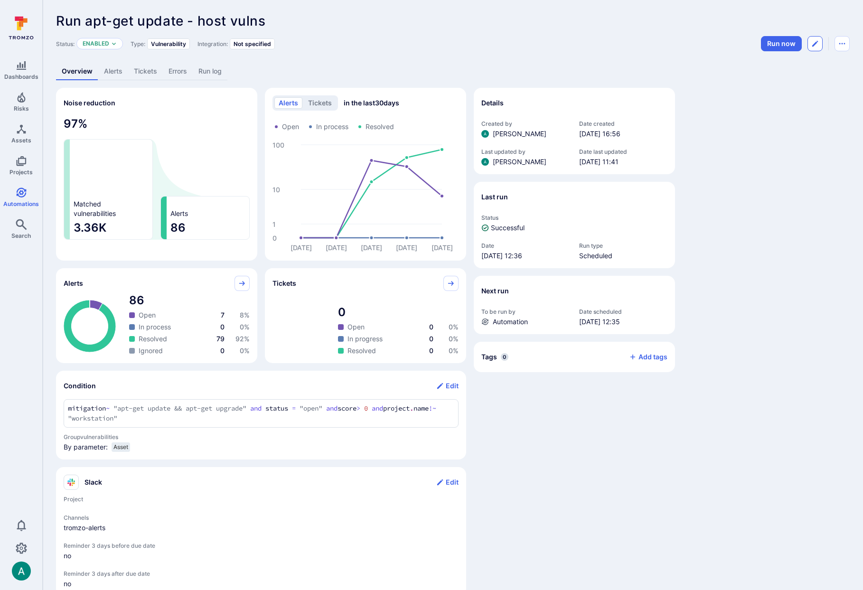
click at [822, 44] on button "Edit automation" at bounding box center [814, 43] width 15 height 15
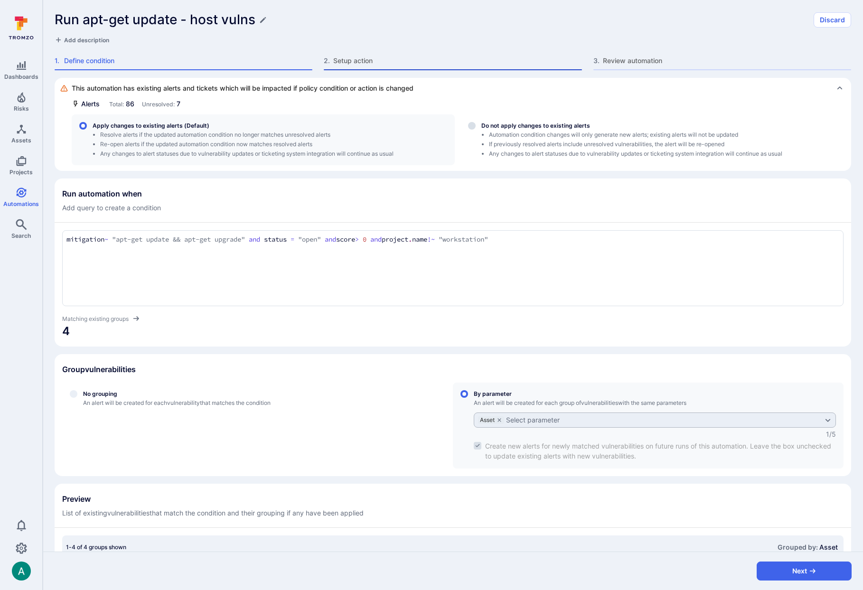
click at [352, 63] on span "Setup action" at bounding box center [457, 60] width 248 height 9
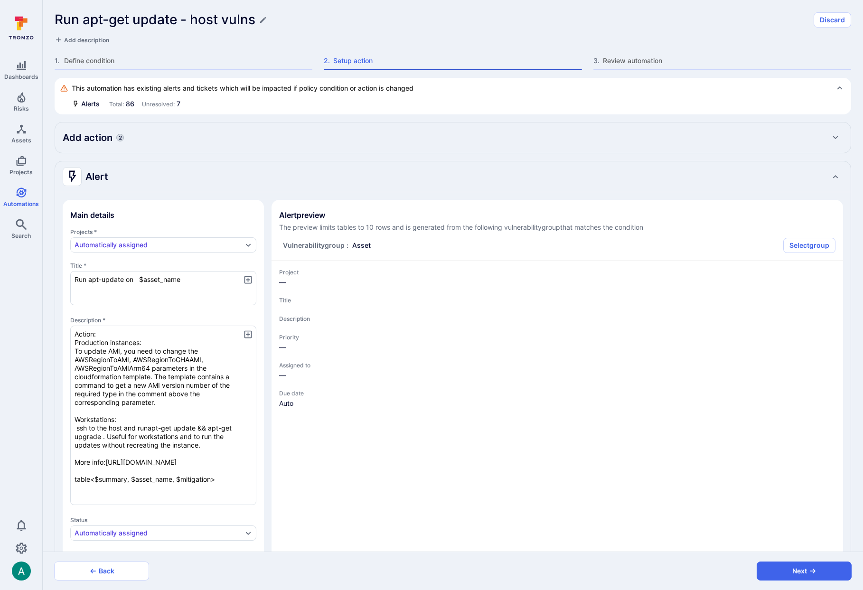
type textarea "x"
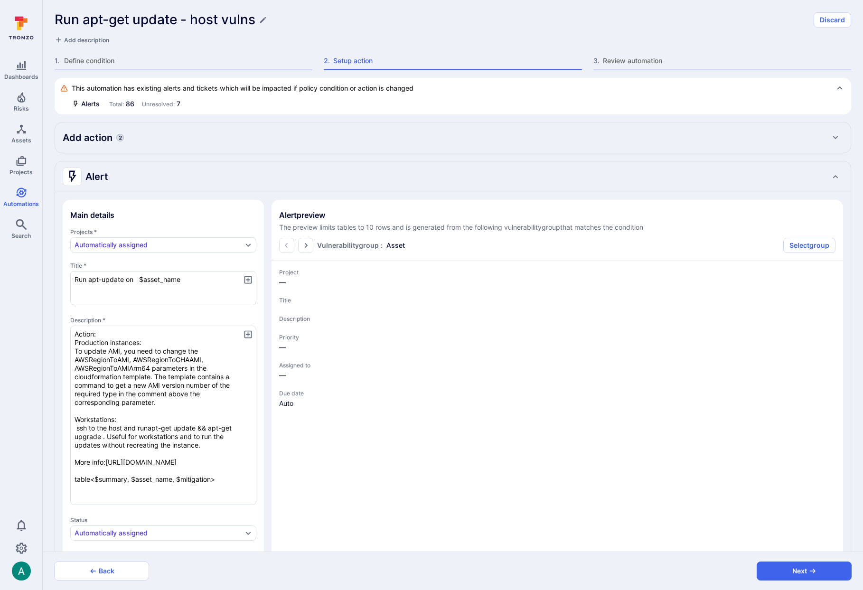
type textarea "x"
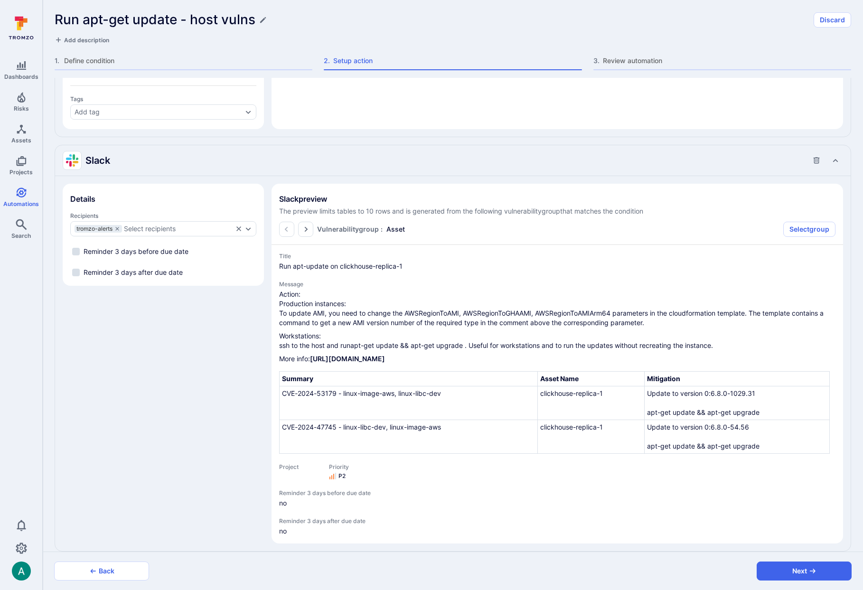
scroll to position [755, 0]
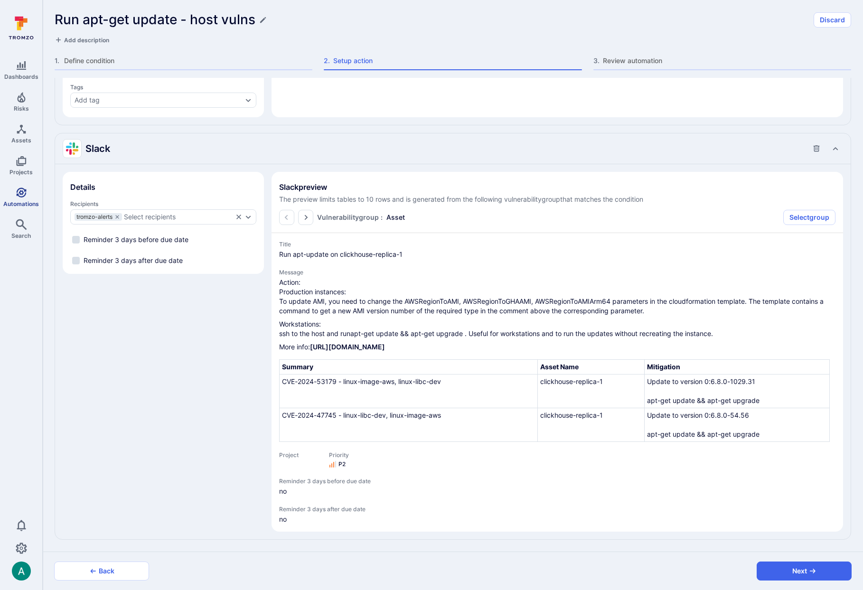
click at [25, 190] on icon "Automations" at bounding box center [21, 192] width 10 height 10
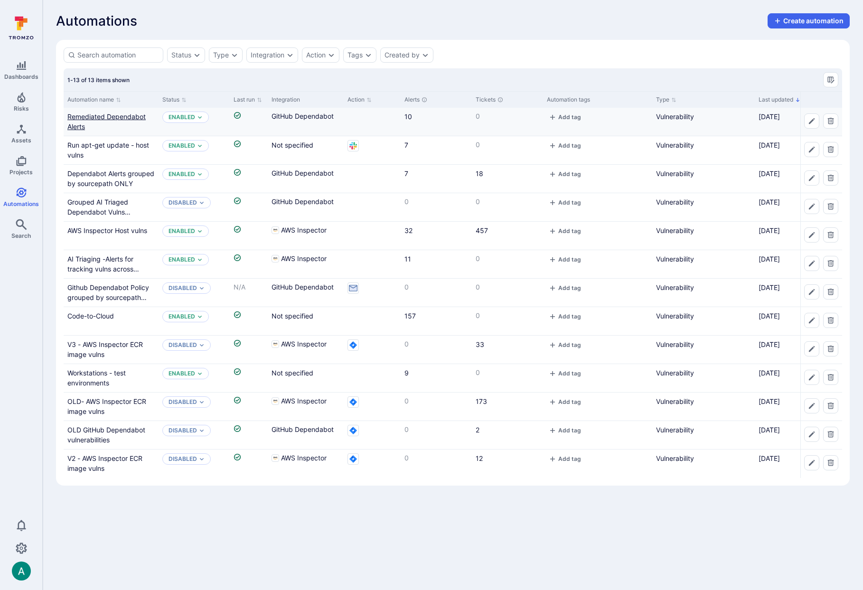
click at [118, 117] on link "Remediated Dependabot Alerts" at bounding box center [106, 121] width 78 height 18
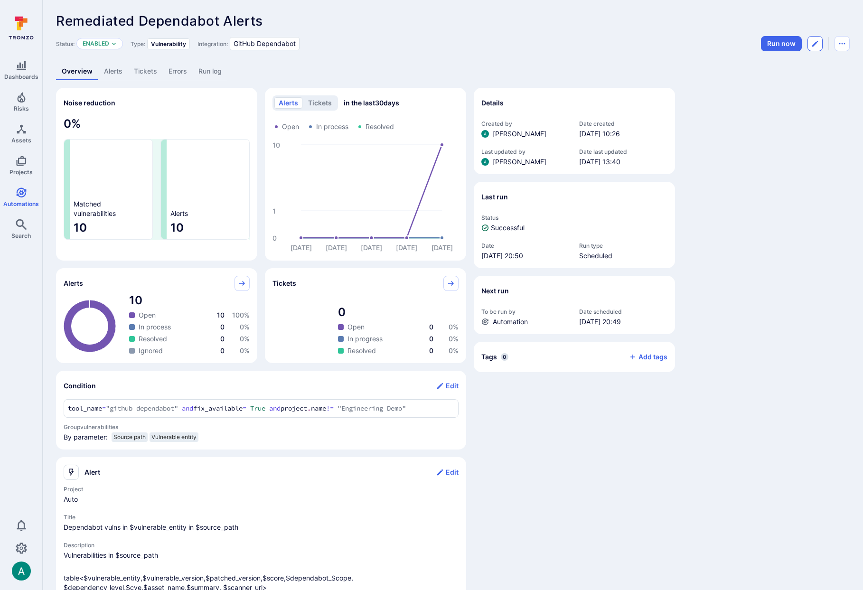
click at [820, 43] on button "Edit automation" at bounding box center [814, 43] width 15 height 15
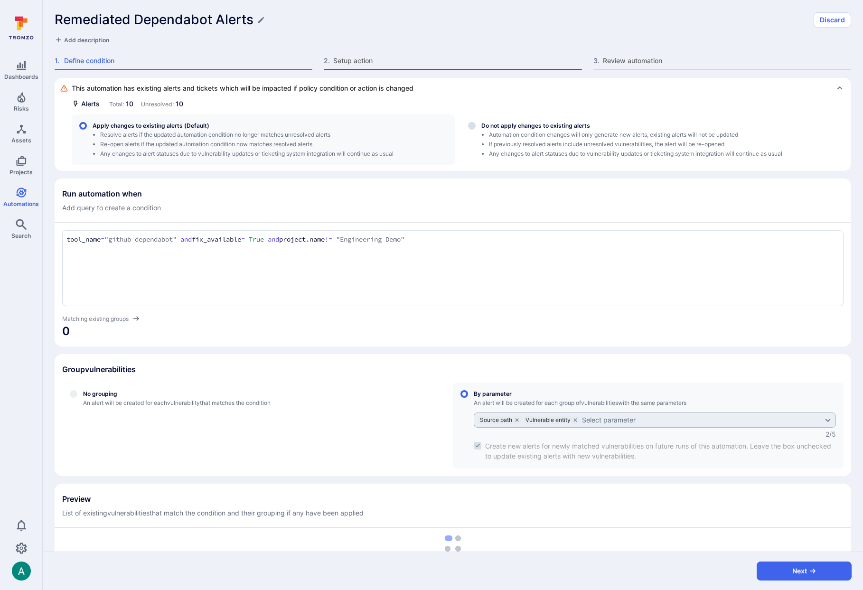
click at [371, 59] on span "Setup action" at bounding box center [457, 60] width 248 height 9
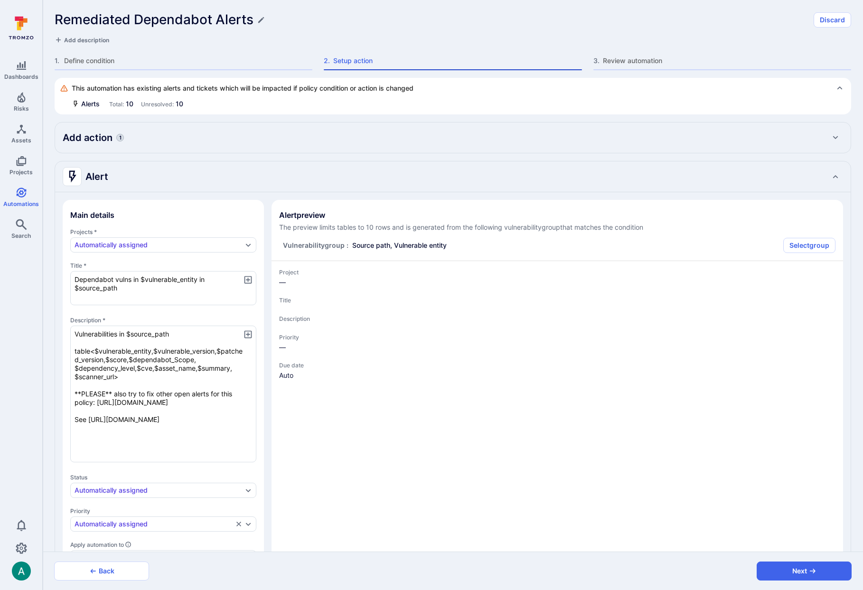
type textarea "x"
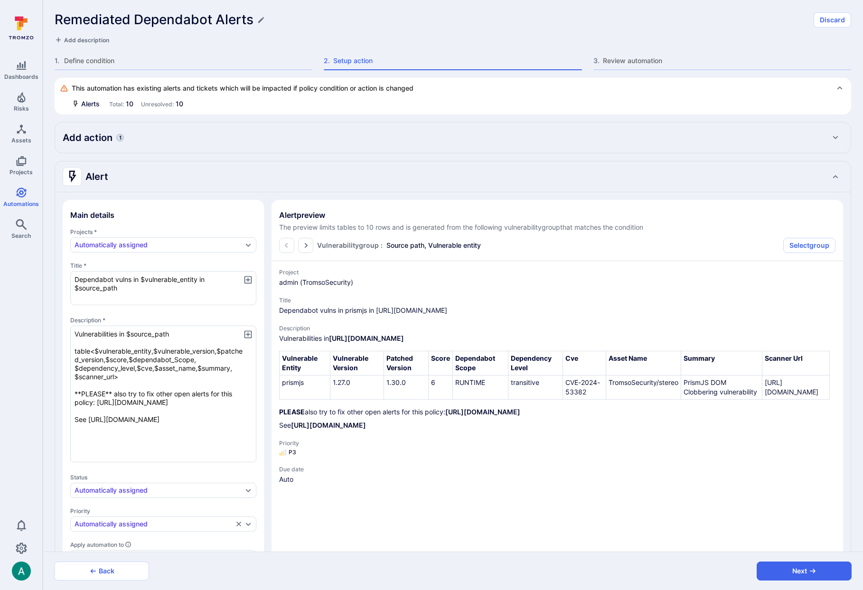
click at [131, 138] on div "Add action 1" at bounding box center [453, 137] width 780 height 15
type textarea "x"
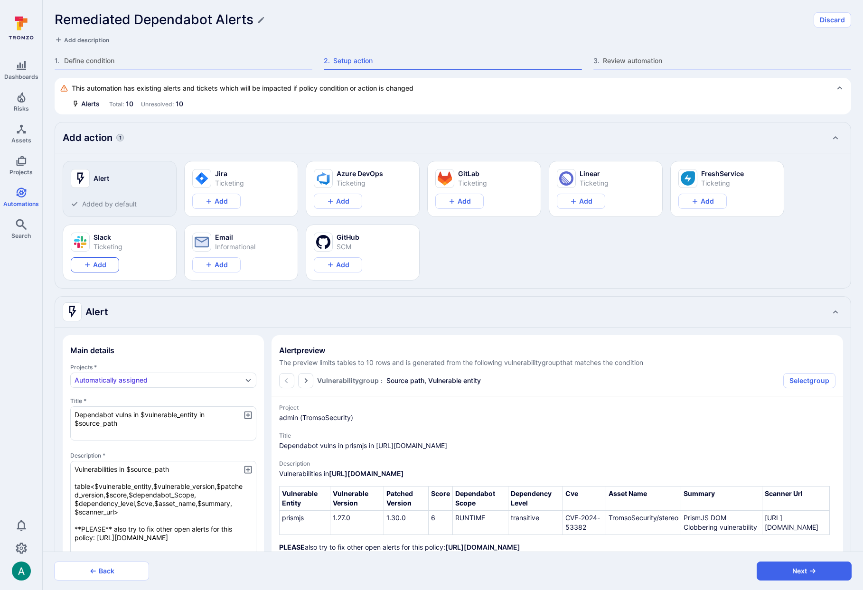
click at [93, 270] on button "Add" at bounding box center [95, 264] width 48 height 15
type textarea "x"
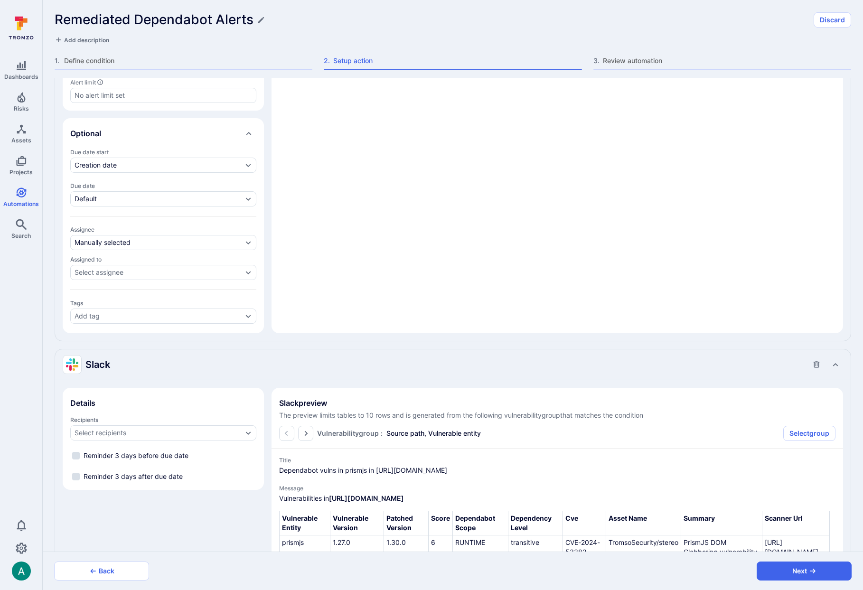
scroll to position [800, 0]
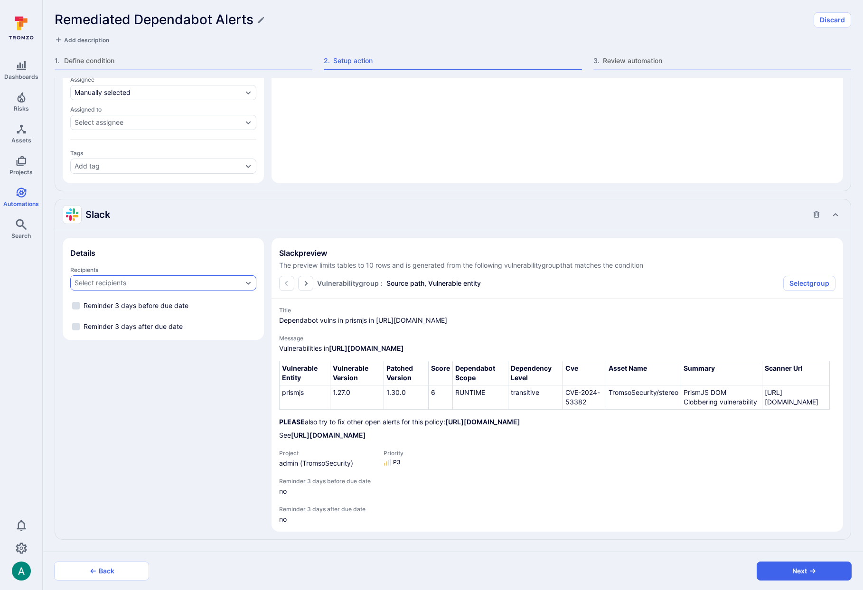
click at [183, 279] on div "Select recipients" at bounding box center [159, 283] width 168 height 8
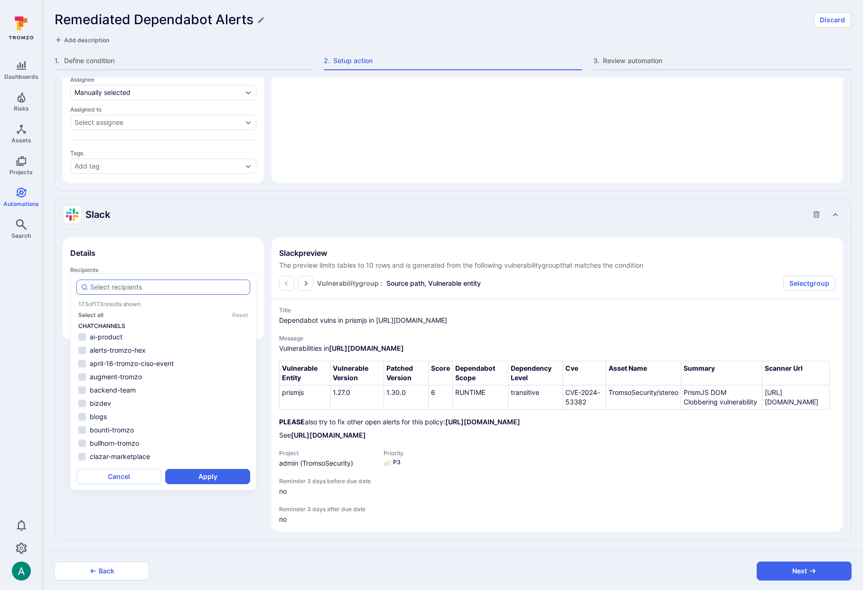
click at [155, 288] on input "autocomplete options" at bounding box center [168, 286] width 156 height 9
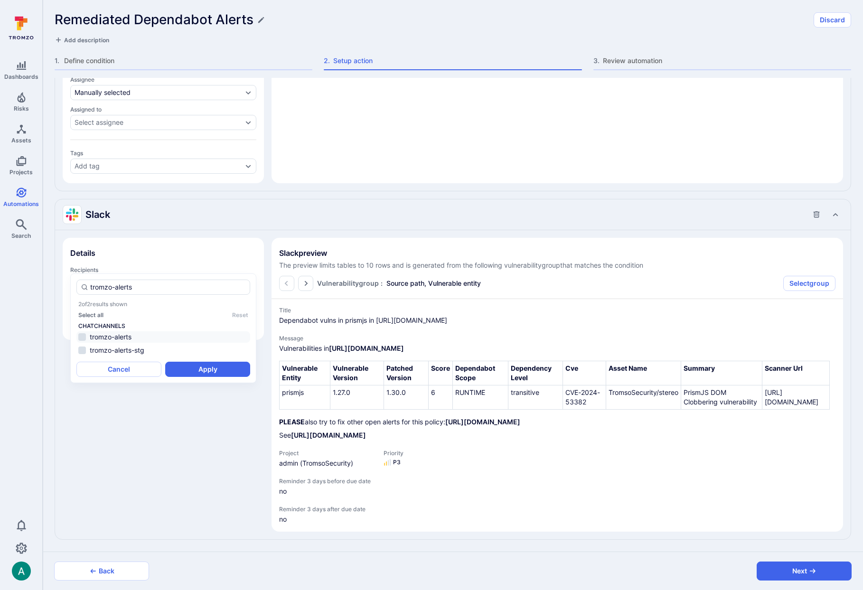
click at [139, 337] on li "tromzo-alerts" at bounding box center [163, 336] width 174 height 11
type input "tromzo-alerts"
click at [195, 370] on button "Apply" at bounding box center [207, 369] width 85 height 15
type textarea "x"
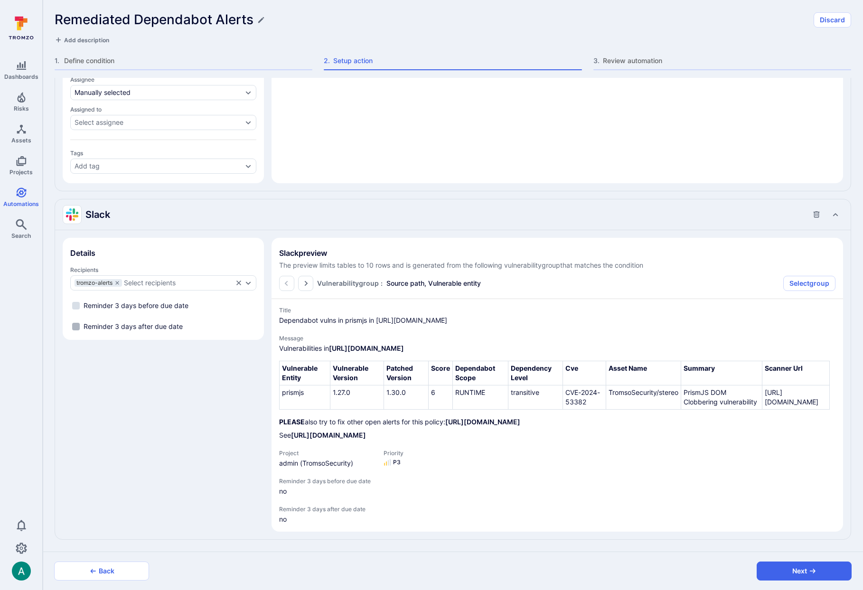
click at [150, 322] on span "Reminder 3 days after due date" at bounding box center [133, 326] width 99 height 9
click at [80, 323] on input "Reminder 3 days after due date" at bounding box center [76, 327] width 8 height 8
checkbox input "true"
type textarea "x"
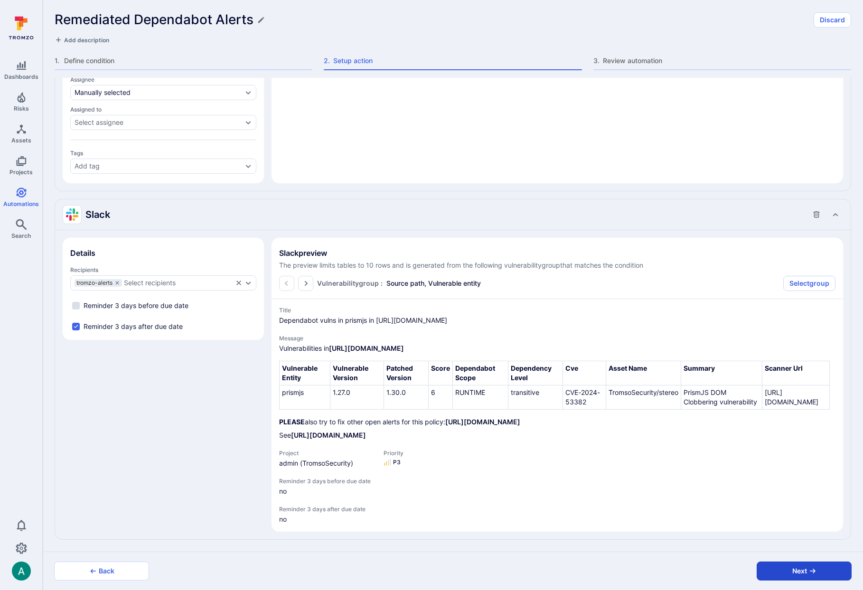
click at [804, 572] on button "Next" at bounding box center [804, 571] width 95 height 19
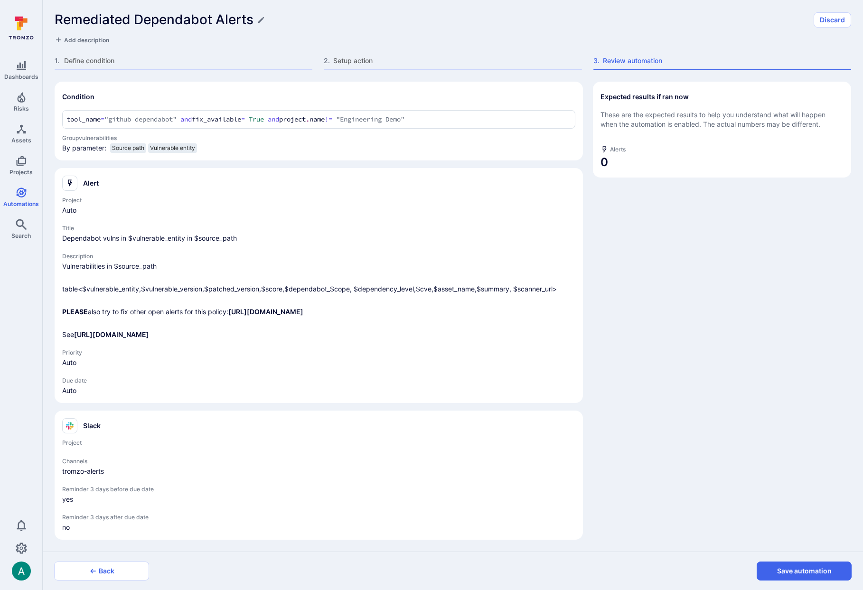
scroll to position [40, 0]
click at [804, 572] on button "Save automation" at bounding box center [804, 571] width 95 height 19
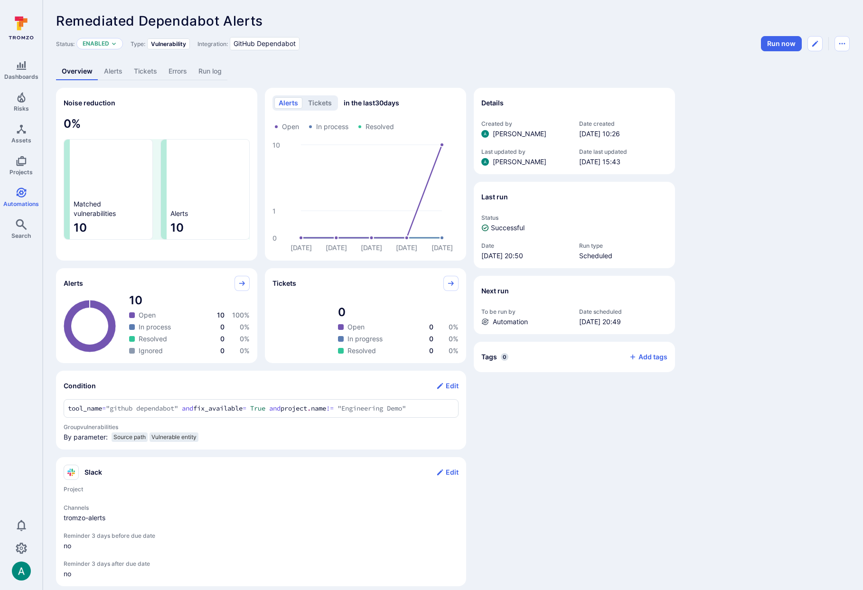
click at [607, 31] on header "Remediated Dependabot Alerts ... Show more Status: Enabled Type: Vulnerability …" at bounding box center [453, 32] width 794 height 38
click at [816, 43] on icon "Edit automation" at bounding box center [815, 44] width 6 height 6
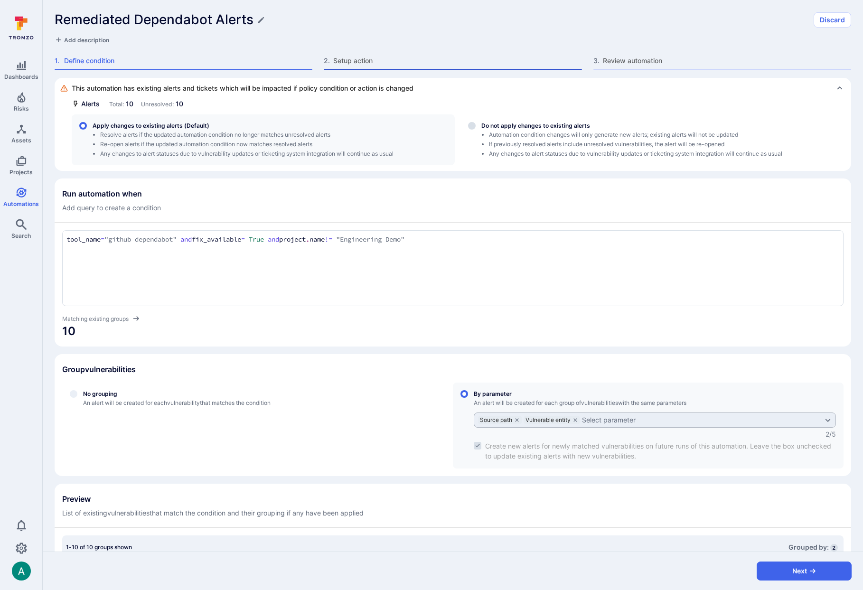
click at [359, 63] on span "Setup action" at bounding box center [457, 60] width 248 height 9
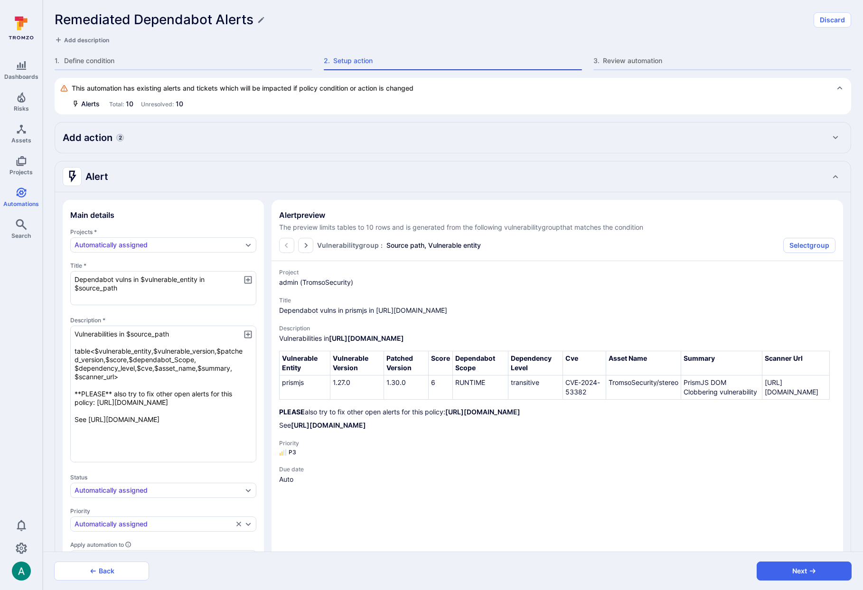
type textarea "x"
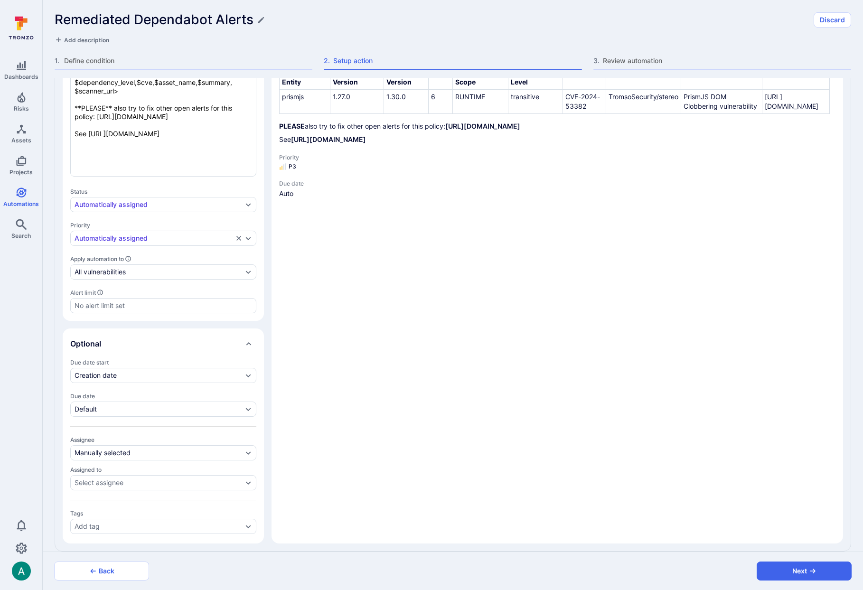
scroll to position [665, 0]
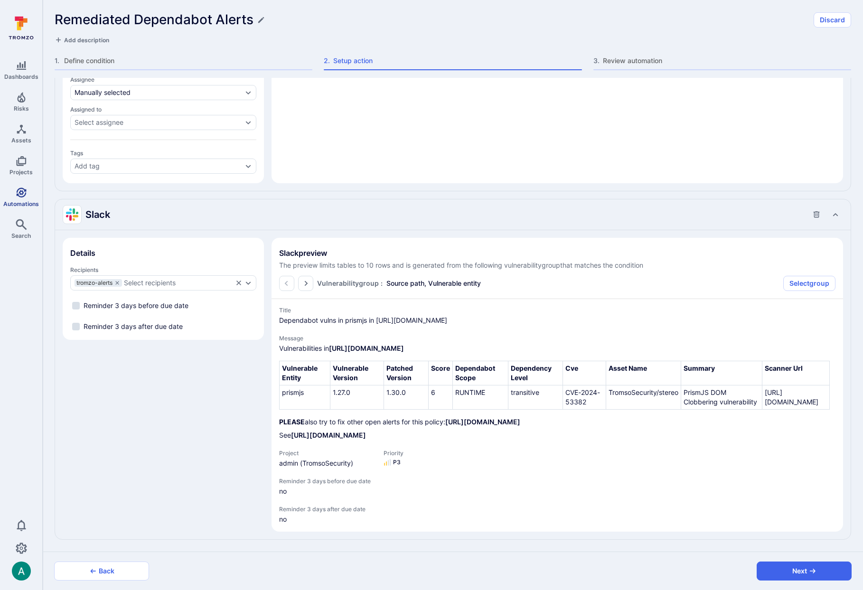
click at [18, 194] on icon "Automations" at bounding box center [21, 192] width 10 height 10
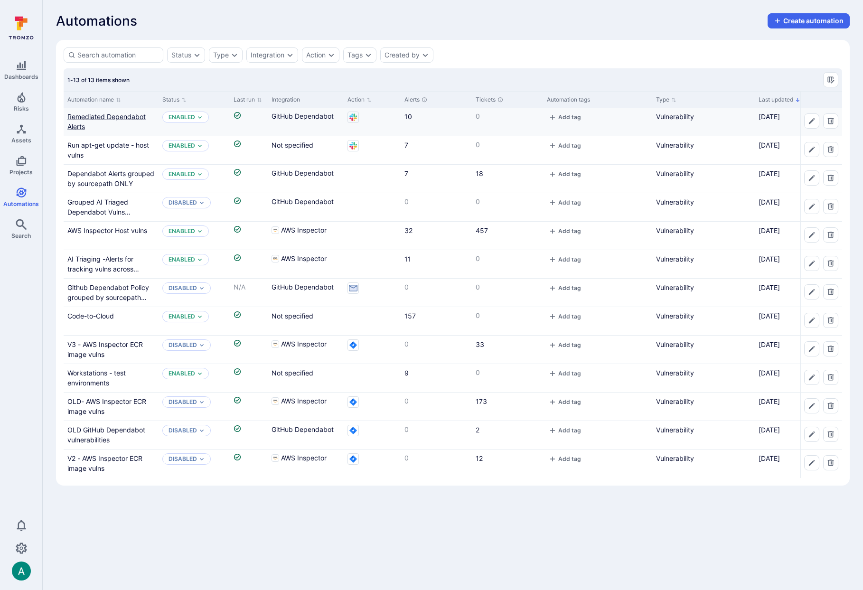
click at [94, 117] on link "Remediated Dependabot Alerts" at bounding box center [106, 121] width 78 height 18
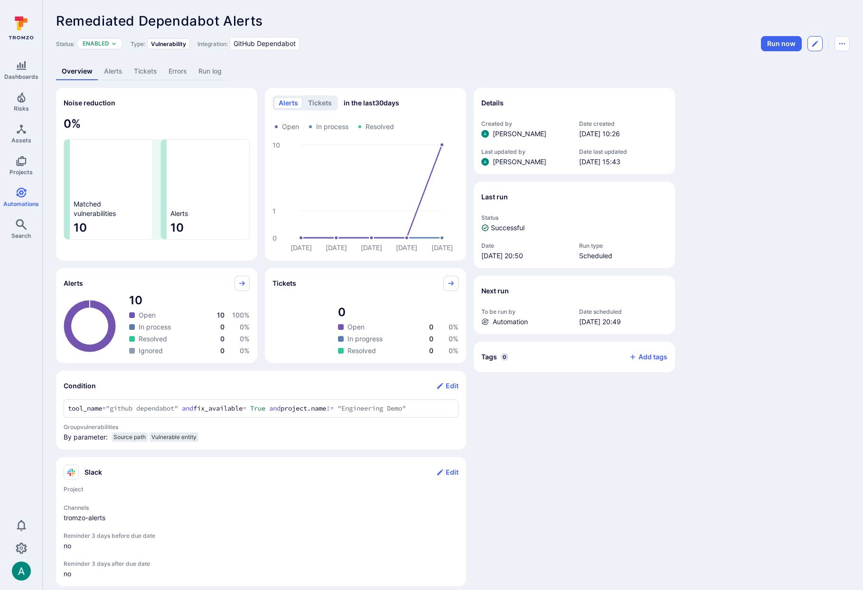
click at [819, 42] on button "Edit automation" at bounding box center [814, 43] width 15 height 15
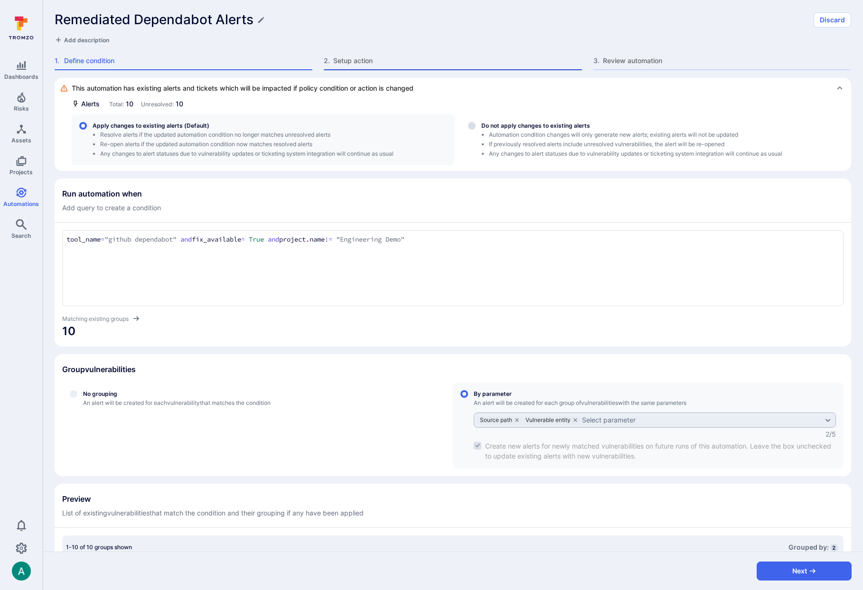
click at [349, 59] on span "Setup action" at bounding box center [457, 60] width 248 height 9
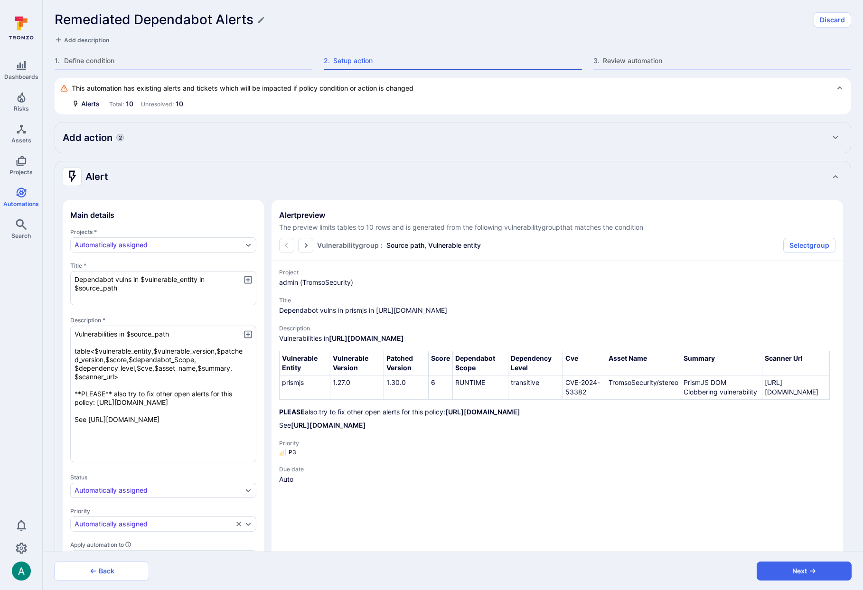
type textarea "x"
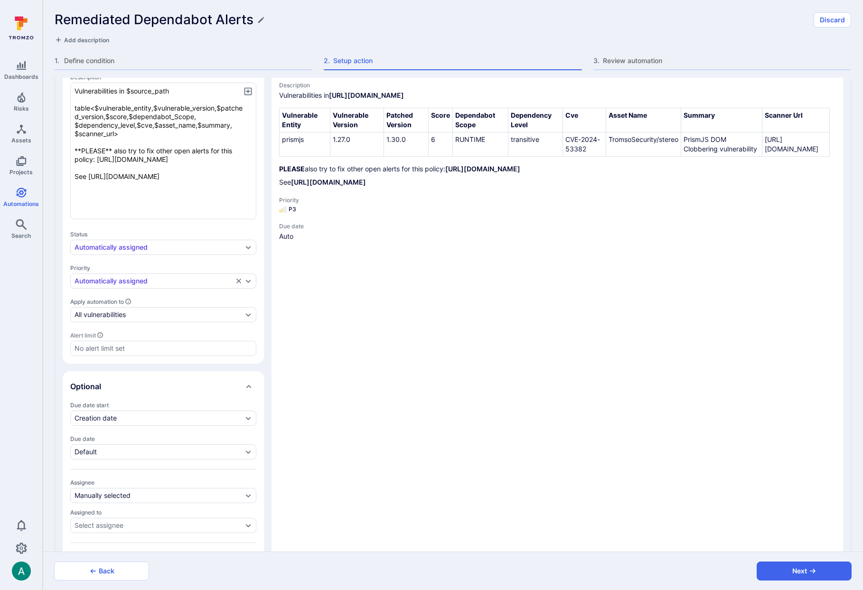
scroll to position [665, 0]
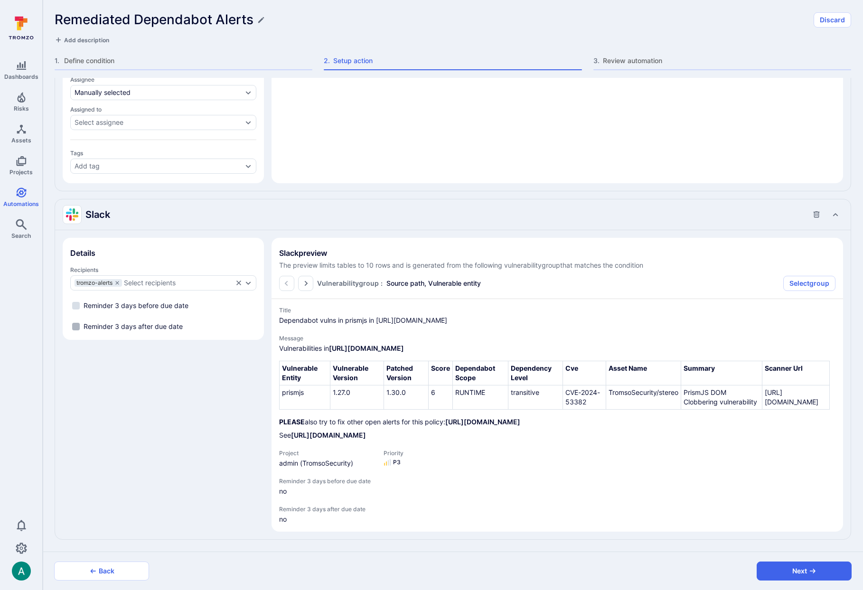
click at [167, 322] on span "Reminder 3 days after due date" at bounding box center [133, 326] width 99 height 9
click at [80, 323] on input "Reminder 3 days after due date" at bounding box center [76, 327] width 8 height 8
checkbox input "true"
type textarea "x"
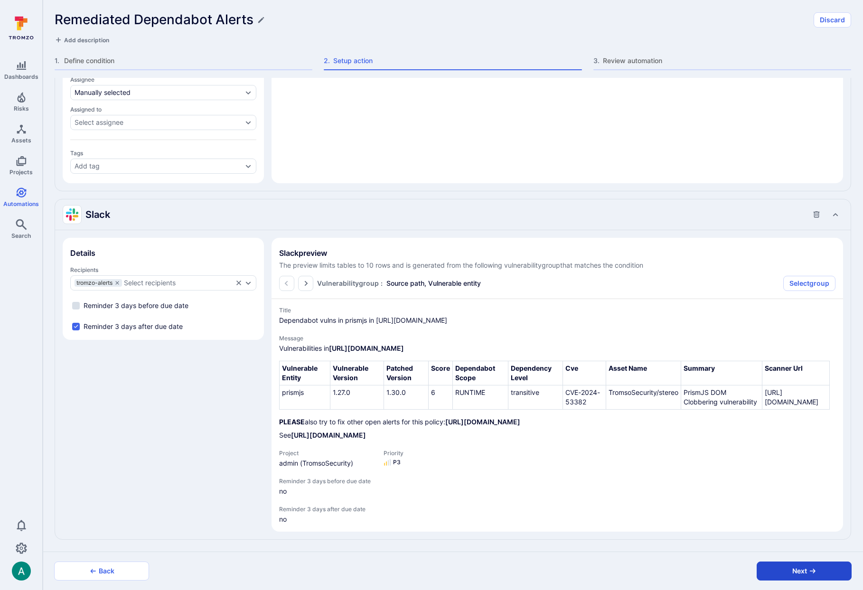
click at [804, 571] on button "Next" at bounding box center [804, 571] width 95 height 19
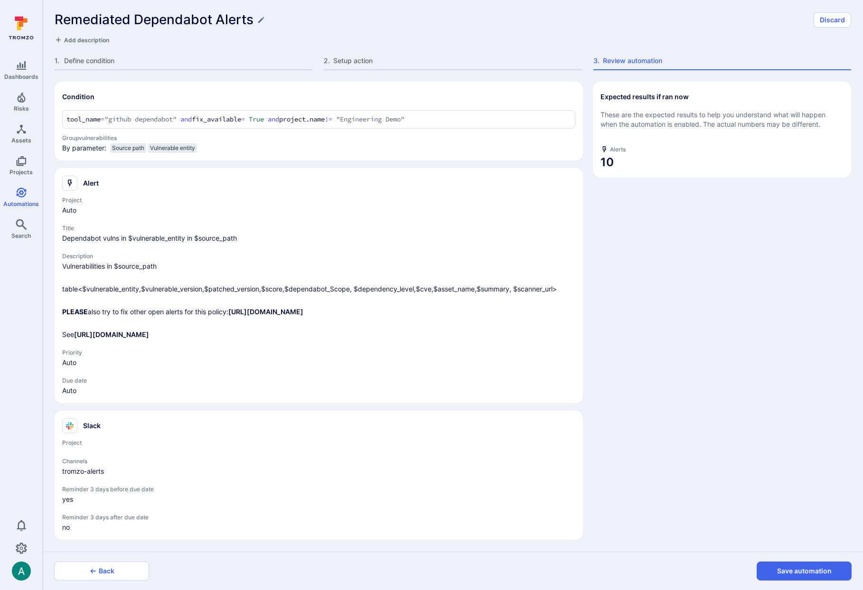
scroll to position [40, 0]
click at [804, 571] on button "Save automation" at bounding box center [804, 571] width 95 height 19
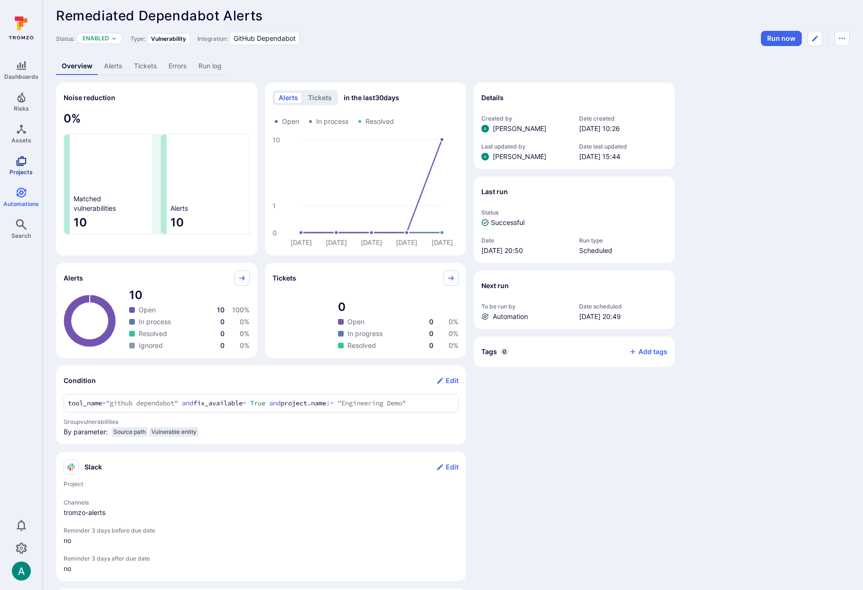
scroll to position [6, 0]
click at [18, 197] on icon "Automations" at bounding box center [21, 192] width 11 height 11
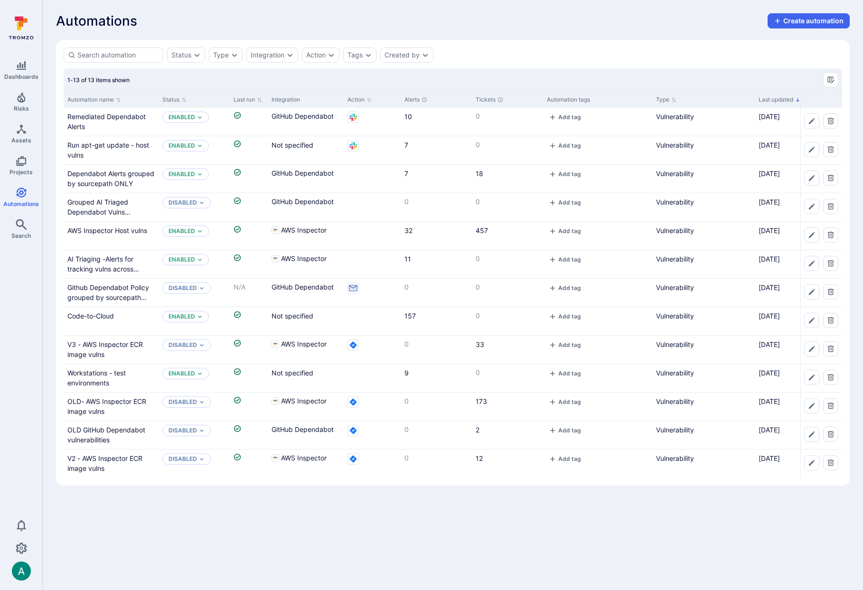
click at [640, 25] on div "Automations Create automation" at bounding box center [453, 20] width 794 height 15
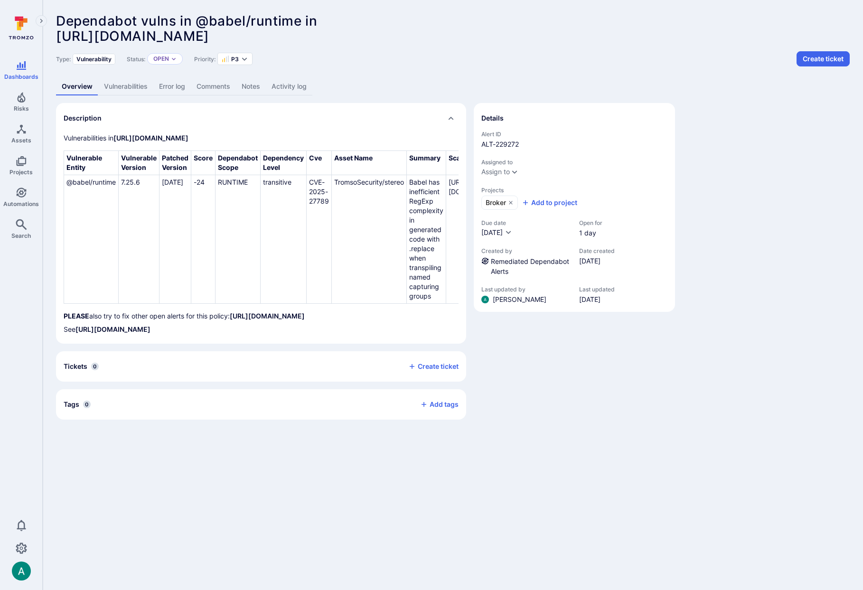
click at [296, 89] on link "Activity log" at bounding box center [289, 87] width 47 height 18
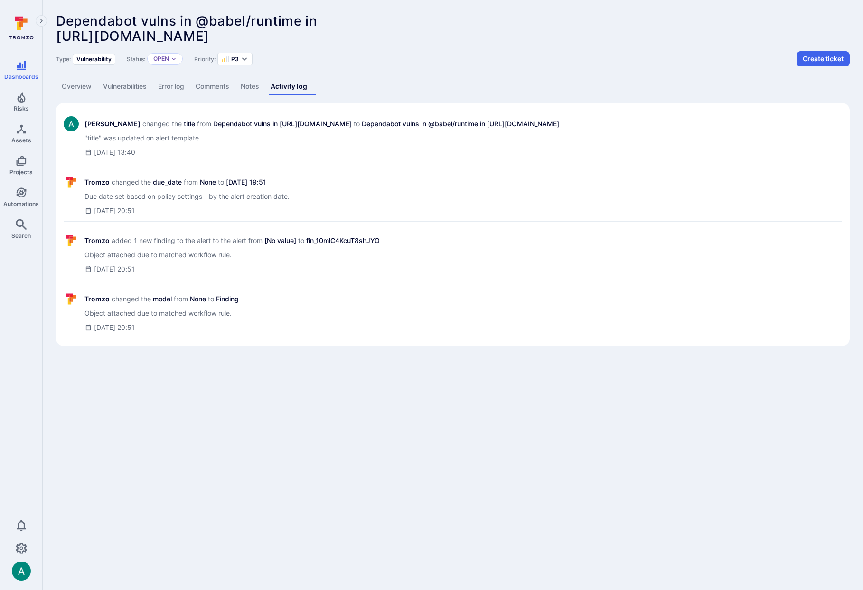
click at [73, 88] on link "Overview" at bounding box center [76, 87] width 41 height 18
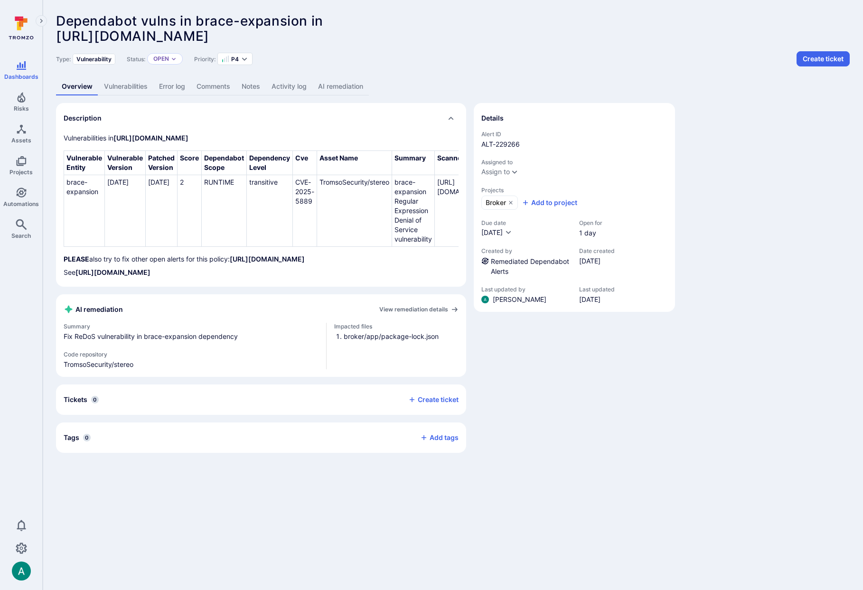
click at [347, 82] on link "AI remediation" at bounding box center [340, 87] width 56 height 18
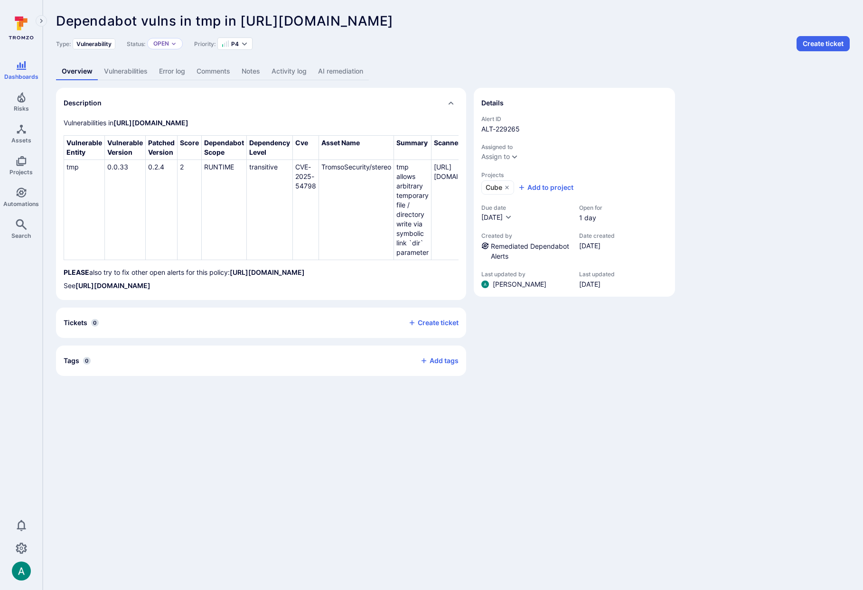
click at [346, 70] on link "AI remediation" at bounding box center [340, 72] width 56 height 18
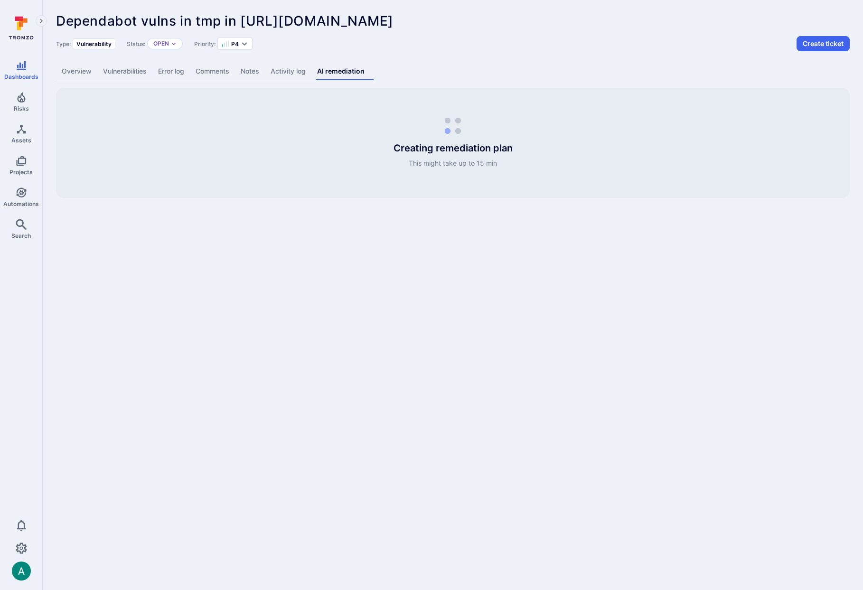
click at [115, 72] on link "Vulnerabilities" at bounding box center [124, 72] width 55 height 18
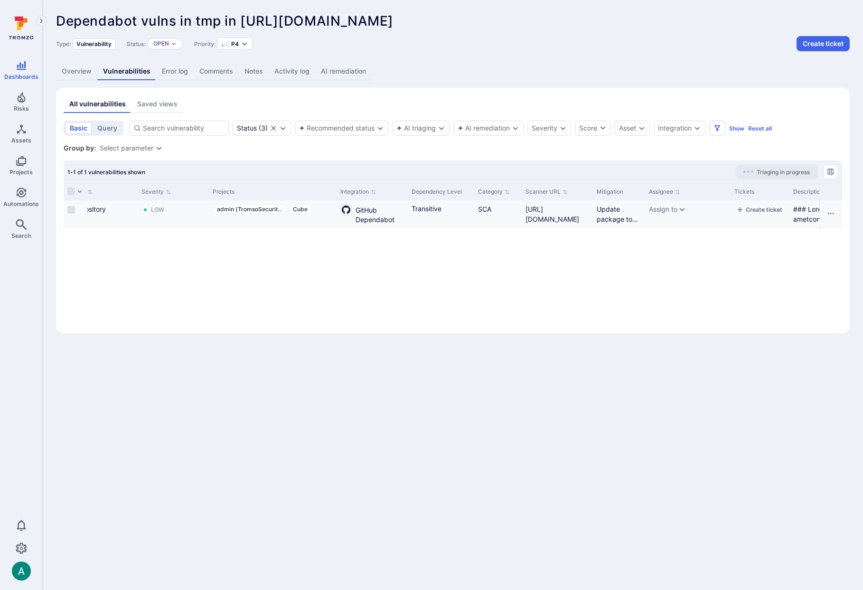
scroll to position [0, 825]
click at [337, 65] on link "AI remediation" at bounding box center [343, 72] width 56 height 18
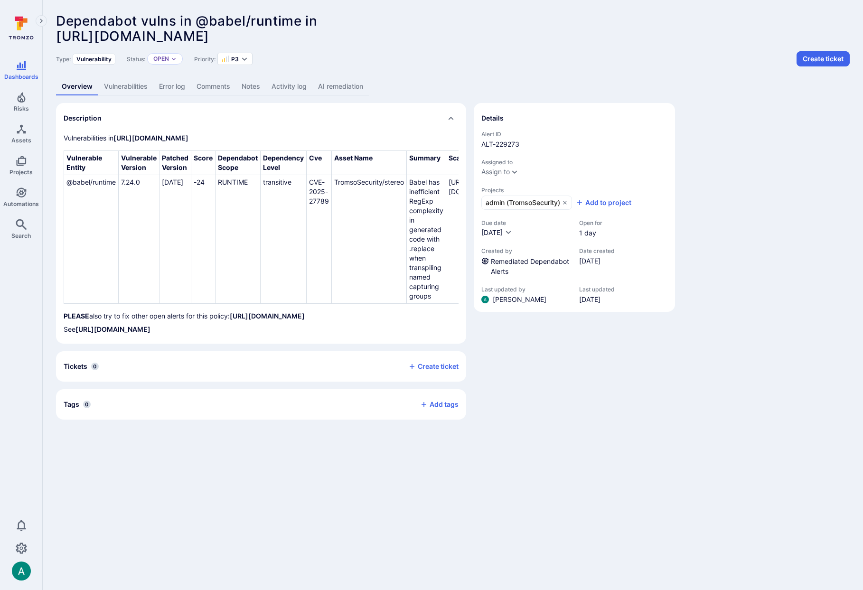
click at [356, 85] on link "AI remediation" at bounding box center [340, 87] width 56 height 18
